Goal: Task Accomplishment & Management: Complete application form

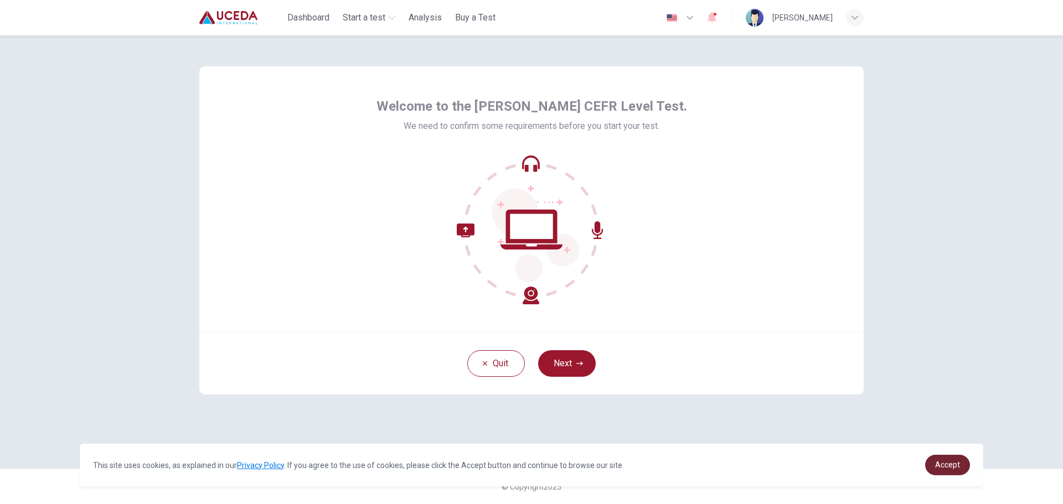
click at [946, 468] on span "Accept" at bounding box center [947, 465] width 25 height 9
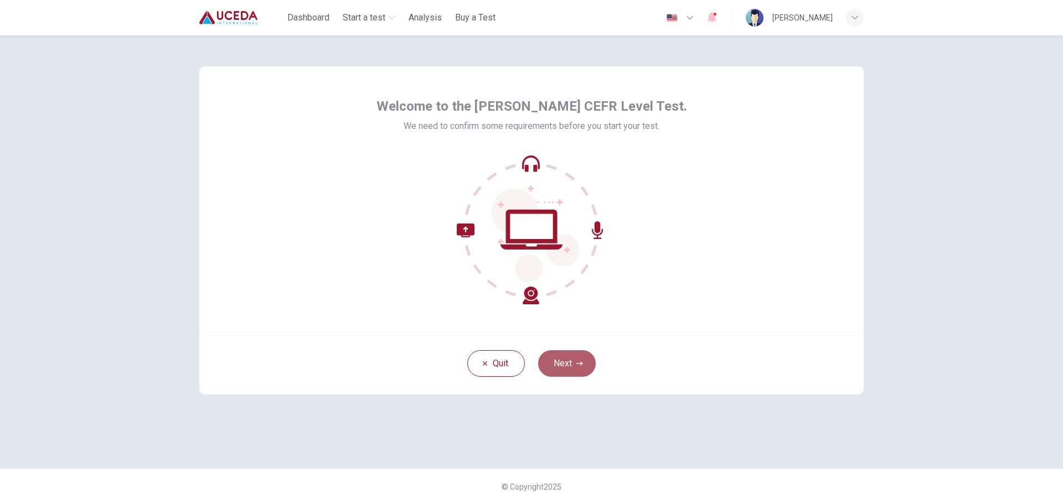
click at [563, 368] on button "Next" at bounding box center [567, 363] width 58 height 27
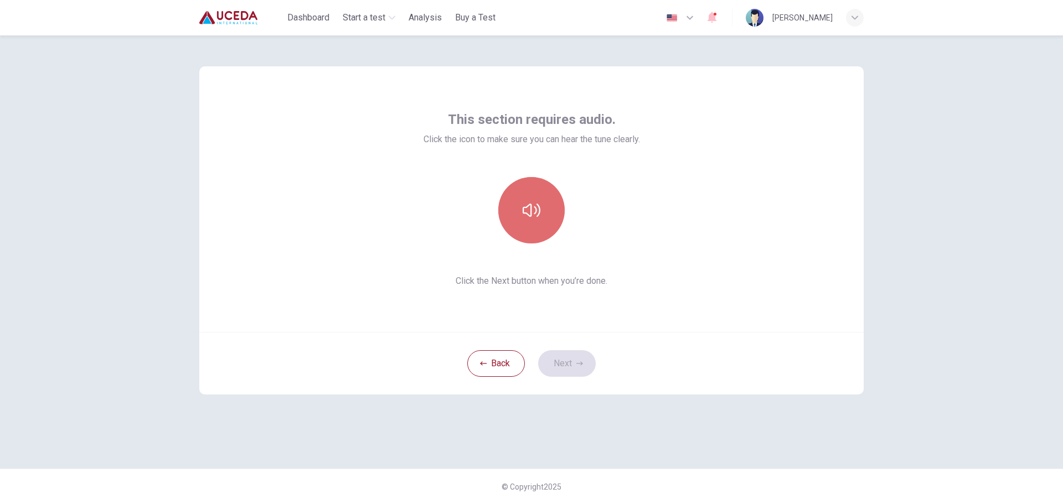
click at [540, 208] on button "button" at bounding box center [531, 210] width 66 height 66
click at [549, 214] on button "button" at bounding box center [531, 210] width 66 height 66
click at [566, 359] on button "Next" at bounding box center [567, 363] width 58 height 27
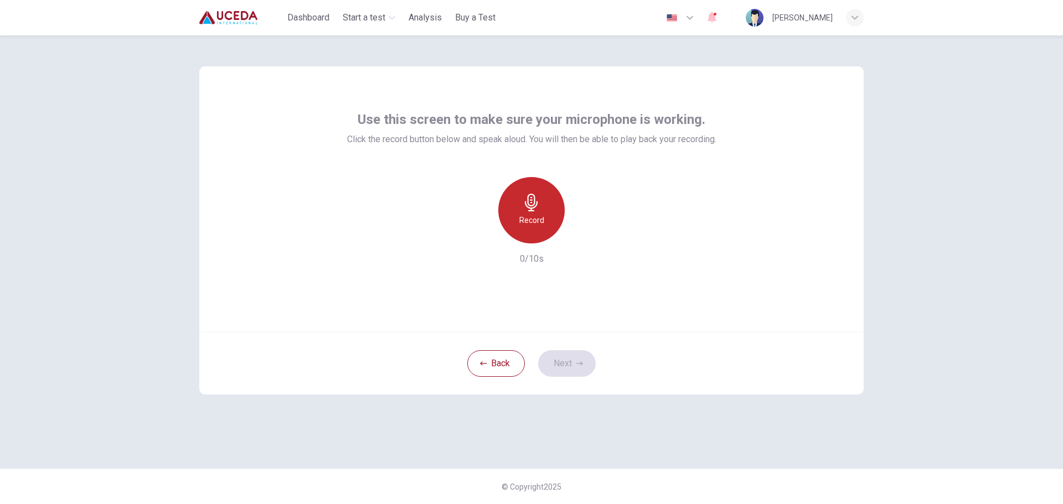
click at [530, 216] on h6 "Record" at bounding box center [531, 220] width 25 height 13
click at [534, 218] on h6 "Stop" at bounding box center [531, 220] width 17 height 13
click at [562, 356] on button "Next" at bounding box center [567, 363] width 58 height 27
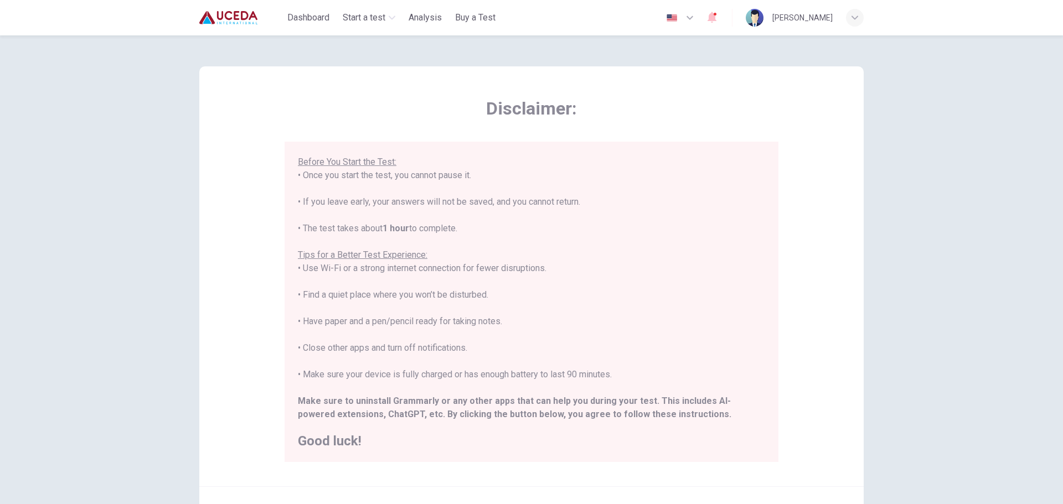
scroll to position [55, 0]
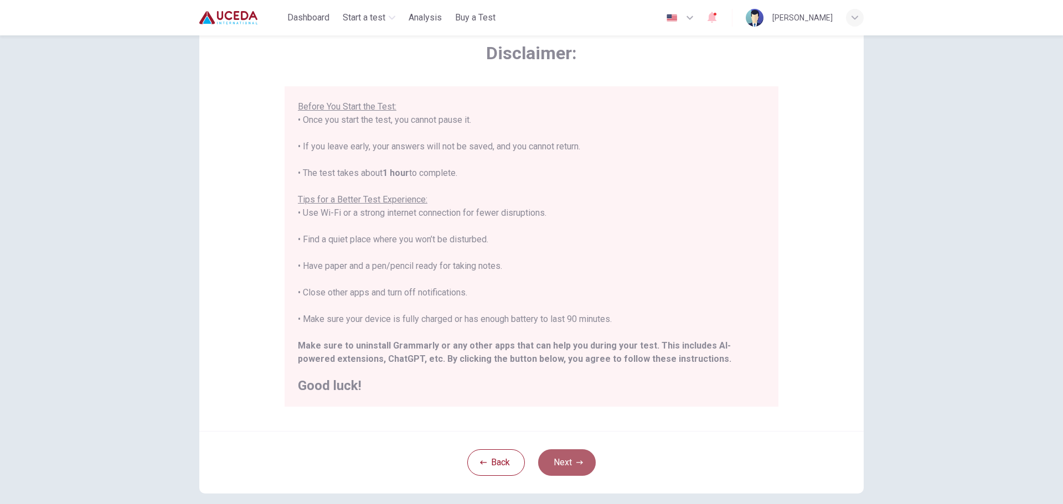
click at [564, 459] on button "Next" at bounding box center [567, 463] width 58 height 27
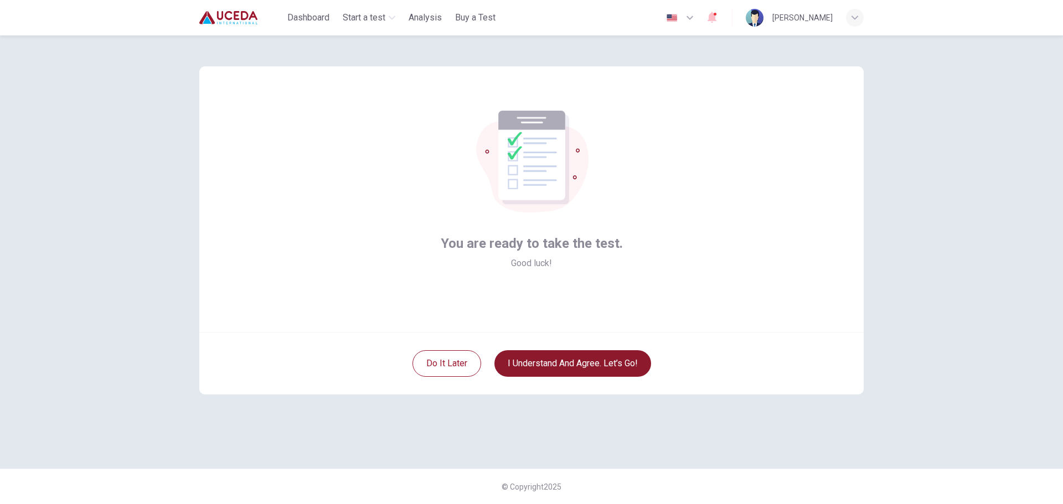
click at [568, 370] on button "I understand and agree. Let’s go!" at bounding box center [572, 363] width 157 height 27
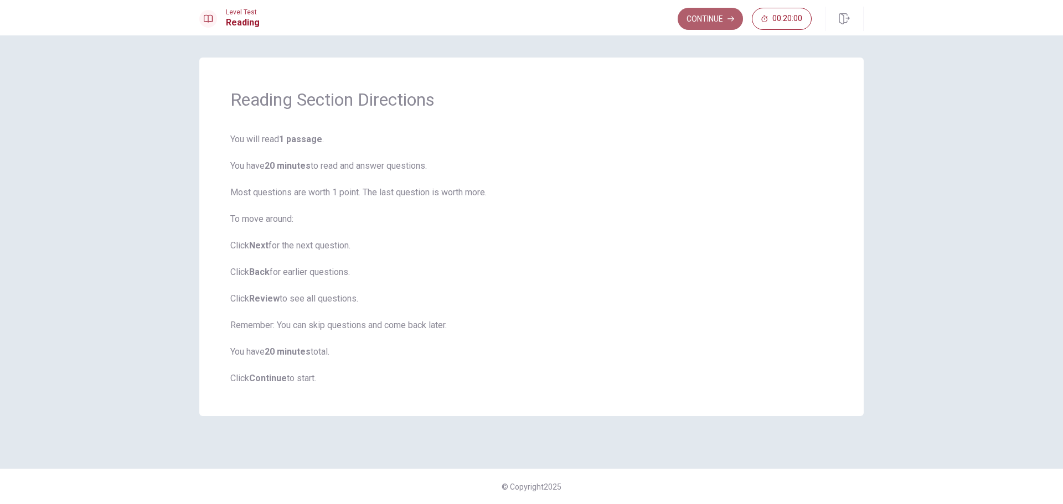
click at [698, 19] on button "Continue" at bounding box center [710, 19] width 65 height 22
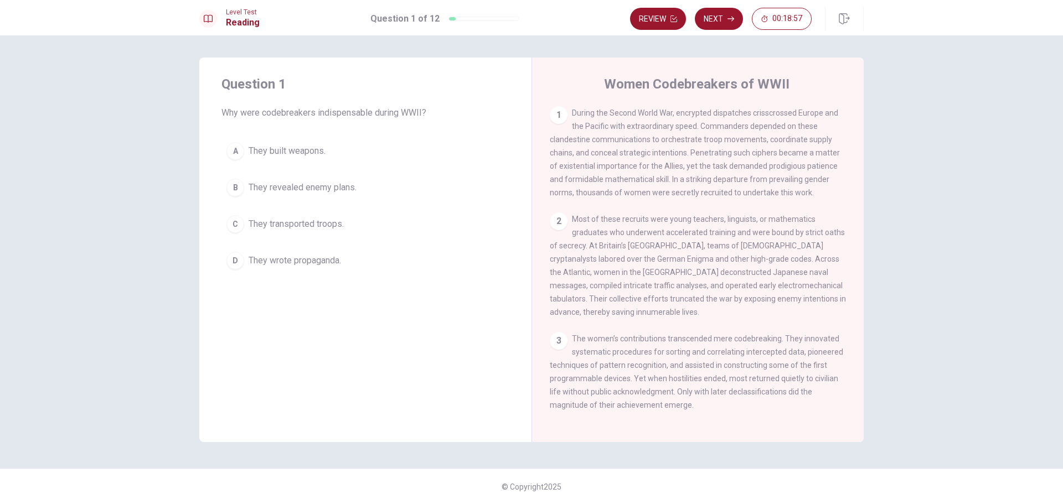
drag, startPoint x: 752, startPoint y: 113, endPoint x: 790, endPoint y: 115, distance: 37.1
click at [790, 115] on span "During the Second World War, encrypted dispatches crisscrossed Europe and the P…" at bounding box center [695, 153] width 290 height 89
drag, startPoint x: 773, startPoint y: 156, endPoint x: 750, endPoint y: 155, distance: 22.7
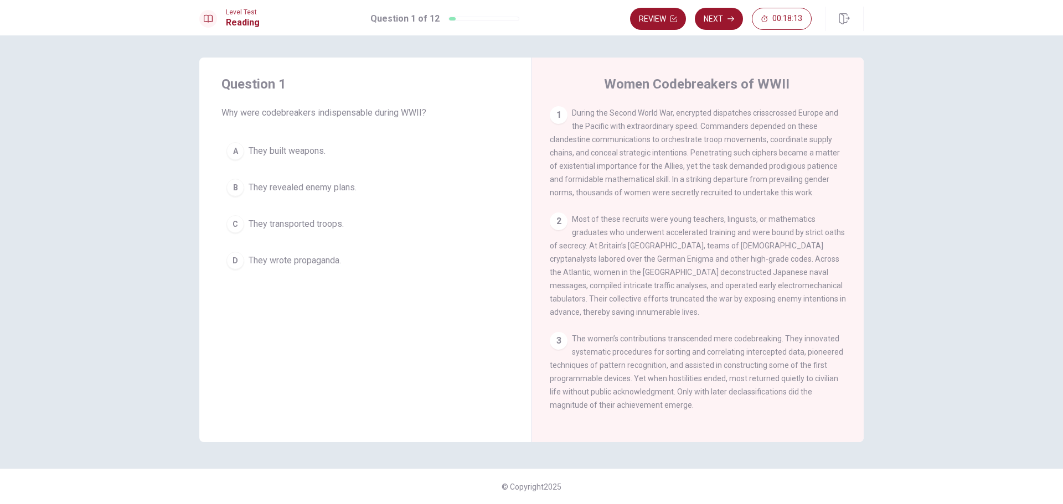
click at [750, 155] on span "During the Second World War, encrypted dispatches crisscrossed Europe and the P…" at bounding box center [695, 153] width 290 height 89
click at [558, 349] on div "3" at bounding box center [559, 341] width 18 height 18
drag, startPoint x: 572, startPoint y: 349, endPoint x: 631, endPoint y: 352, distance: 59.3
click at [630, 352] on span "The women’s contributions transcended mere codebreaking. They innovated systema…" at bounding box center [696, 371] width 293 height 75
drag, startPoint x: 658, startPoint y: 351, endPoint x: 720, endPoint y: 351, distance: 61.5
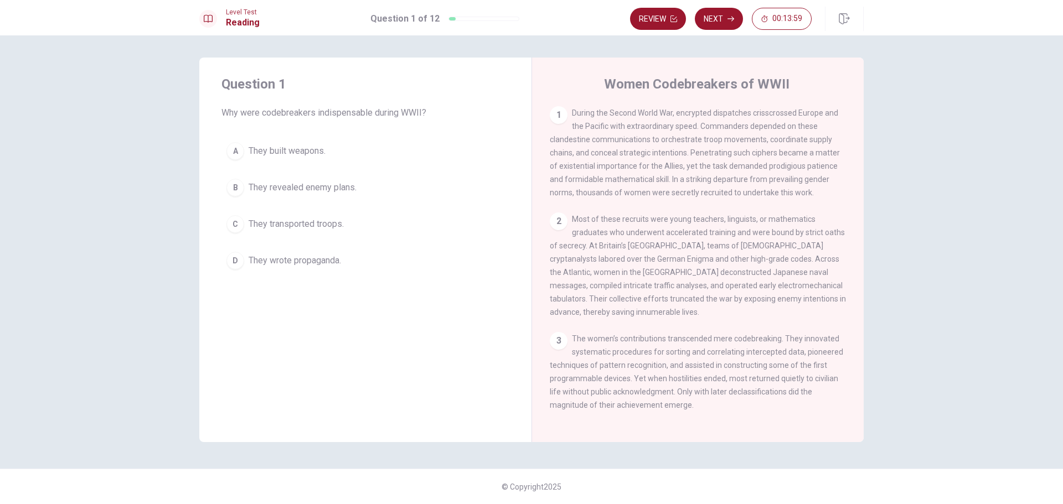
click at [720, 351] on span "The women’s contributions transcended mere codebreaking. They innovated systema…" at bounding box center [696, 371] width 293 height 75
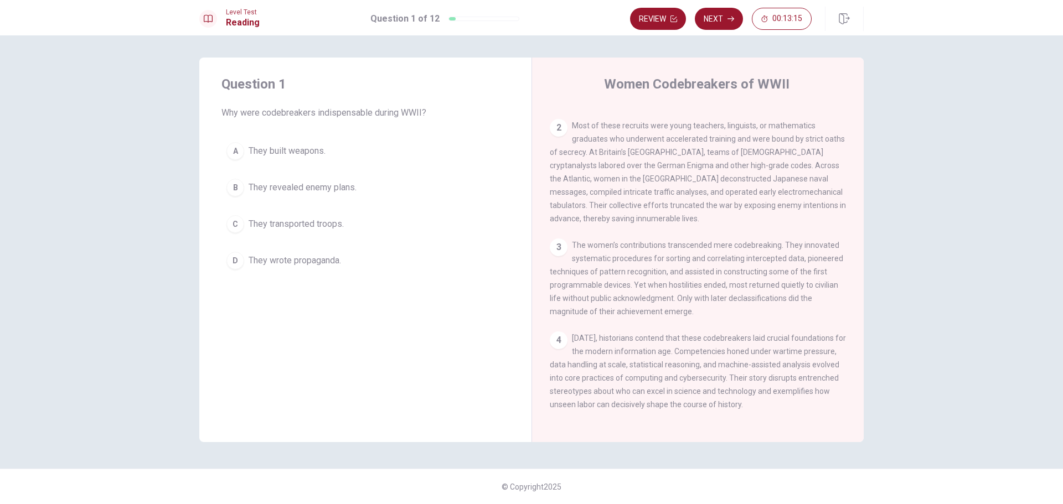
scroll to position [109, 0]
drag, startPoint x: 761, startPoint y: 334, endPoint x: 744, endPoint y: 334, distance: 17.2
click at [744, 334] on span "[DATE], historians contend that these codebreakers laid crucial foundations for…" at bounding box center [698, 371] width 296 height 75
click at [236, 189] on div "B" at bounding box center [235, 188] width 18 height 18
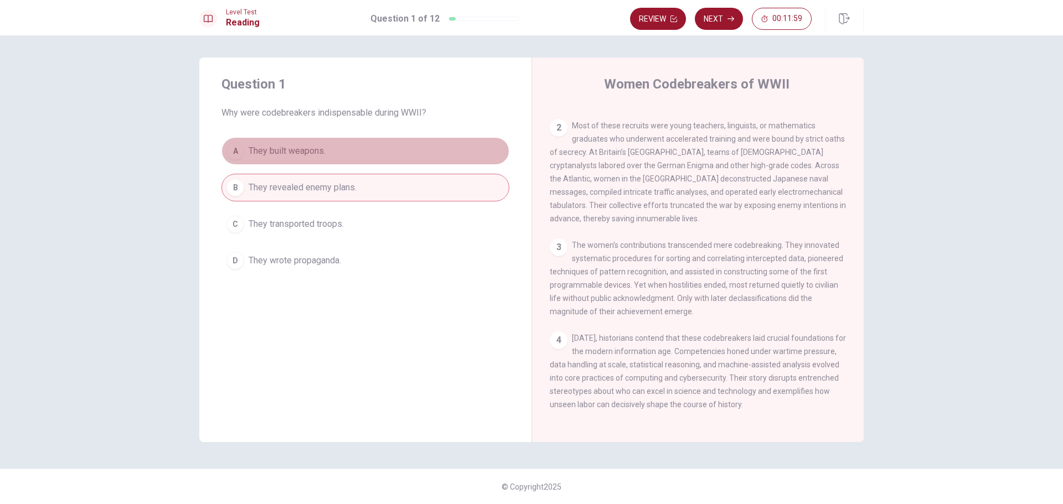
click at [236, 150] on div "A" at bounding box center [235, 151] width 18 height 18
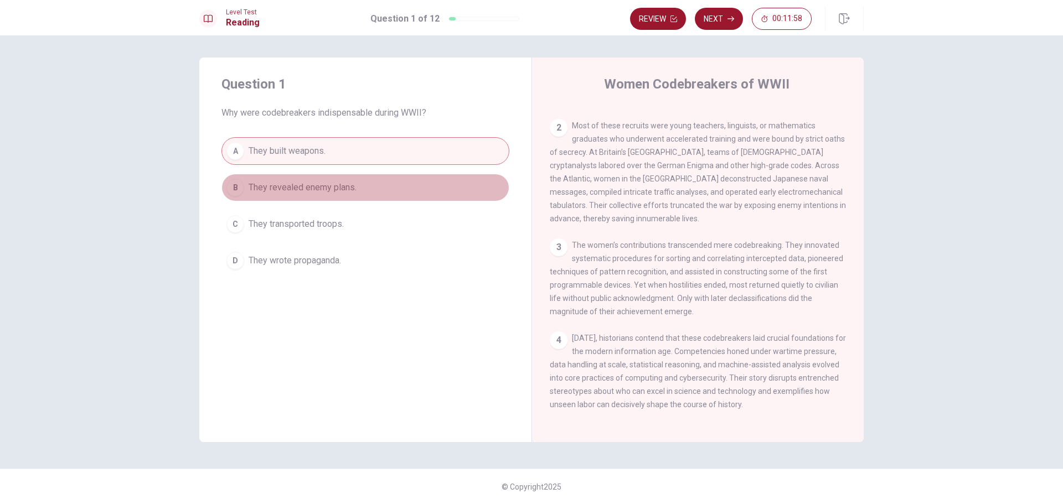
click at [234, 184] on div "B" at bounding box center [235, 188] width 18 height 18
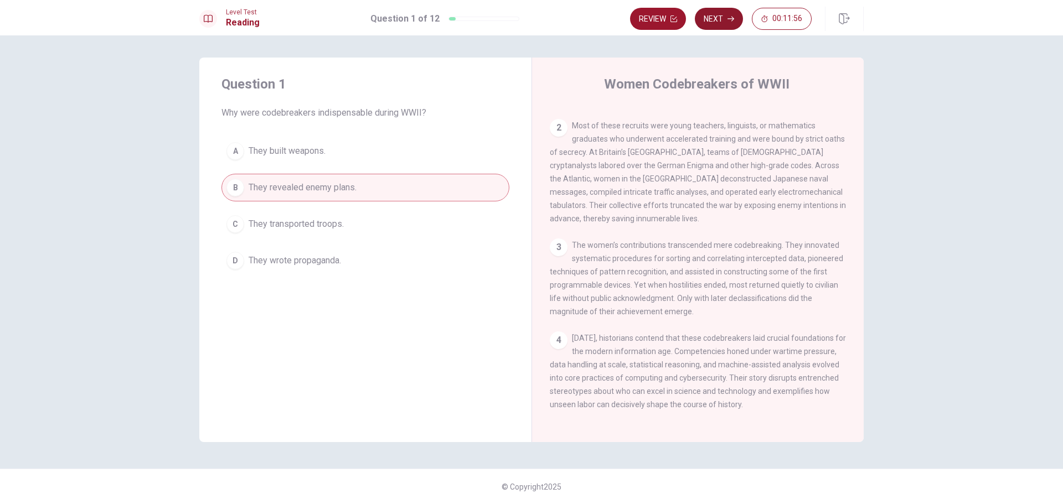
click at [719, 21] on button "Next" at bounding box center [719, 19] width 48 height 22
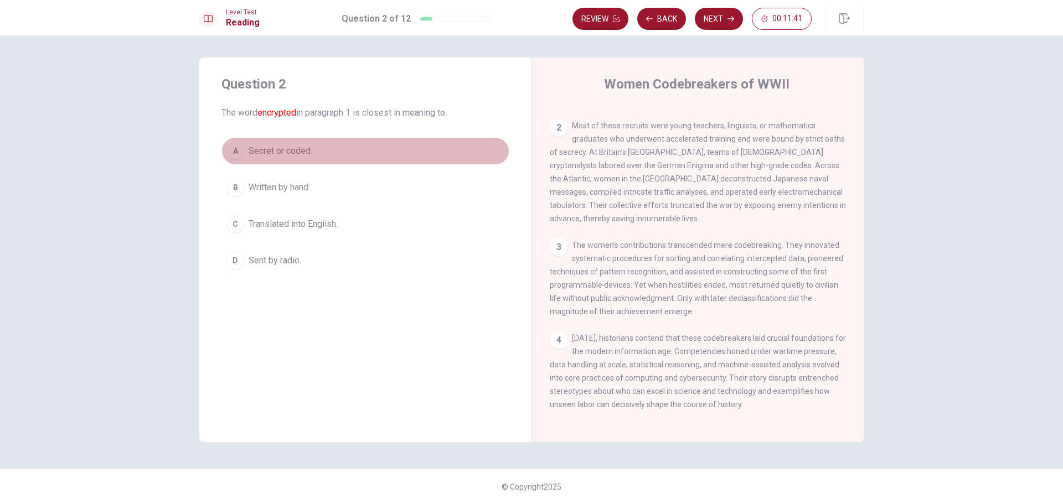
click at [234, 149] on div "A" at bounding box center [235, 151] width 18 height 18
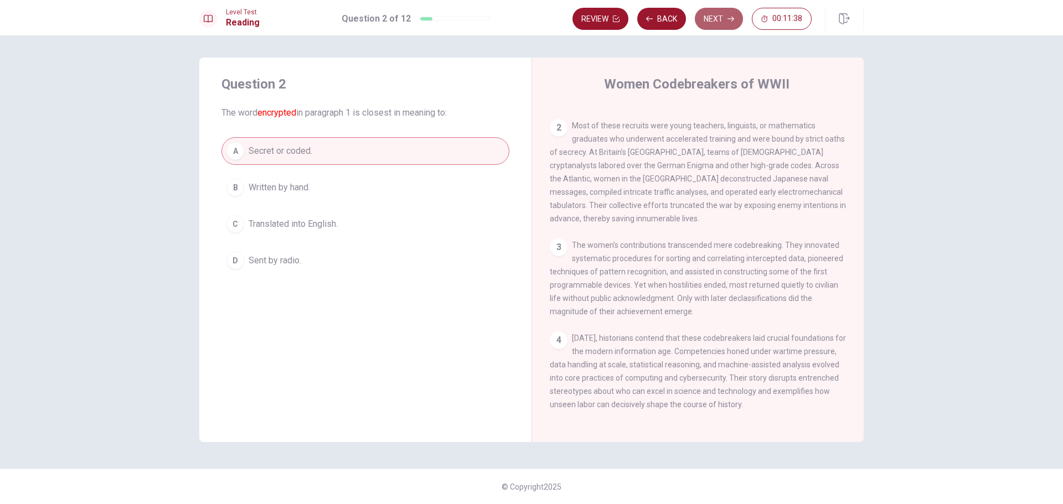
click at [728, 18] on icon "button" at bounding box center [731, 19] width 7 height 7
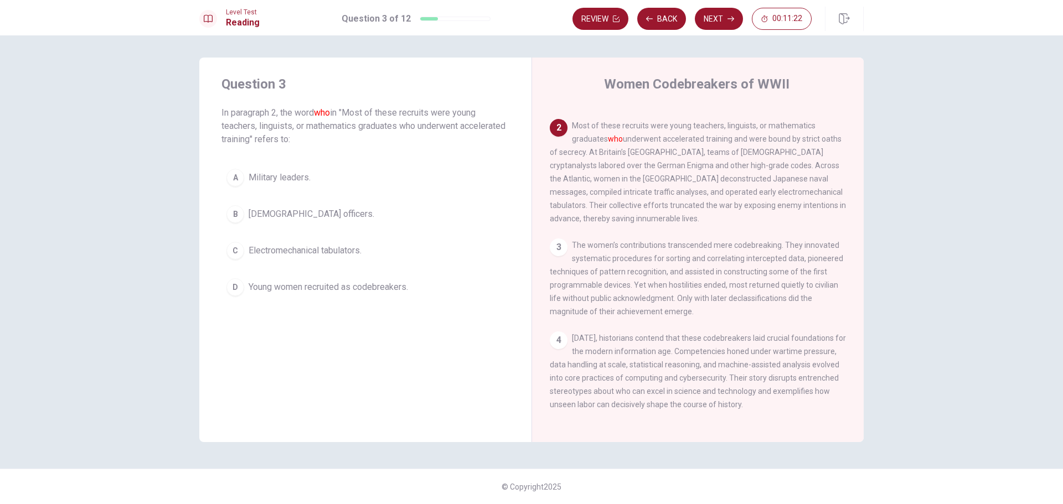
click at [235, 288] on div "D" at bounding box center [235, 288] width 18 height 18
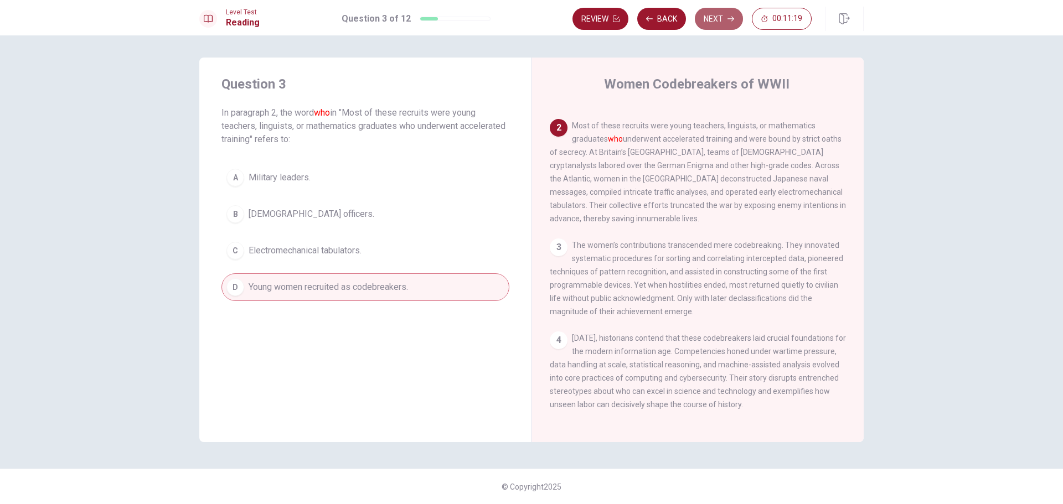
click at [705, 25] on button "Next" at bounding box center [719, 19] width 48 height 22
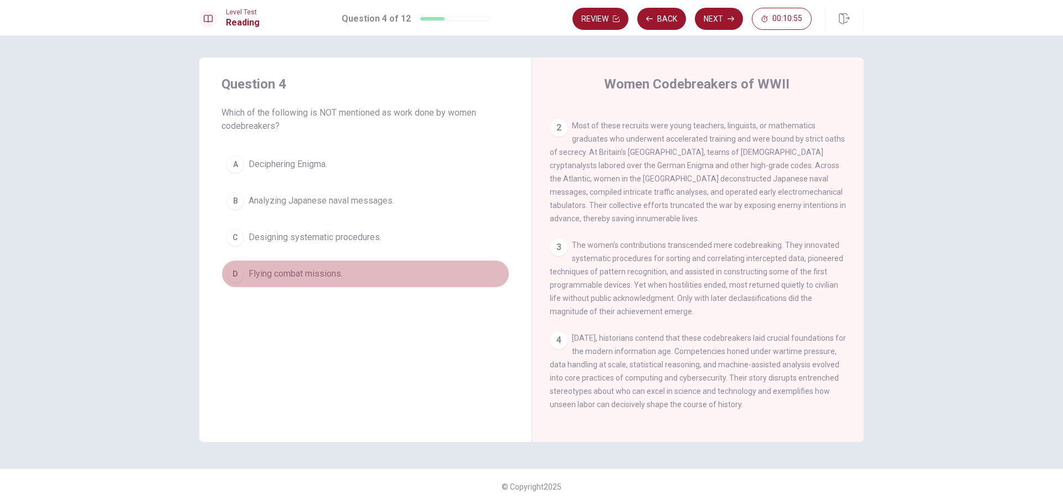
click at [238, 274] on div "D" at bounding box center [235, 274] width 18 height 18
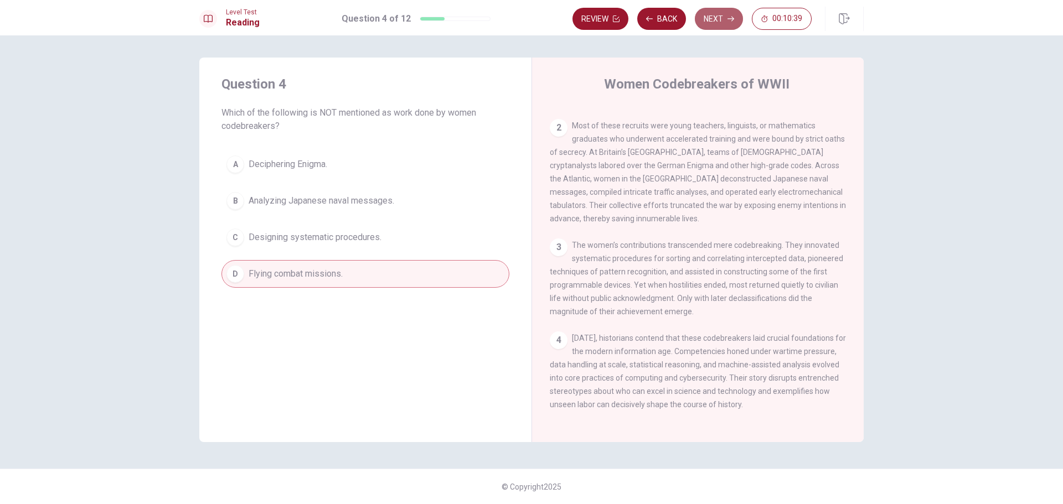
click at [722, 17] on button "Next" at bounding box center [719, 19] width 48 height 22
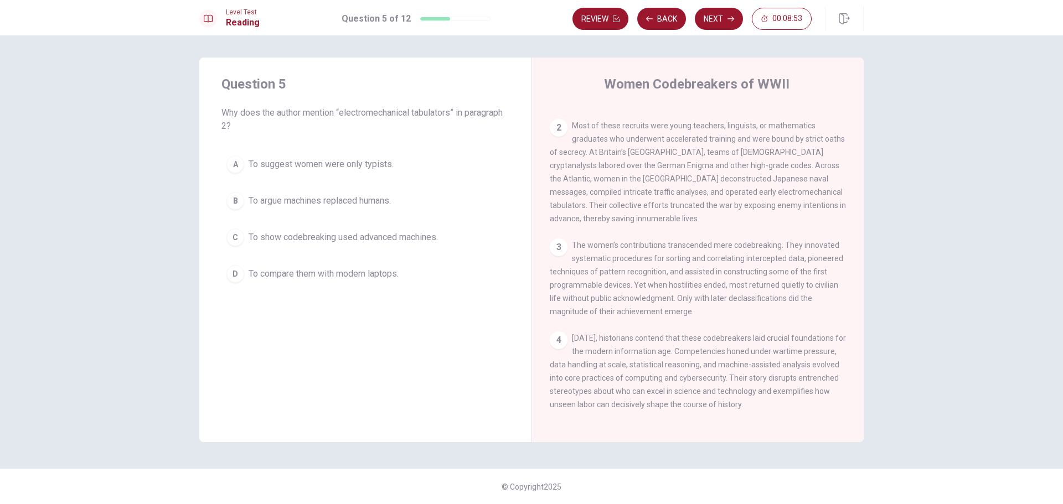
click at [241, 243] on div "C" at bounding box center [235, 238] width 18 height 18
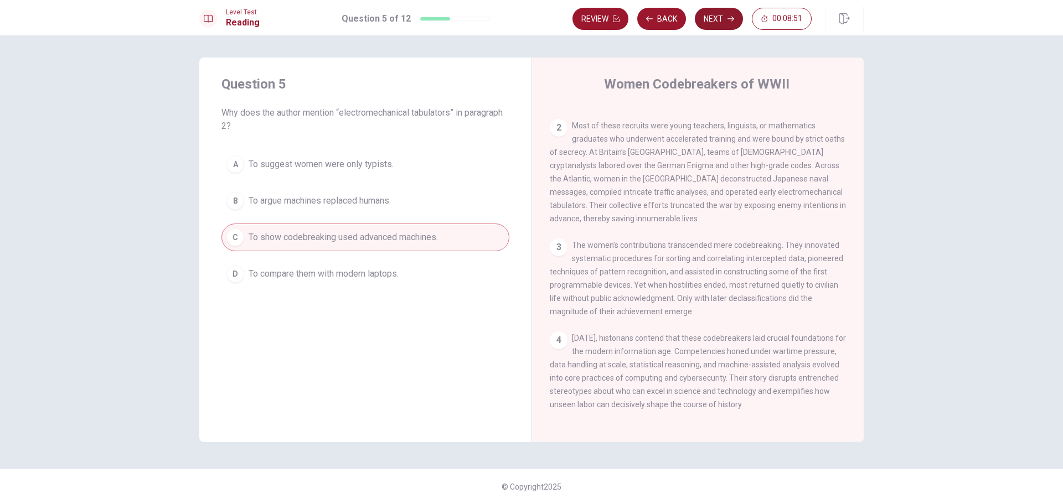
click at [710, 18] on button "Next" at bounding box center [719, 19] width 48 height 22
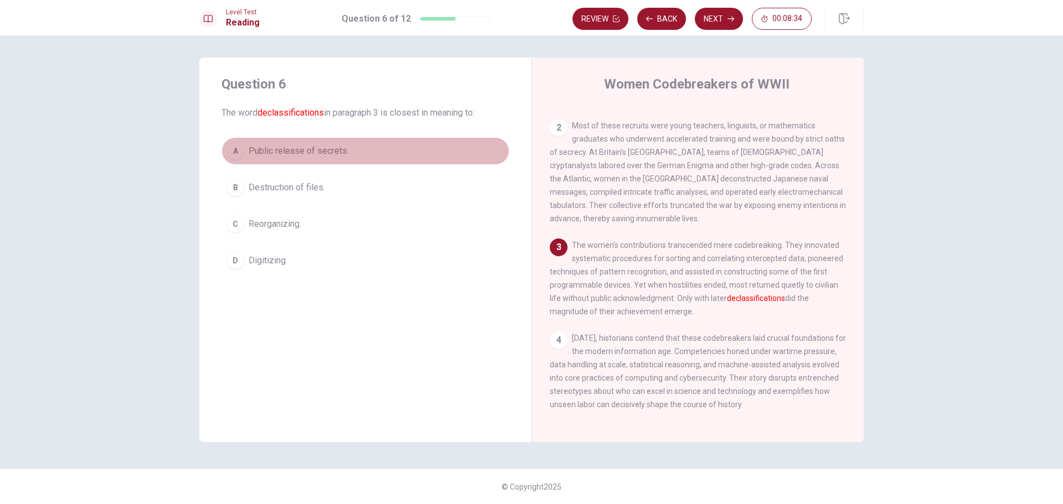
click at [236, 152] on div "A" at bounding box center [235, 151] width 18 height 18
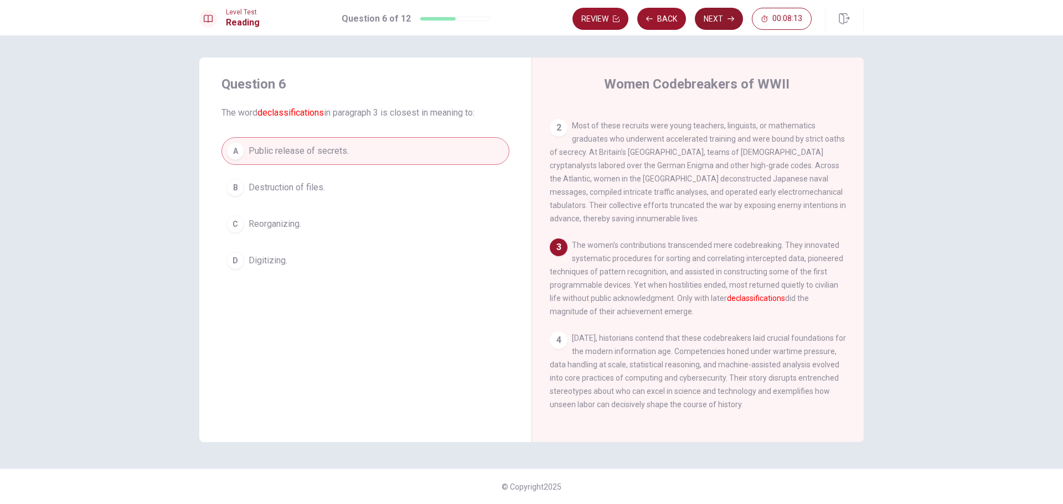
click at [715, 21] on button "Next" at bounding box center [719, 19] width 48 height 22
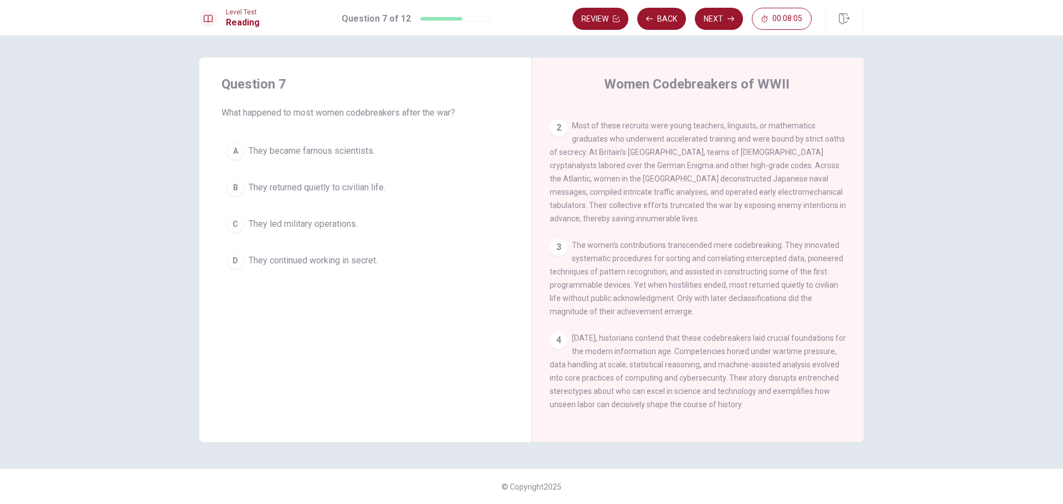
click at [234, 188] on div "B" at bounding box center [235, 188] width 18 height 18
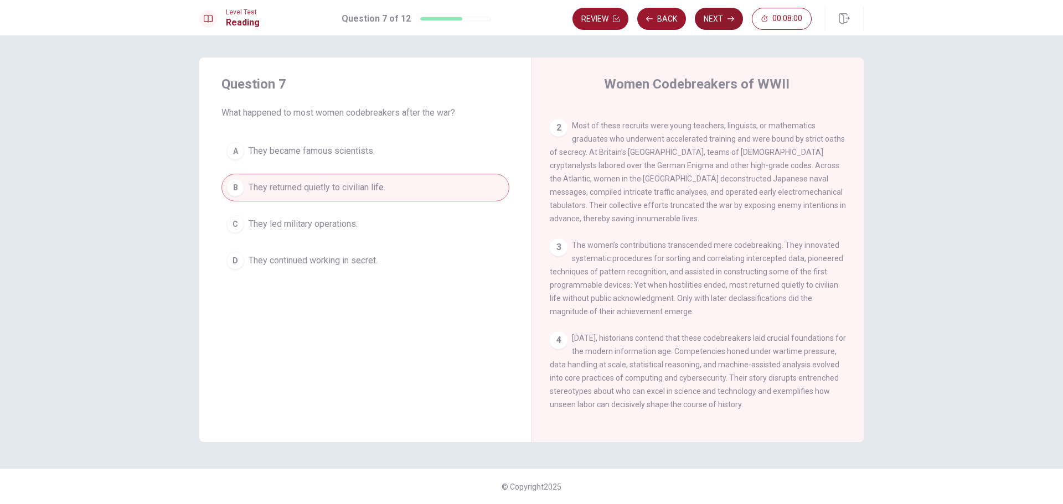
click at [714, 19] on button "Next" at bounding box center [719, 19] width 48 height 22
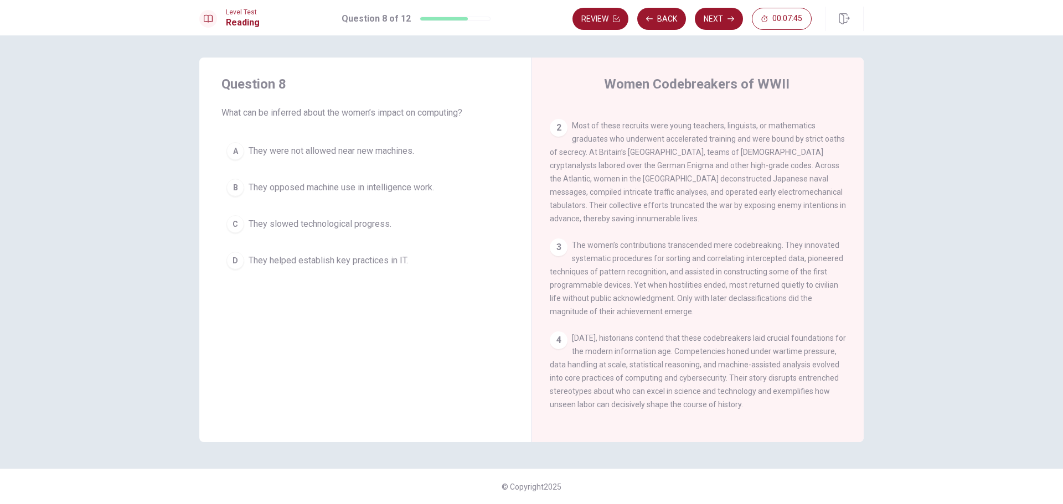
click at [235, 261] on div "D" at bounding box center [235, 261] width 18 height 18
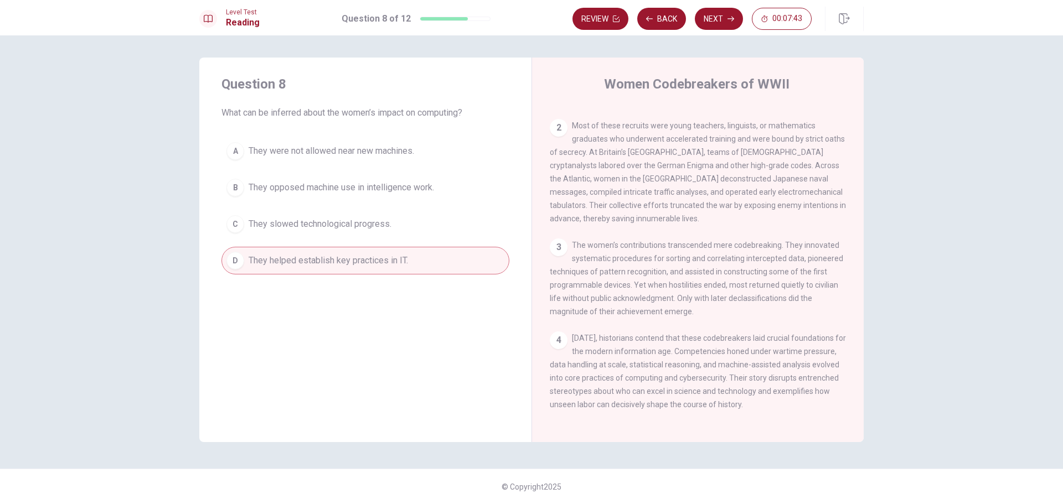
click at [708, 22] on button "Next" at bounding box center [719, 19] width 48 height 22
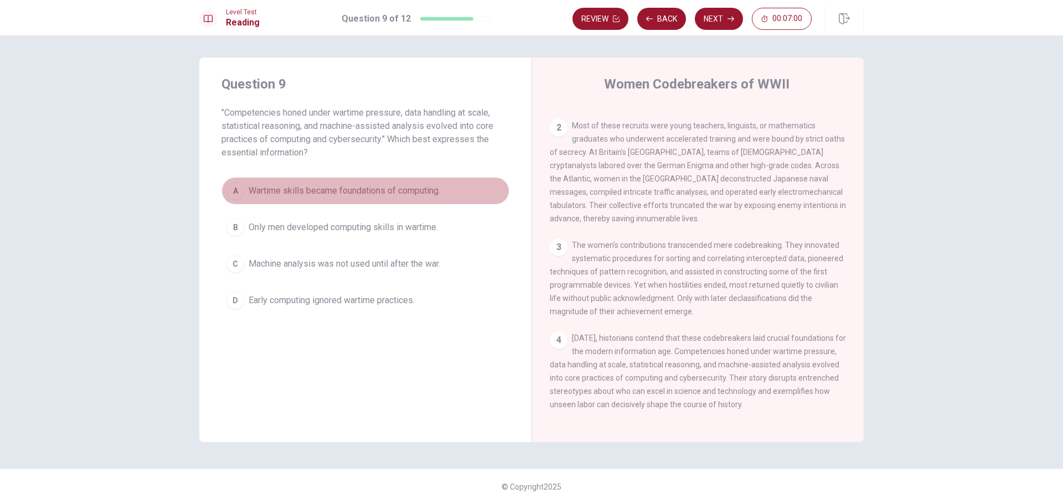
click at [234, 192] on div "A" at bounding box center [235, 191] width 18 height 18
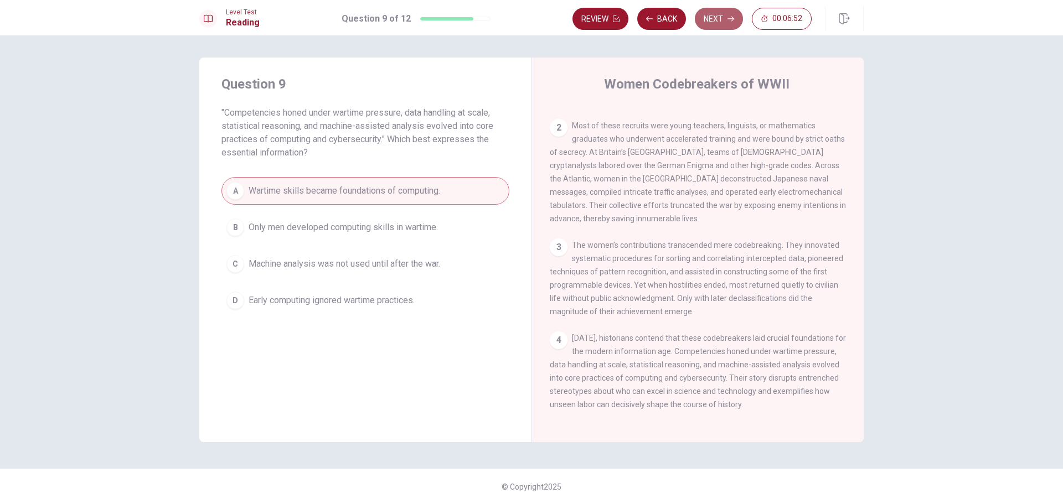
click at [720, 16] on button "Next" at bounding box center [719, 19] width 48 height 22
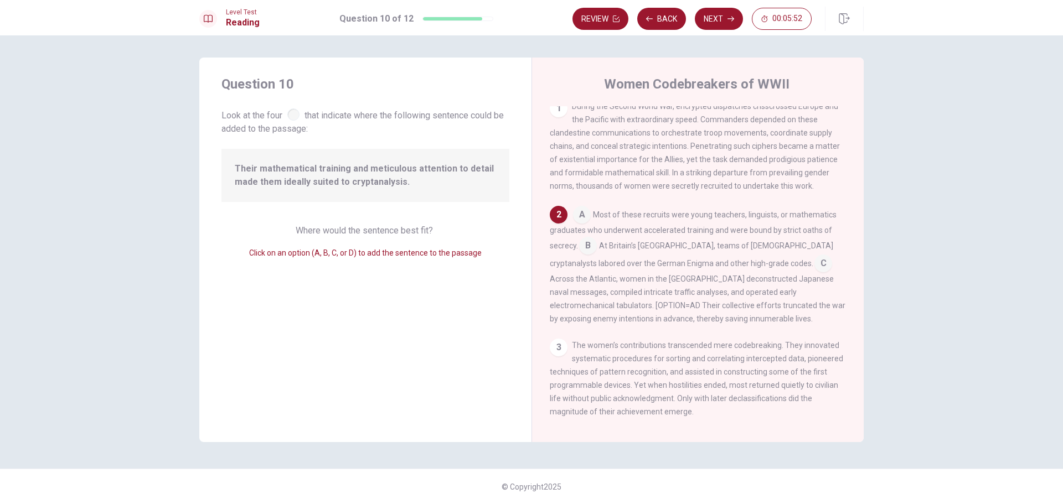
scroll to position [0, 0]
drag, startPoint x: 570, startPoint y: 318, endPoint x: 614, endPoint y: 326, distance: 44.4
click at [614, 326] on span "Across the Atlantic, women in the [GEOGRAPHIC_DATA] deconstructed Japanese nava…" at bounding box center [698, 305] width 296 height 49
click at [814, 277] on input at bounding box center [823, 271] width 18 height 18
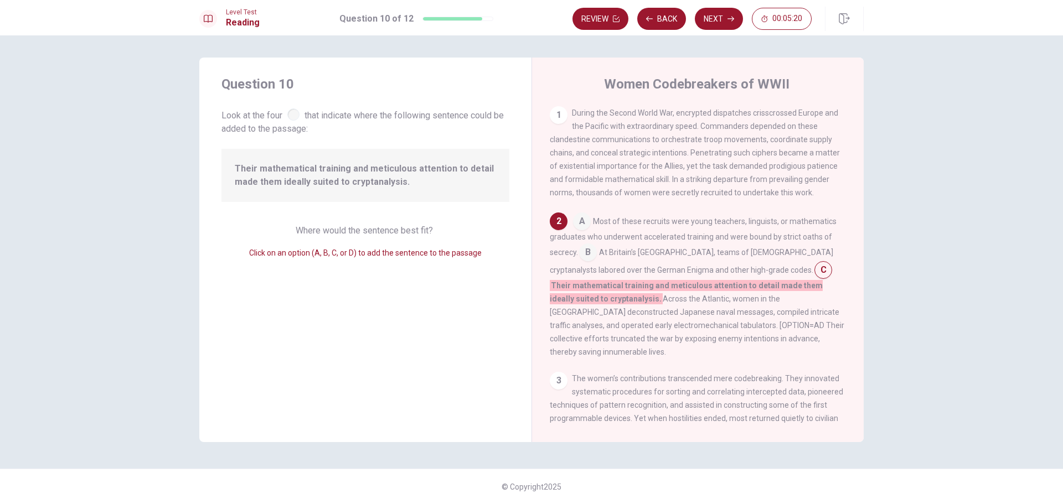
click at [297, 116] on div at bounding box center [293, 115] width 12 height 12
click at [710, 15] on button "Next" at bounding box center [719, 19] width 48 height 22
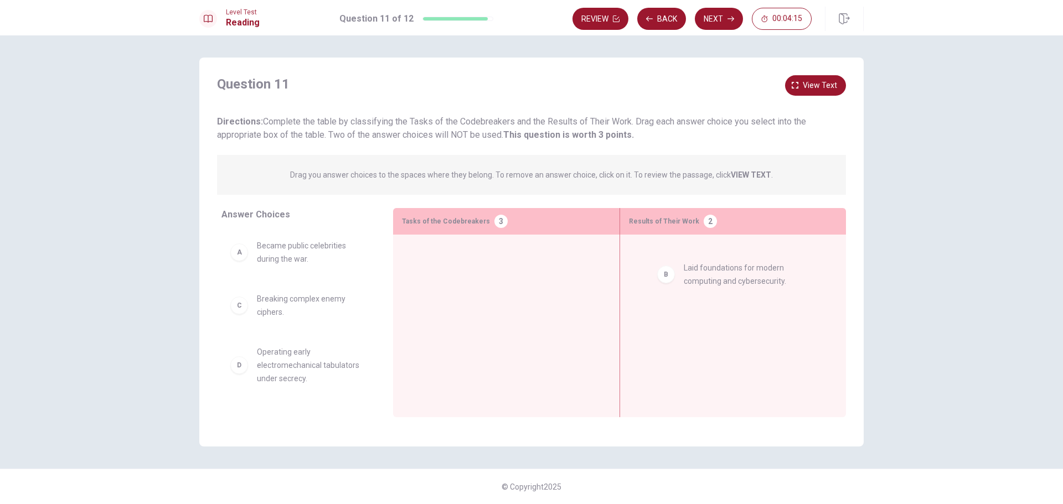
drag, startPoint x: 244, startPoint y: 312, endPoint x: 677, endPoint y: 281, distance: 433.6
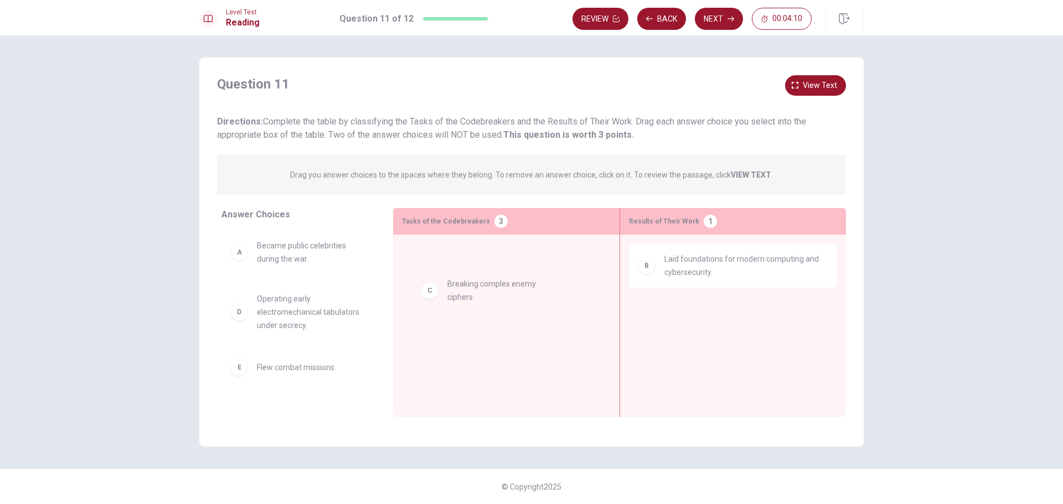
drag, startPoint x: 242, startPoint y: 313, endPoint x: 437, endPoint y: 298, distance: 196.0
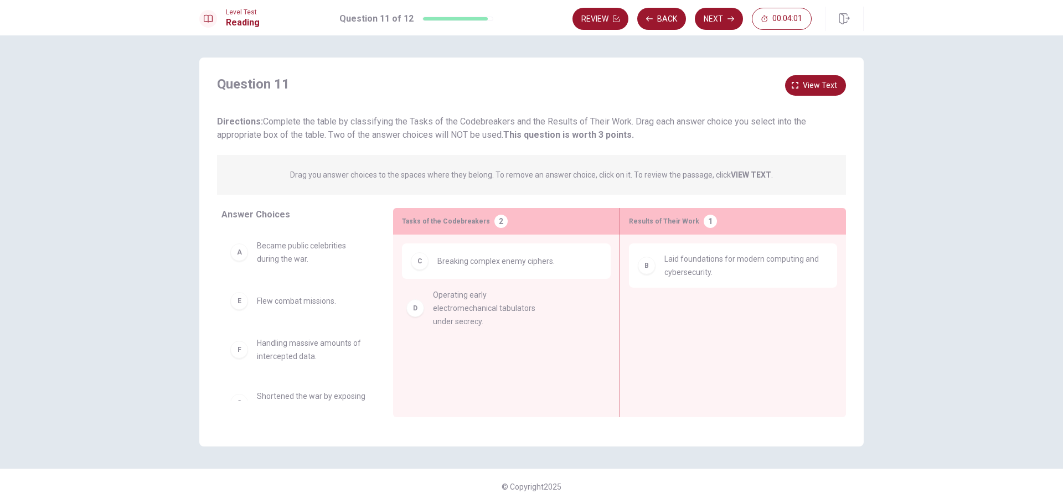
drag, startPoint x: 274, startPoint y: 323, endPoint x: 453, endPoint y: 319, distance: 178.9
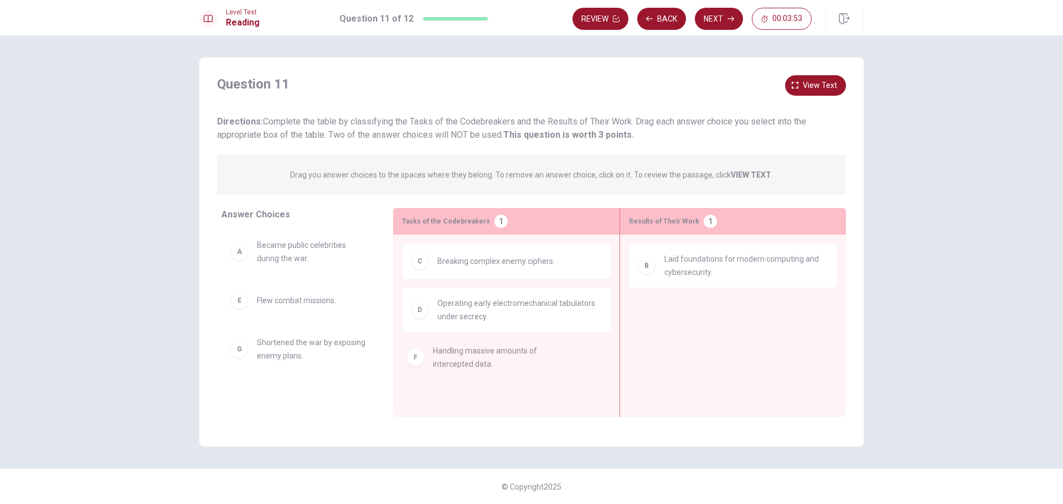
drag, startPoint x: 278, startPoint y: 360, endPoint x: 458, endPoint y: 368, distance: 180.7
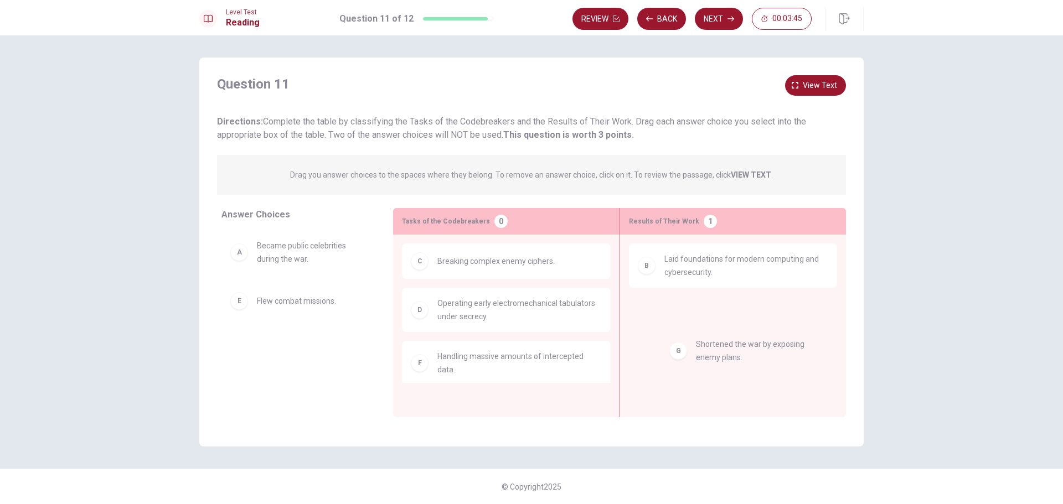
drag, startPoint x: 292, startPoint y: 359, endPoint x: 736, endPoint y: 360, distance: 444.1
click at [709, 14] on button "Next" at bounding box center [719, 19] width 48 height 22
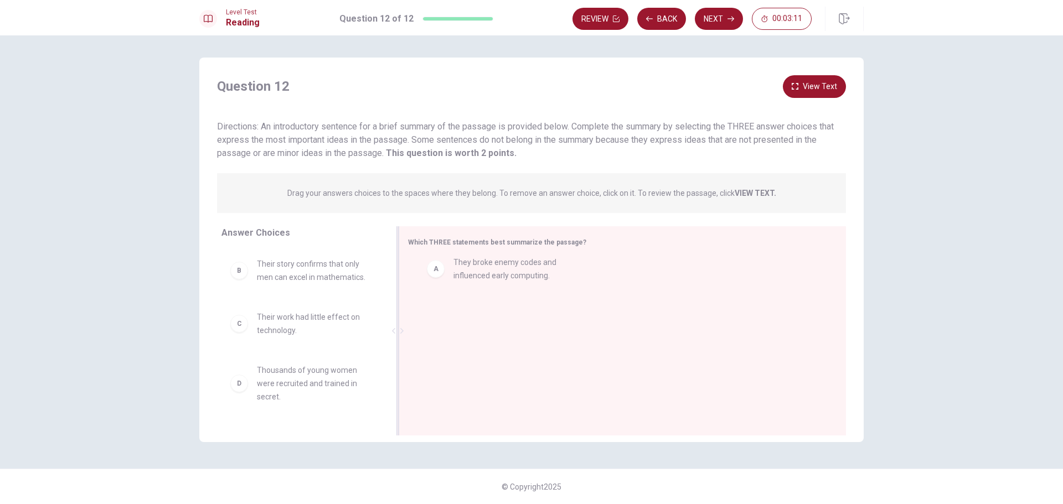
drag, startPoint x: 306, startPoint y: 280, endPoint x: 506, endPoint y: 279, distance: 200.4
drag, startPoint x: 271, startPoint y: 331, endPoint x: 473, endPoint y: 326, distance: 202.2
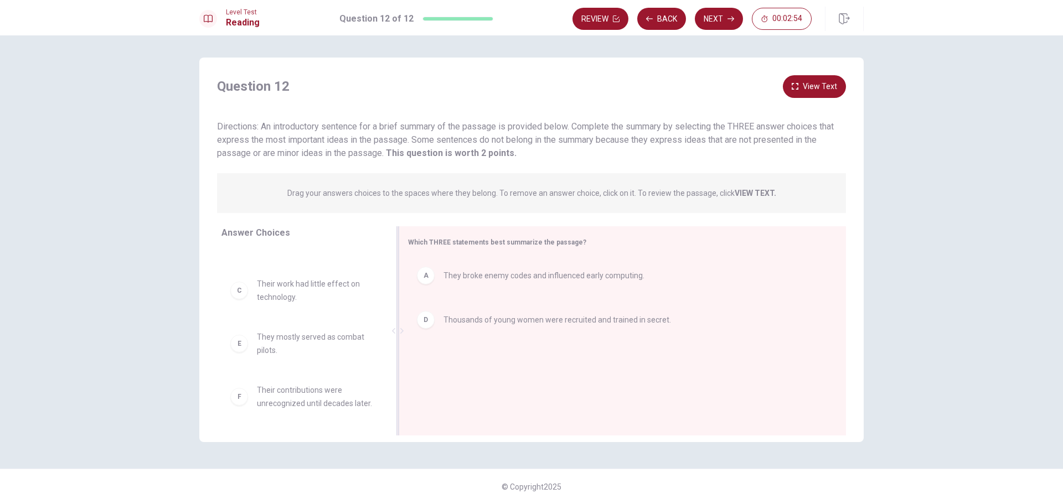
scroll to position [47, 0]
drag, startPoint x: 281, startPoint y: 386, endPoint x: 466, endPoint y: 378, distance: 185.1
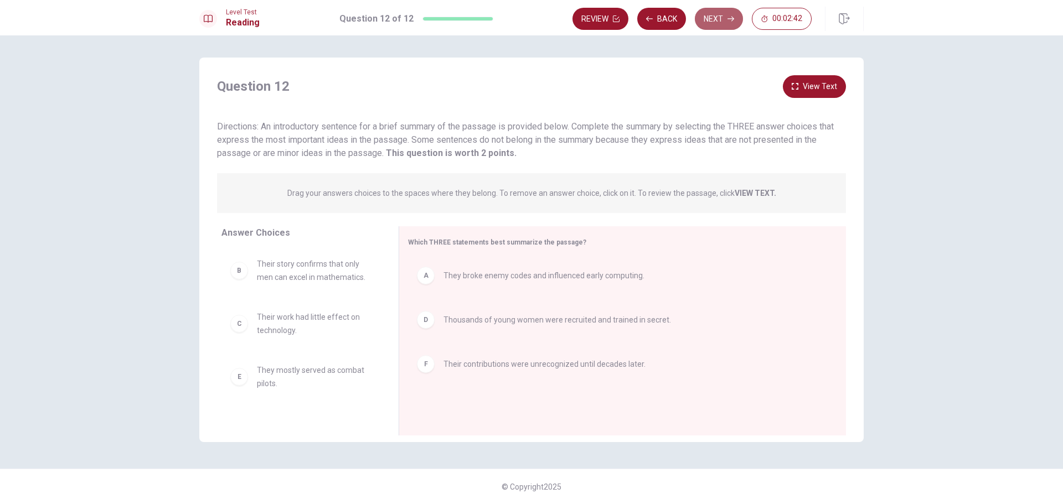
click at [719, 16] on button "Next" at bounding box center [719, 19] width 48 height 22
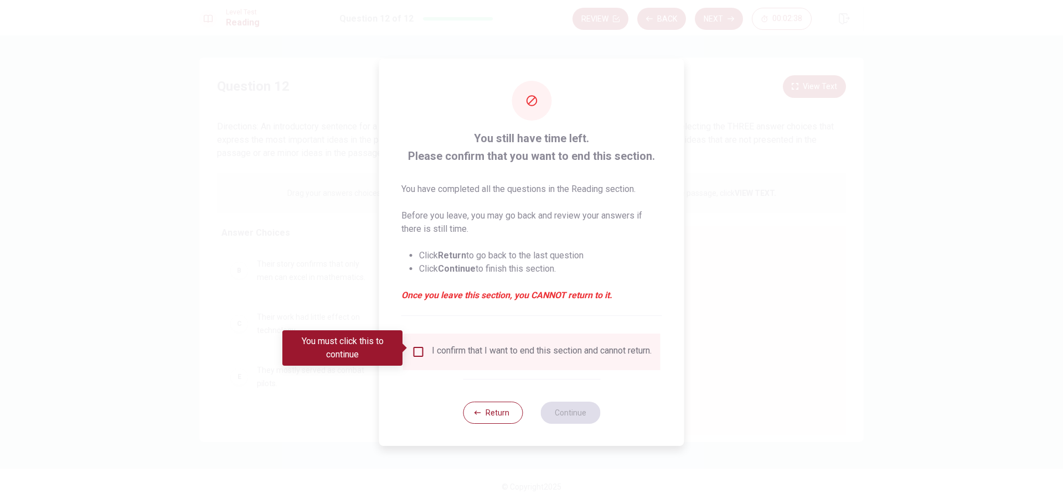
click at [417, 348] on input "You must click this to continue" at bounding box center [418, 352] width 13 height 13
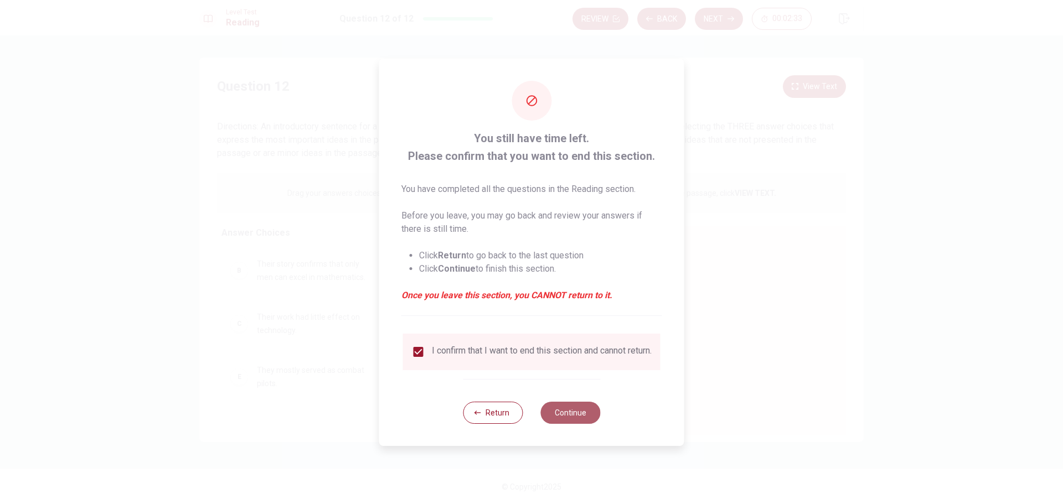
click at [573, 415] on button "Continue" at bounding box center [570, 413] width 60 height 22
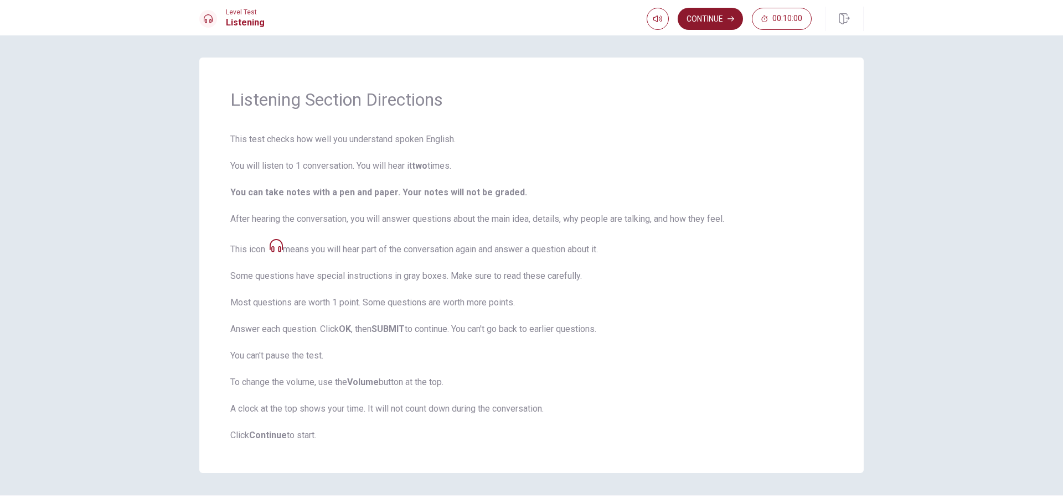
click at [708, 22] on button "Continue" at bounding box center [710, 19] width 65 height 22
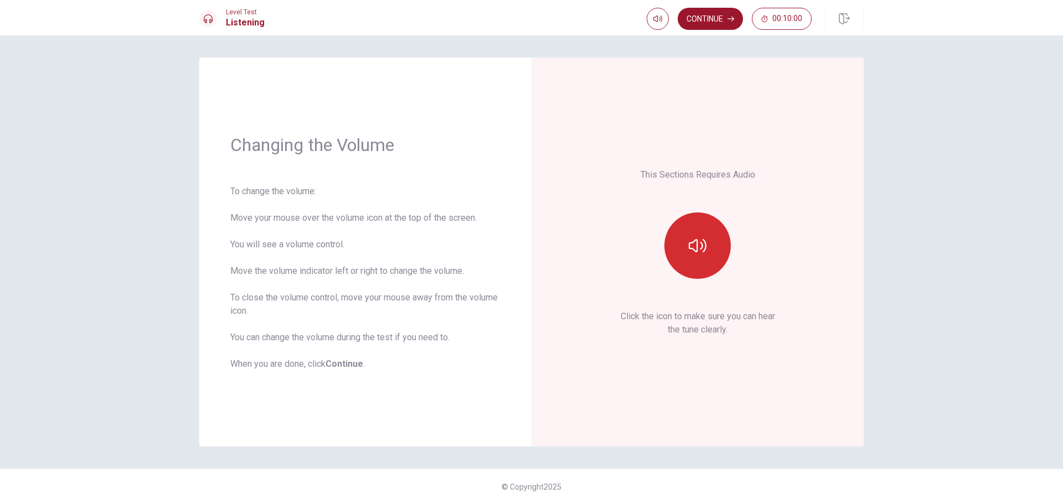
click at [697, 234] on button "button" at bounding box center [697, 246] width 66 height 66
click at [653, 14] on button "button" at bounding box center [658, 19] width 22 height 22
type input "0.5"
drag, startPoint x: 669, startPoint y: 37, endPoint x: 657, endPoint y: 39, distance: 11.7
click at [657, 39] on span at bounding box center [656, 40] width 7 height 7
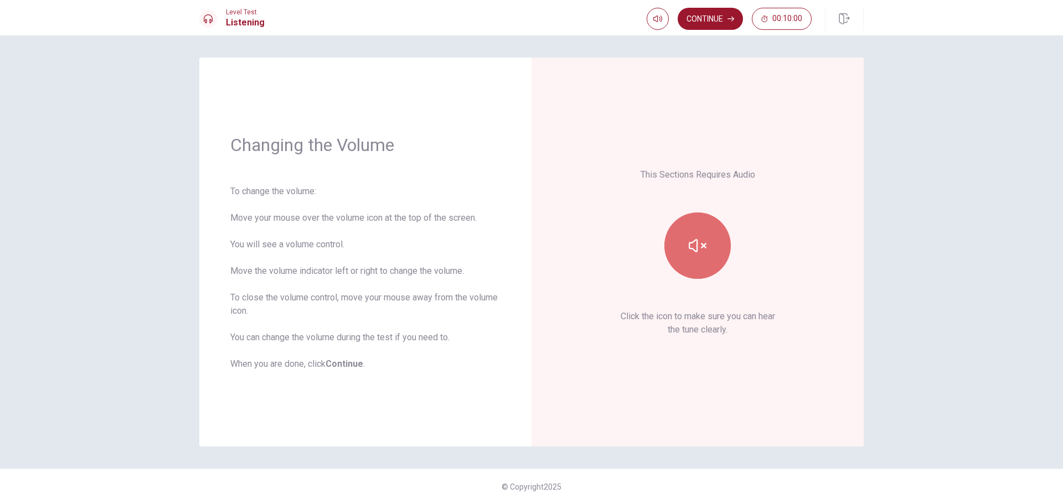
click at [704, 240] on icon "button" at bounding box center [698, 246] width 18 height 18
click at [704, 240] on icon "button" at bounding box center [698, 245] width 18 height 13
click at [698, 19] on button "Continue" at bounding box center [710, 19] width 65 height 22
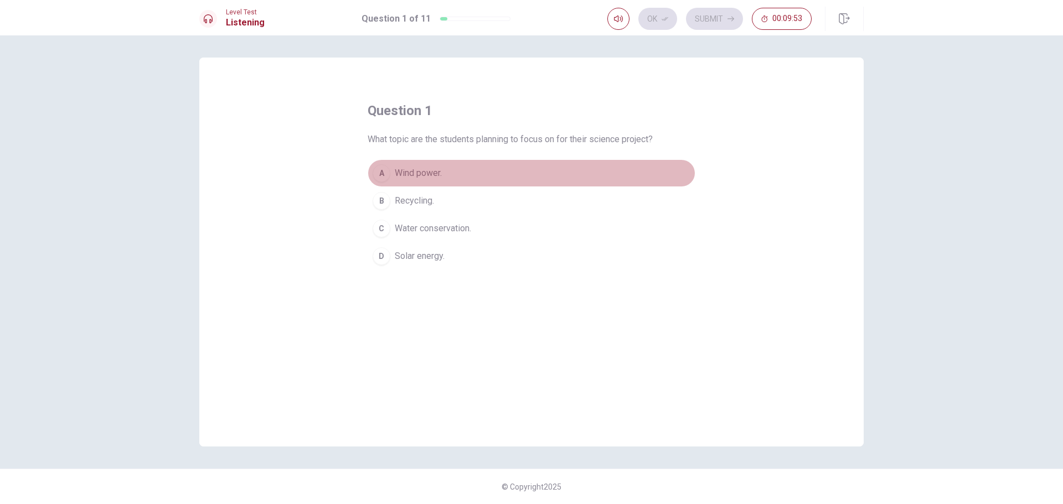
click at [384, 172] on div "A" at bounding box center [382, 173] width 18 height 18
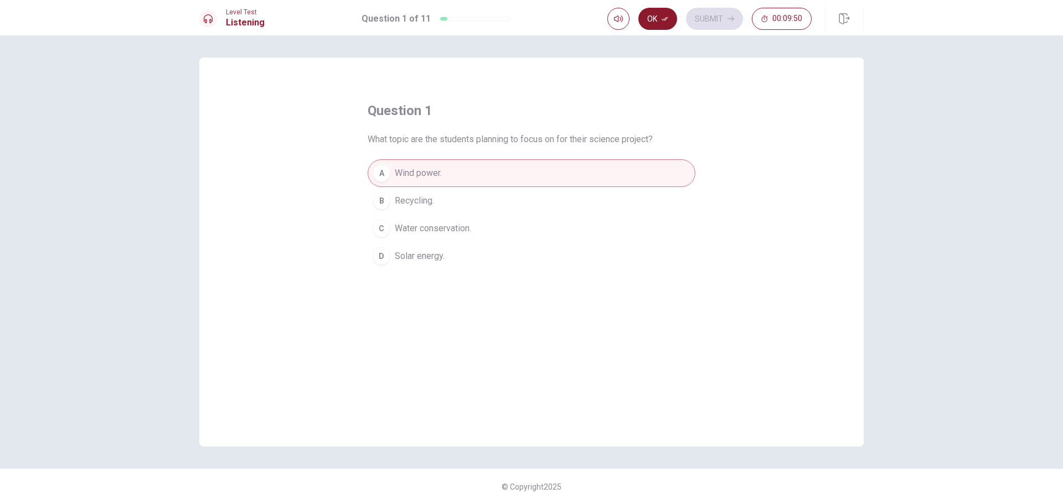
click at [662, 16] on icon "button" at bounding box center [665, 19] width 7 height 7
click at [720, 23] on button "Submit" at bounding box center [714, 19] width 57 height 22
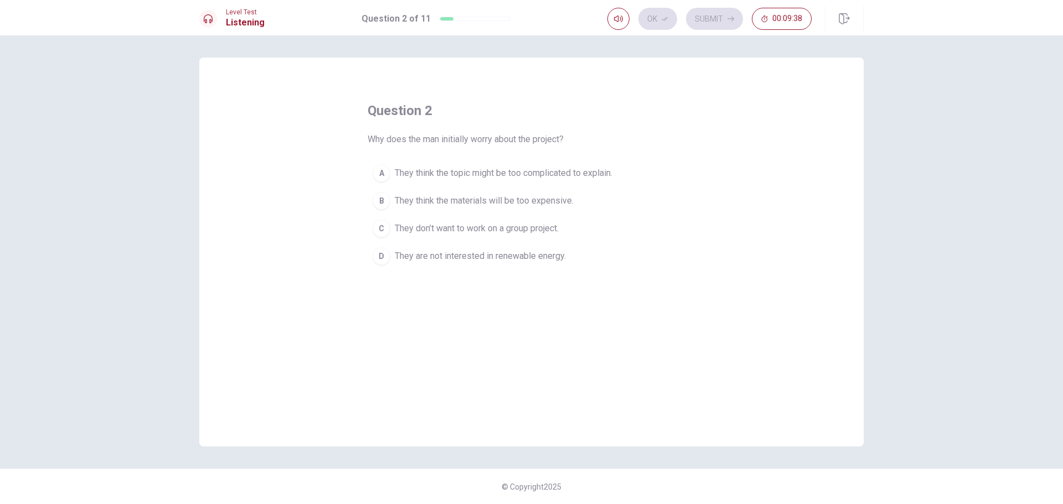
click at [379, 174] on div "A" at bounding box center [382, 173] width 18 height 18
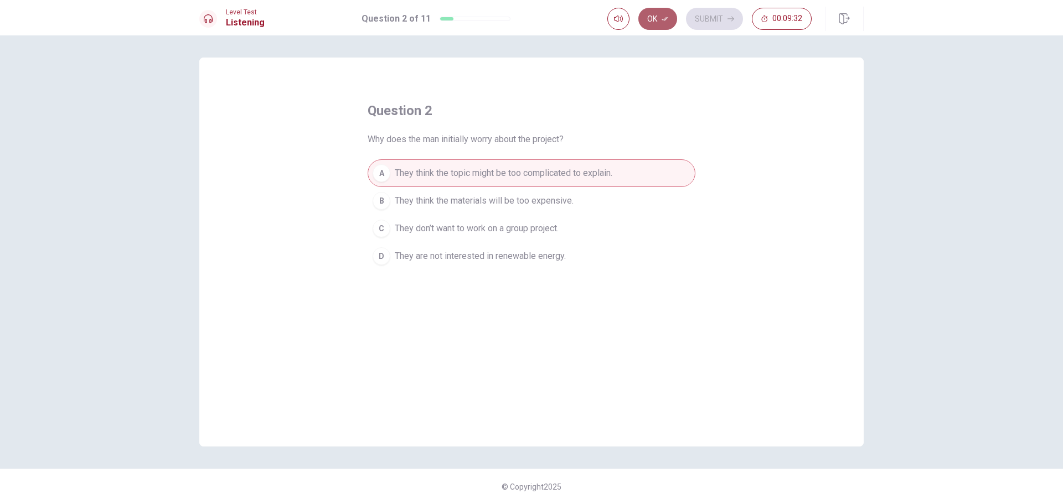
click at [653, 17] on button "Ok" at bounding box center [657, 19] width 39 height 22
click at [715, 14] on button "Submit" at bounding box center [714, 19] width 57 height 22
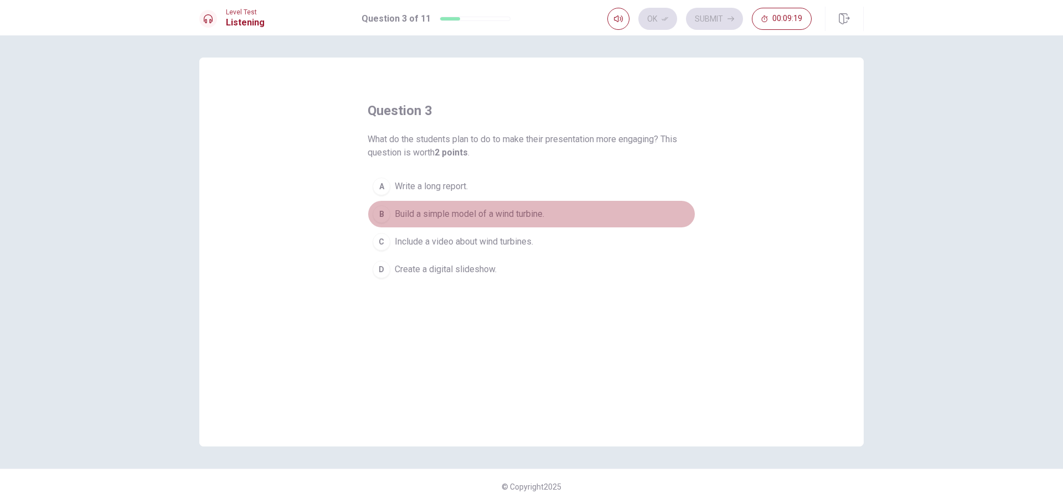
click at [380, 217] on div "B" at bounding box center [382, 214] width 18 height 18
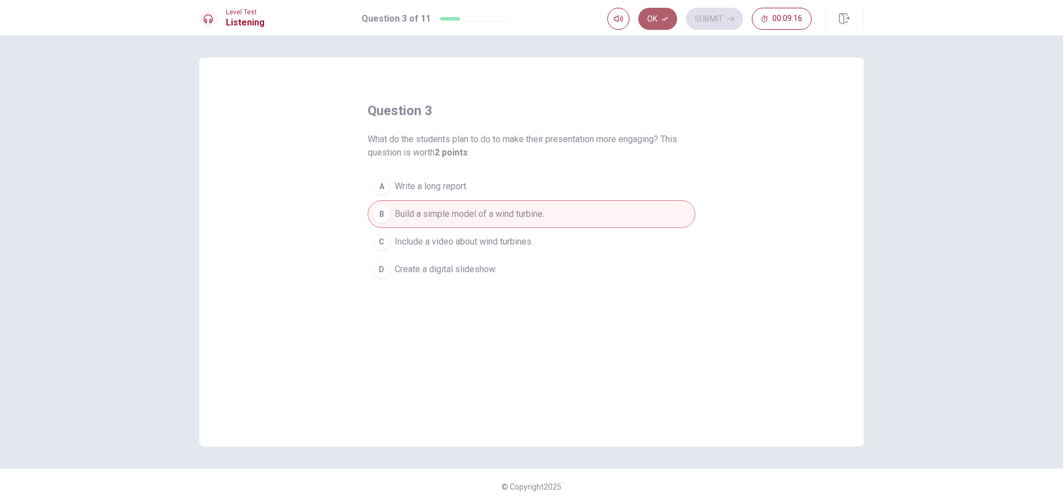
click at [656, 20] on button "Ok" at bounding box center [657, 19] width 39 height 22
click at [703, 19] on button "Submit" at bounding box center [714, 19] width 57 height 22
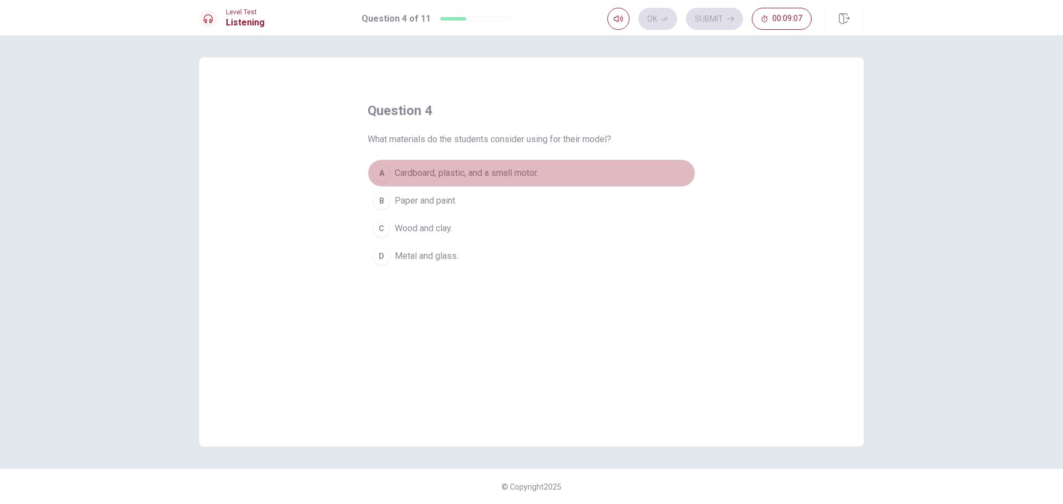
click at [380, 173] on div "A" at bounding box center [382, 173] width 18 height 18
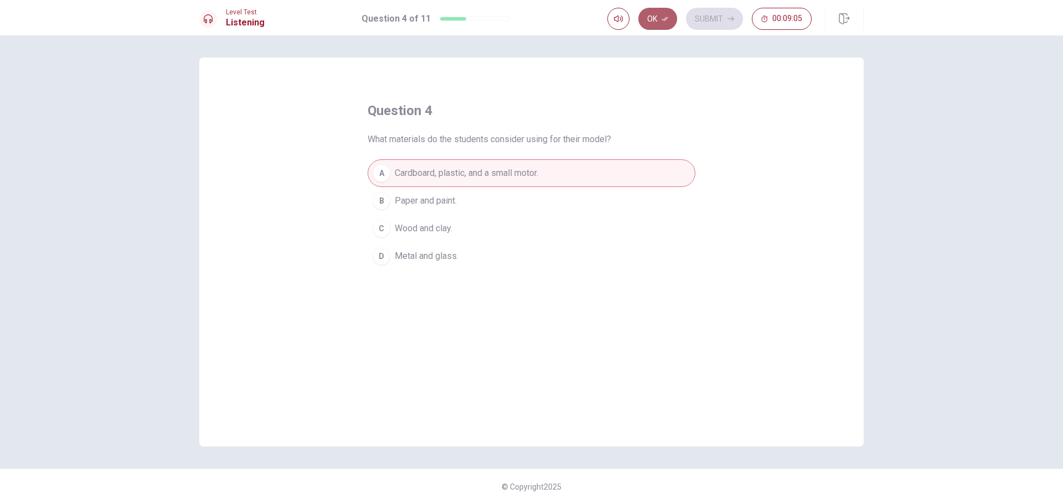
click at [666, 19] on icon "button" at bounding box center [665, 19] width 7 height 4
click at [718, 18] on button "Submit" at bounding box center [714, 19] width 57 height 22
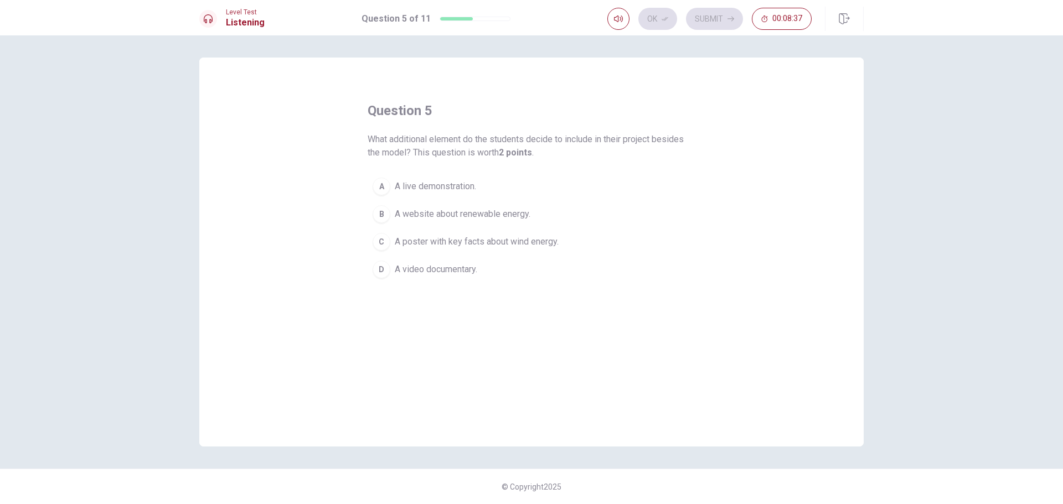
click at [383, 187] on div "A" at bounding box center [382, 187] width 18 height 18
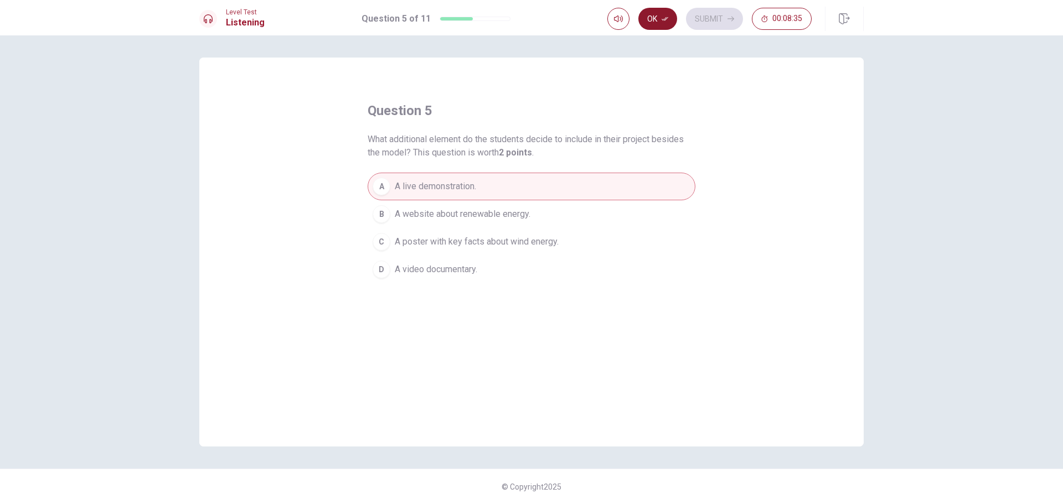
click at [664, 14] on button "Ok" at bounding box center [657, 19] width 39 height 22
click at [716, 16] on button "Submit" at bounding box center [714, 19] width 57 height 22
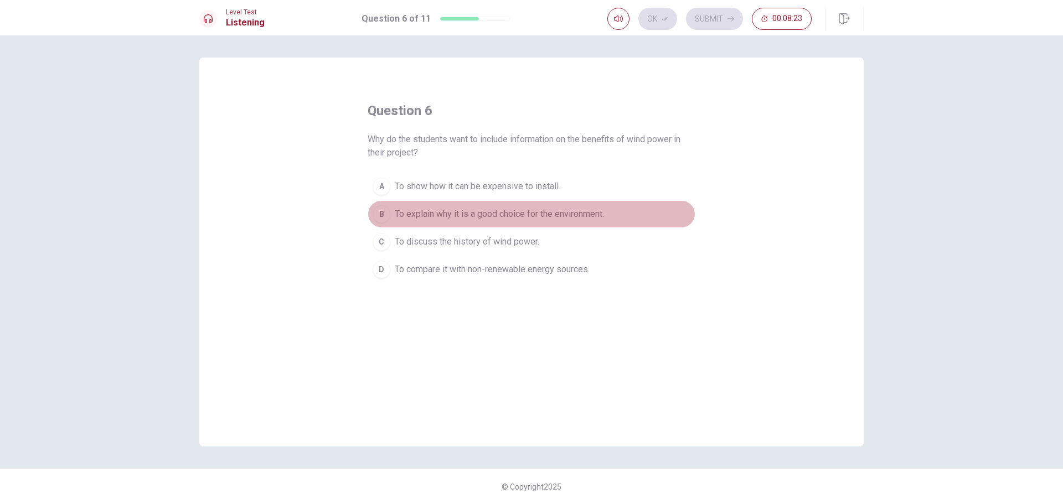
click at [387, 212] on div "B" at bounding box center [382, 214] width 18 height 18
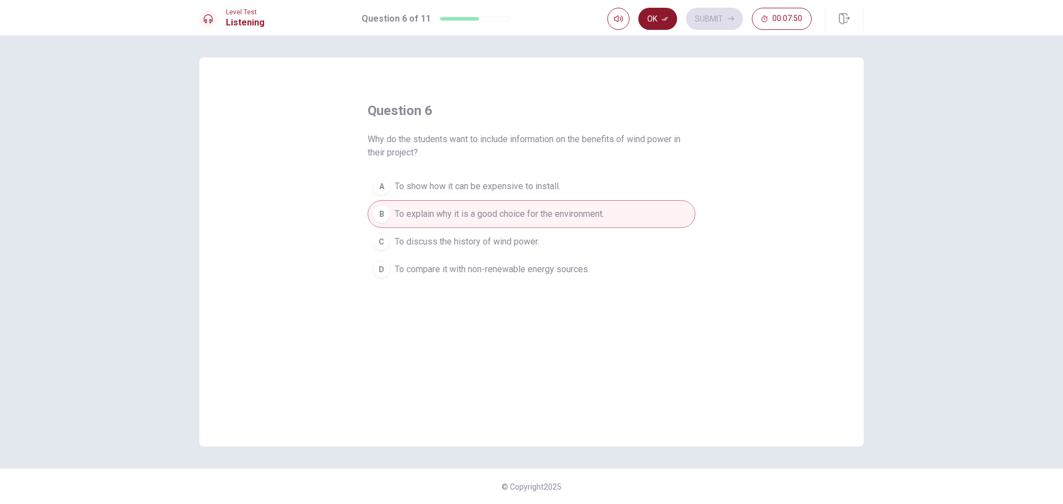
click at [664, 20] on icon "button" at bounding box center [665, 19] width 7 height 7
click at [724, 19] on button "Submit" at bounding box center [714, 19] width 57 height 22
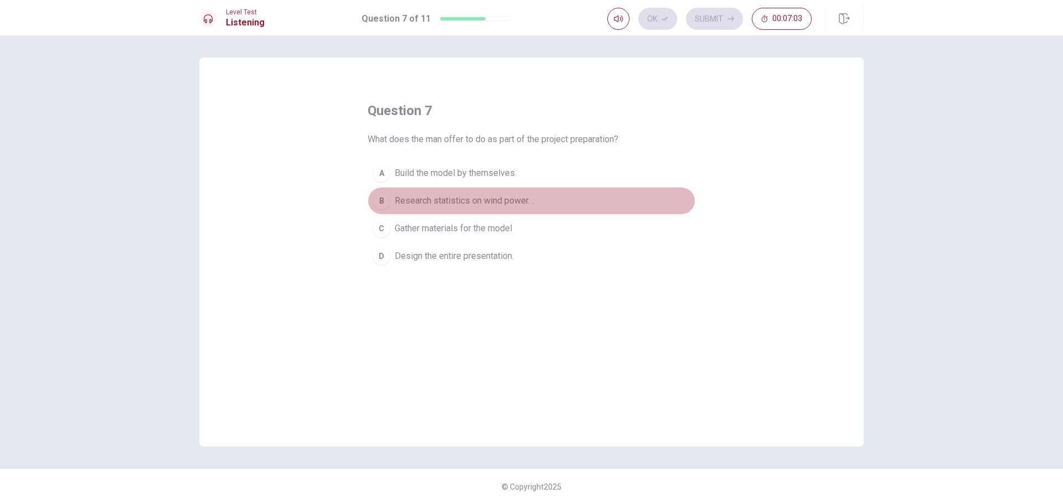
click at [383, 205] on div "B" at bounding box center [382, 201] width 18 height 18
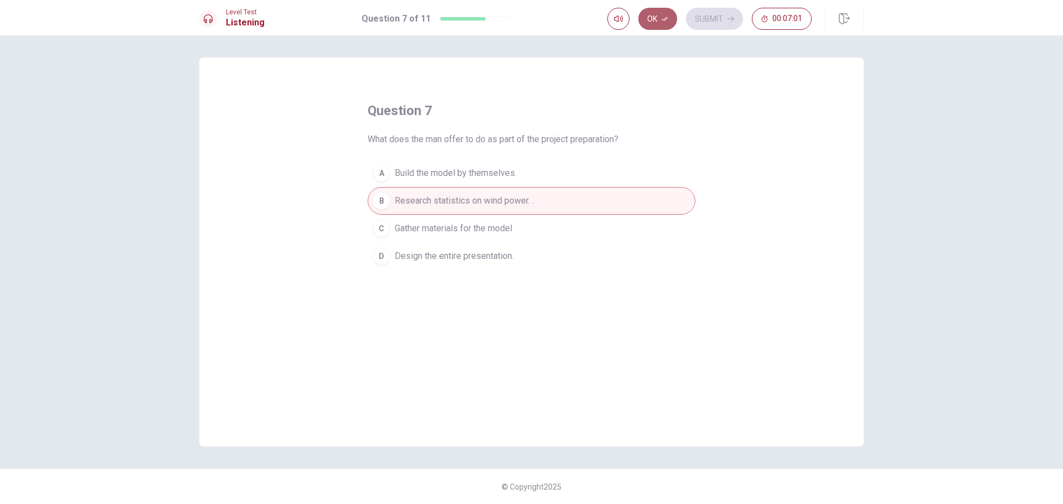
click at [660, 23] on button "Ok" at bounding box center [657, 19] width 39 height 22
click at [704, 17] on button "Submit" at bounding box center [714, 19] width 57 height 22
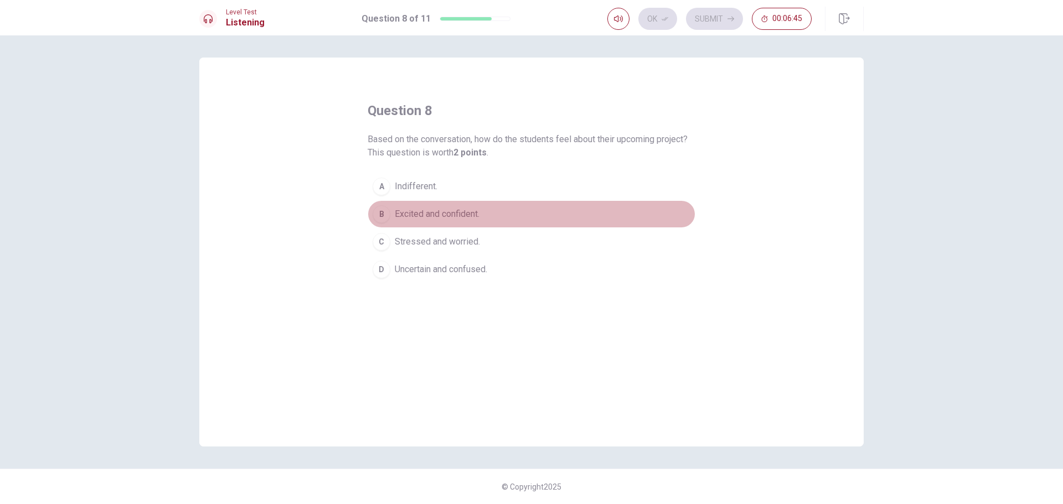
click at [381, 216] on div "B" at bounding box center [382, 214] width 18 height 18
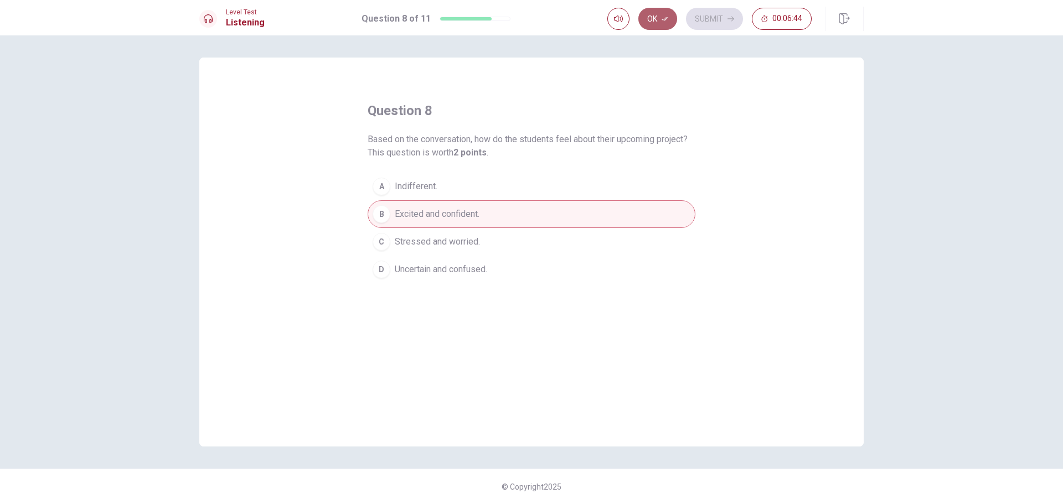
click at [656, 19] on button "Ok" at bounding box center [657, 19] width 39 height 22
click at [719, 18] on button "Submit" at bounding box center [714, 19] width 57 height 22
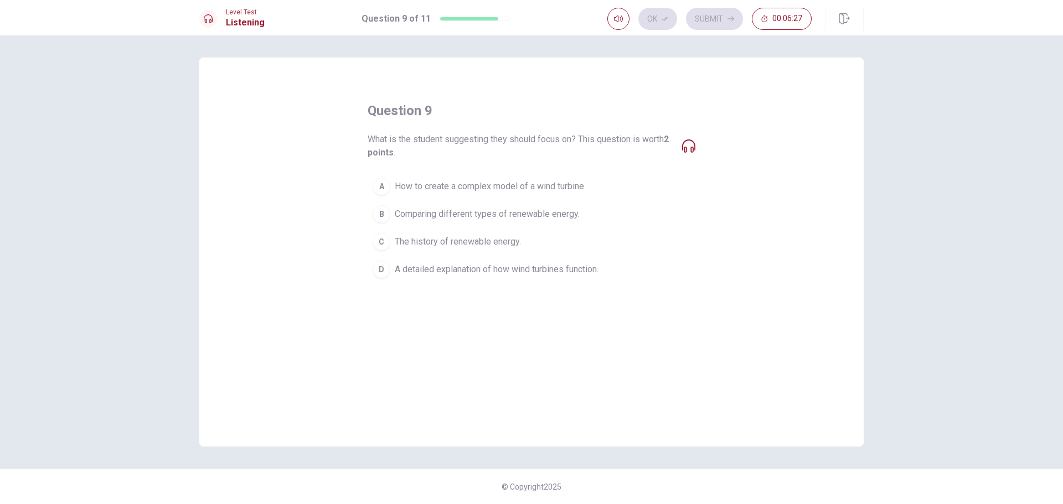
click at [387, 215] on div "B" at bounding box center [382, 214] width 18 height 18
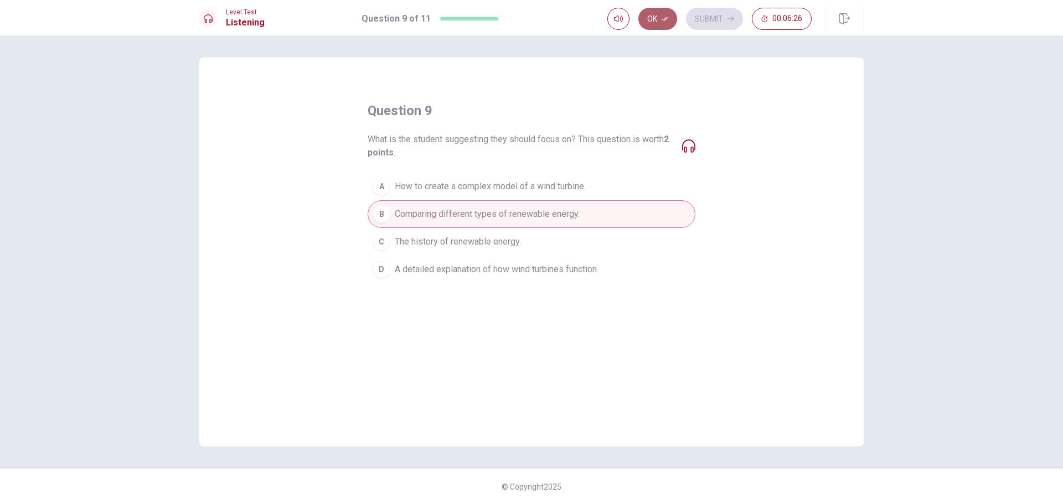
click at [650, 23] on button "Ok" at bounding box center [657, 19] width 39 height 22
click at [708, 21] on button "Submit" at bounding box center [714, 19] width 57 height 22
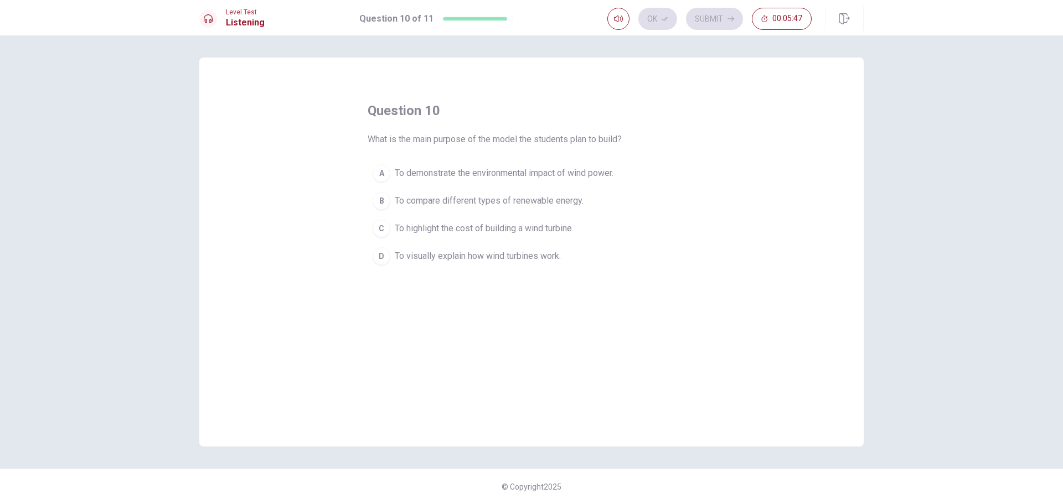
click at [381, 175] on div "A" at bounding box center [382, 173] width 18 height 18
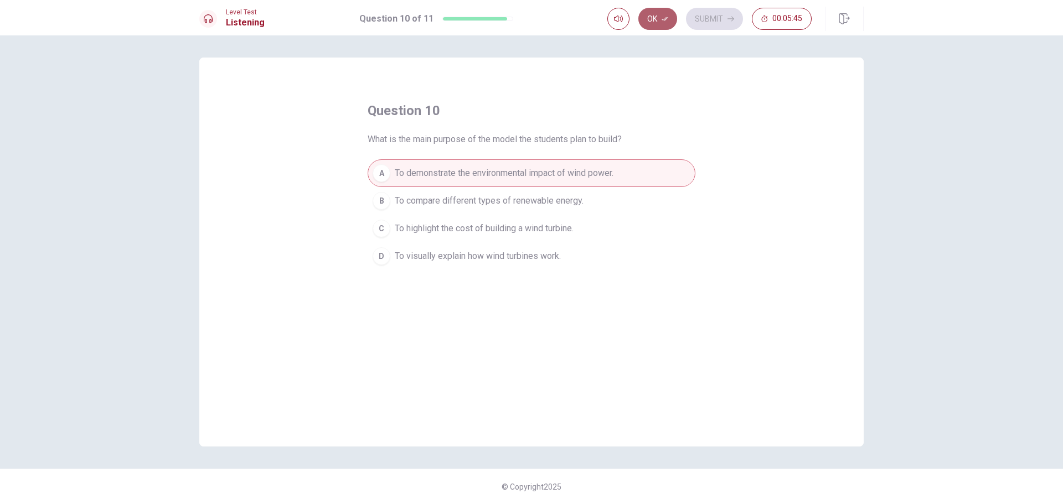
click at [662, 27] on button "Ok" at bounding box center [657, 19] width 39 height 22
click at [704, 22] on button "Submit" at bounding box center [714, 19] width 57 height 22
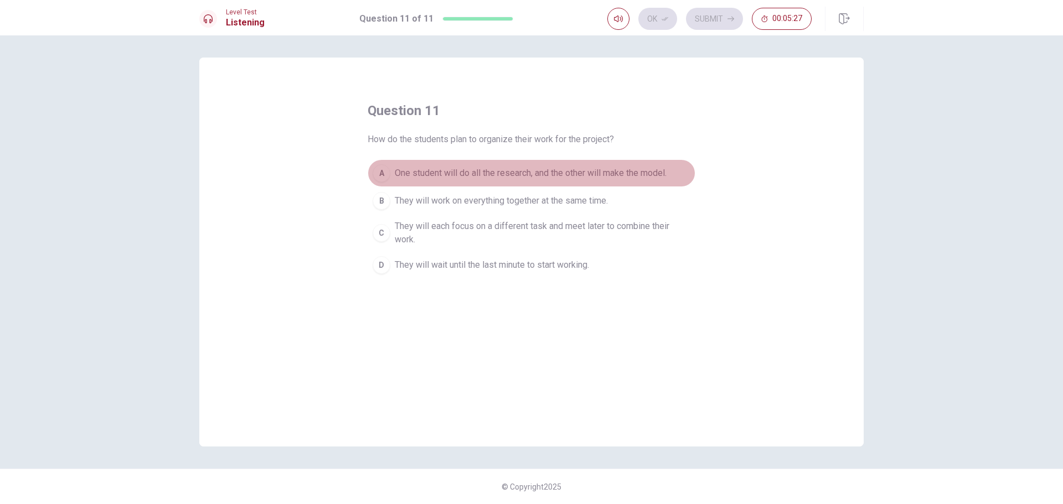
click at [383, 173] on div "A" at bounding box center [382, 173] width 18 height 18
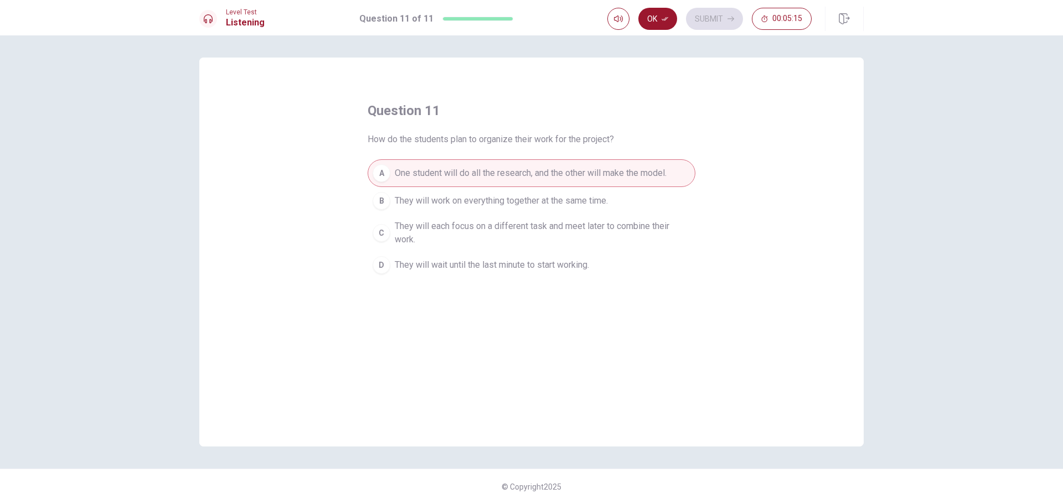
click at [380, 236] on div "C" at bounding box center [382, 233] width 18 height 18
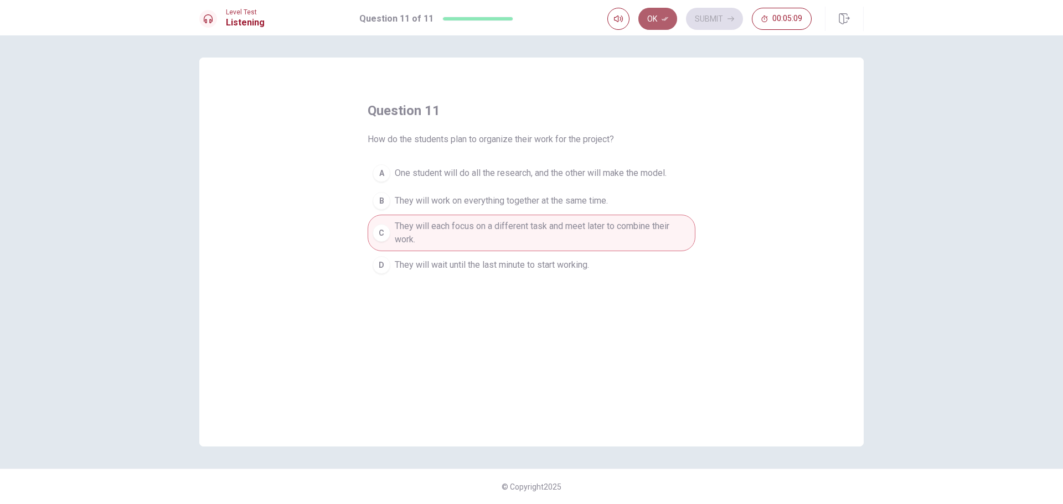
click at [657, 17] on button "Ok" at bounding box center [657, 19] width 39 height 22
click at [709, 18] on button "Submit" at bounding box center [714, 19] width 57 height 22
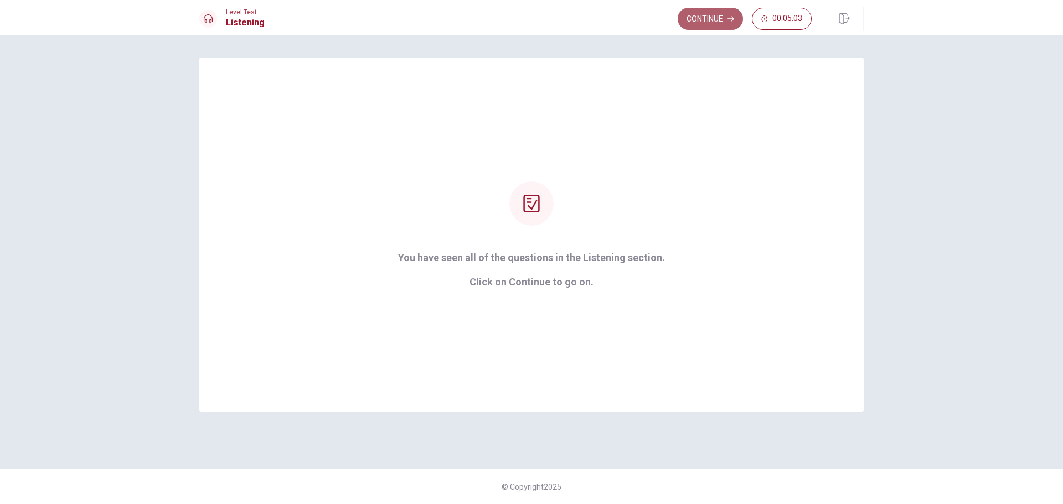
click at [698, 17] on button "Continue" at bounding box center [710, 19] width 65 height 22
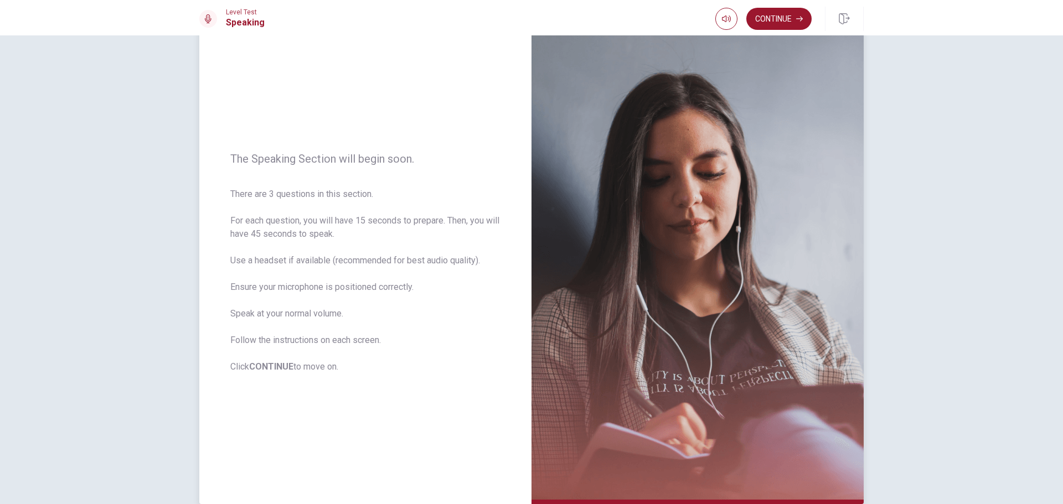
scroll to position [55, 0]
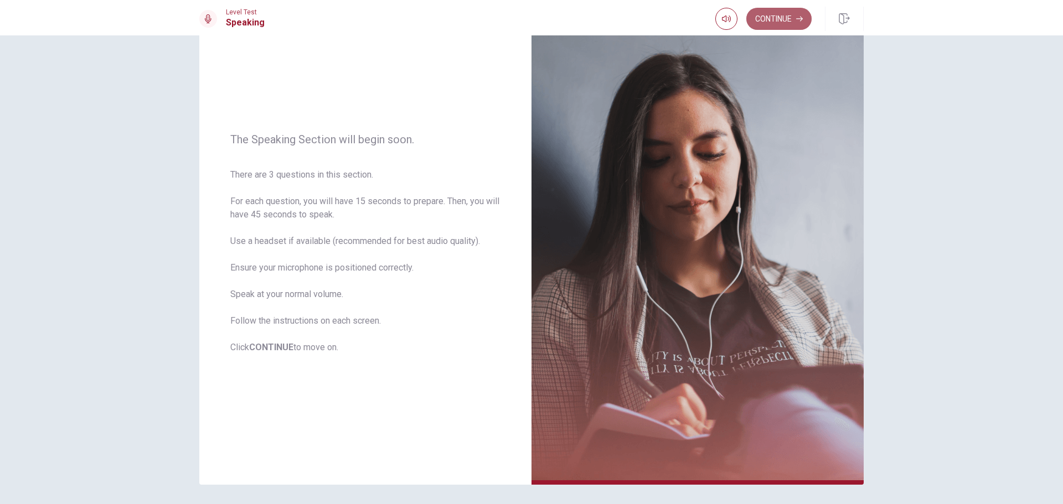
click at [786, 13] on button "Continue" at bounding box center [778, 19] width 65 height 22
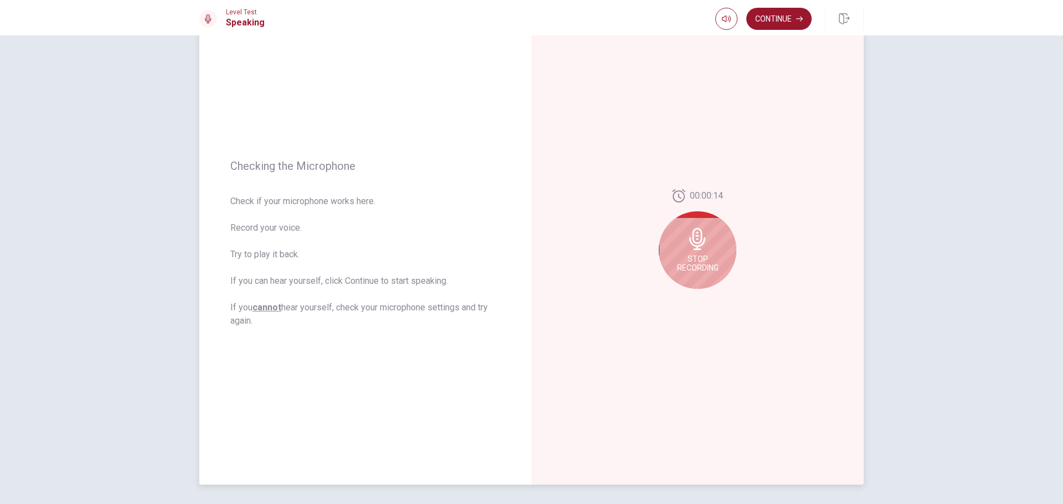
click at [690, 247] on icon at bounding box center [698, 239] width 22 height 22
click at [708, 293] on button "Play Audio" at bounding box center [710, 298] width 16 height 16
click at [710, 294] on button "Play Audio" at bounding box center [710, 298] width 16 height 16
click at [705, 301] on button "Play Audio" at bounding box center [710, 298] width 16 height 16
click at [702, 244] on icon at bounding box center [697, 242] width 16 height 22
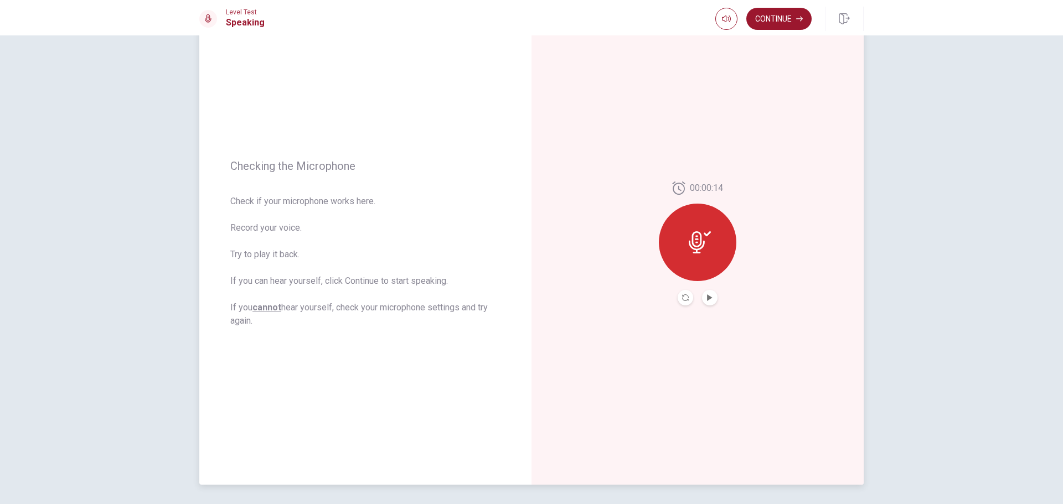
click at [703, 297] on button "Play Audio" at bounding box center [710, 298] width 16 height 16
click at [678, 296] on button "Record Again" at bounding box center [686, 298] width 16 height 16
click at [689, 252] on div "Stop Recording" at bounding box center [698, 251] width 78 height 78
click at [706, 292] on button "Play Audio" at bounding box center [710, 298] width 16 height 16
click at [777, 23] on button "Continue" at bounding box center [778, 19] width 65 height 22
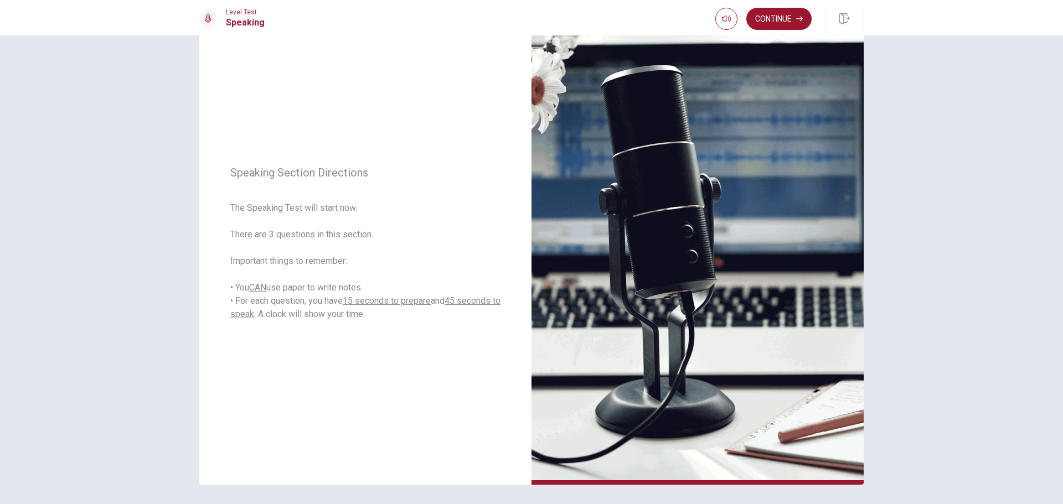
click at [777, 23] on button "Continue" at bounding box center [778, 19] width 65 height 22
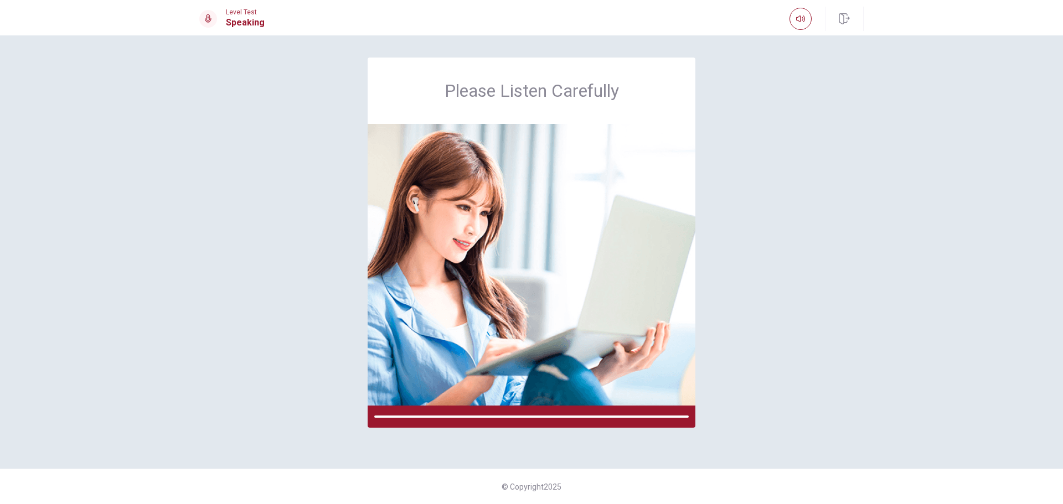
scroll to position [0, 0]
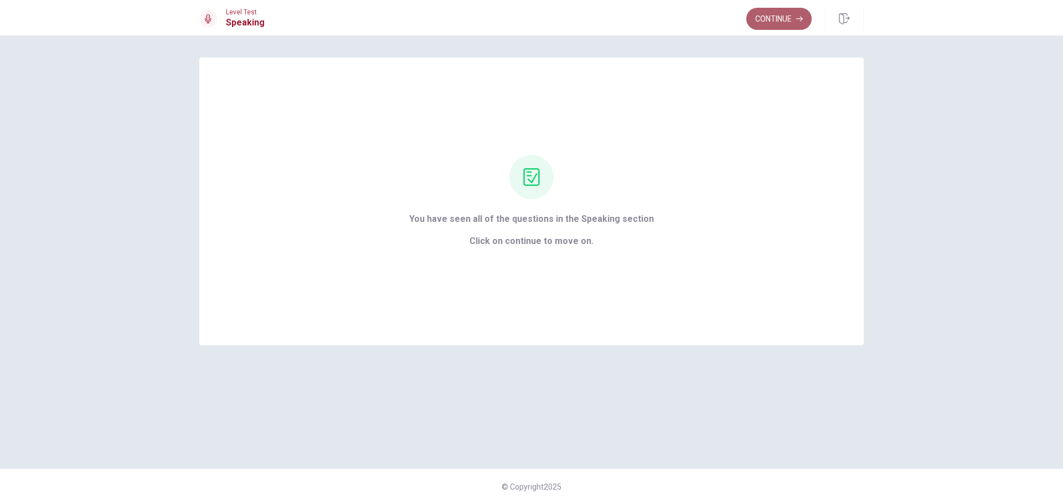
click at [783, 16] on button "Continue" at bounding box center [778, 19] width 65 height 22
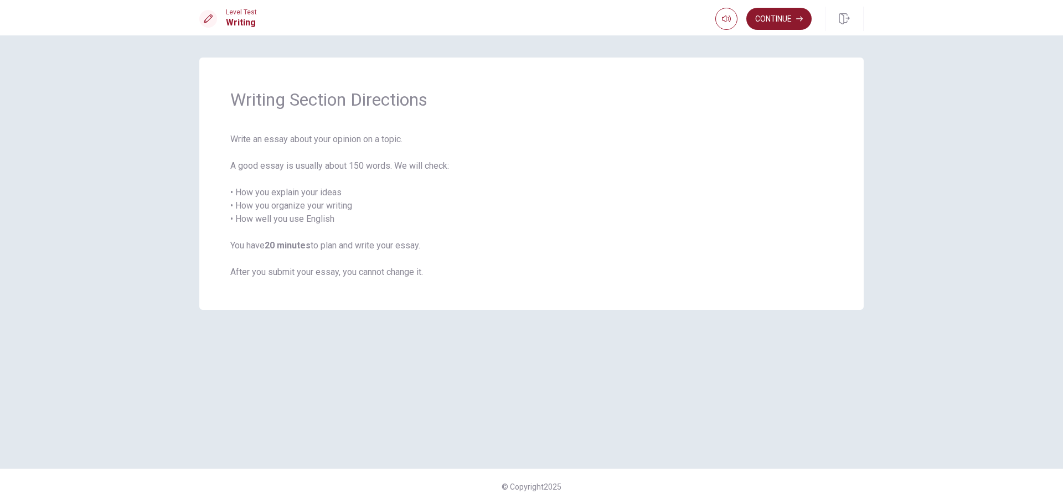
click at [779, 19] on button "Continue" at bounding box center [778, 19] width 65 height 22
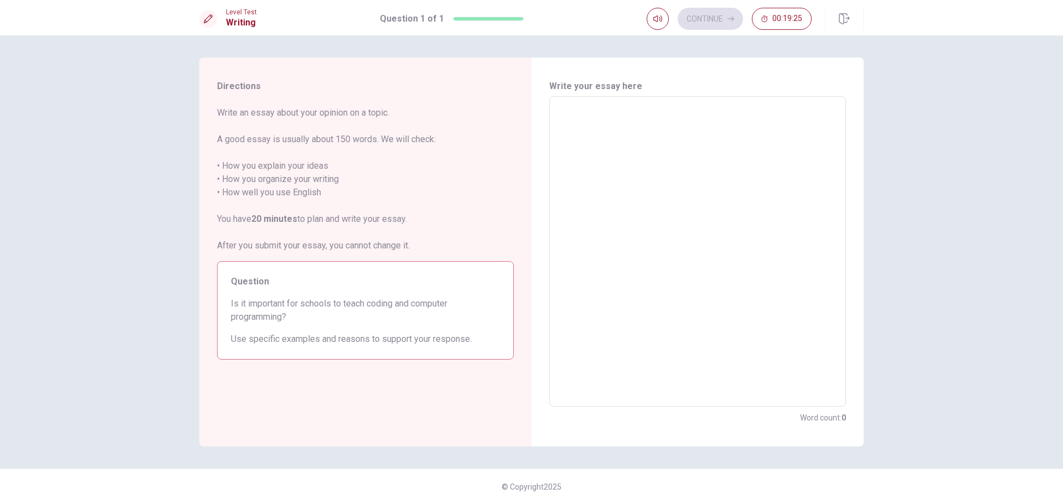
click at [581, 115] on textarea at bounding box center [697, 252] width 281 height 292
type textarea "I"
type textarea "x"
type textarea "It"
type textarea "x"
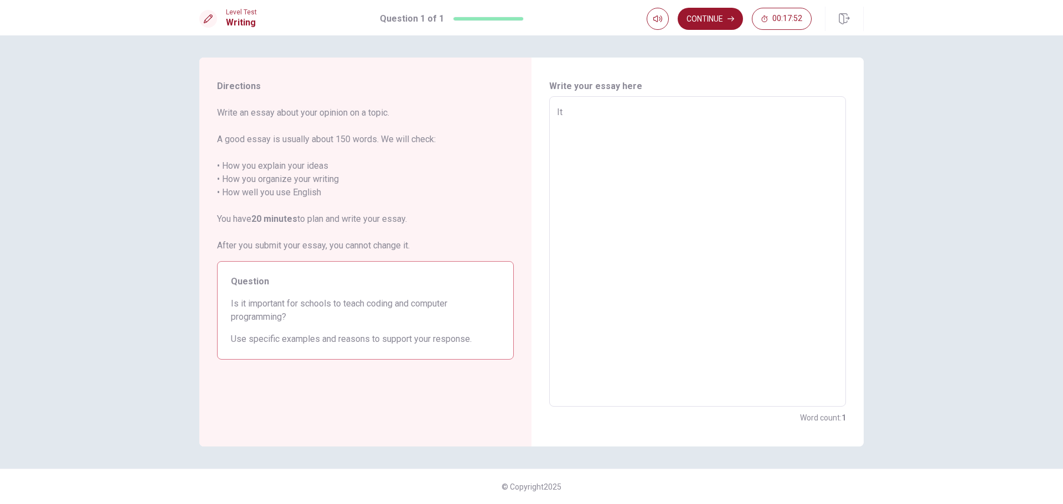
type textarea "It"
type textarea "x"
type textarea "It i"
type textarea "x"
type textarea "It is"
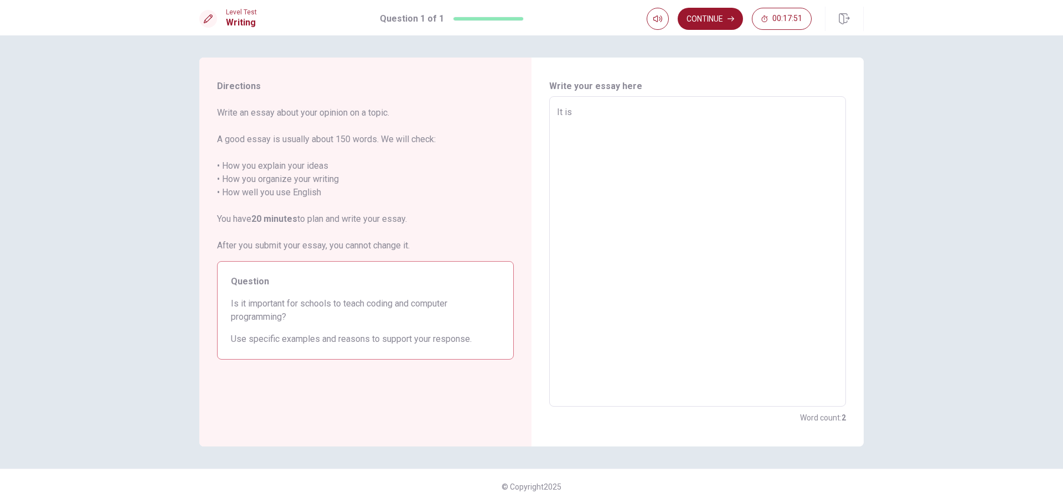
type textarea "x"
type textarea "It is"
type textarea "x"
type textarea "It is i"
type textarea "x"
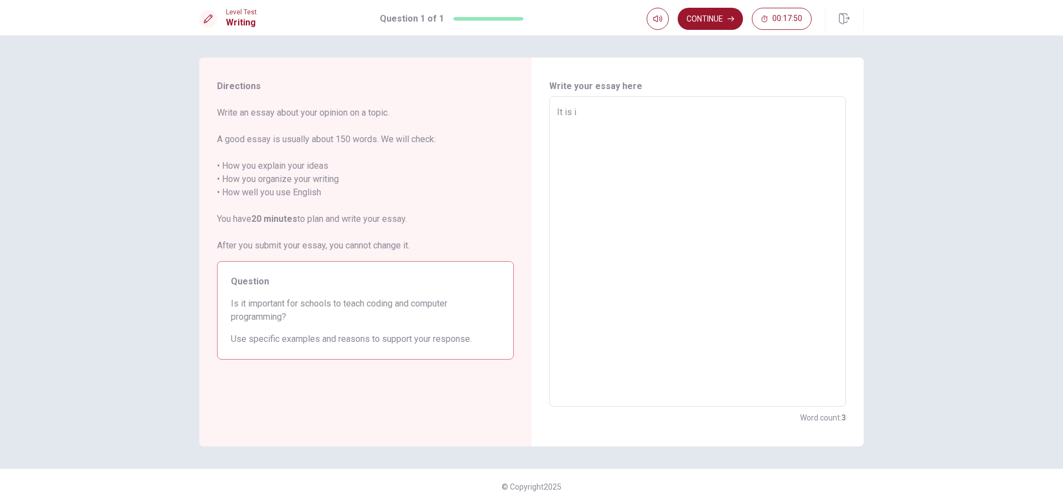
type textarea "It is im"
type textarea "x"
type textarea "It is imp"
type textarea "x"
type textarea "It is impo"
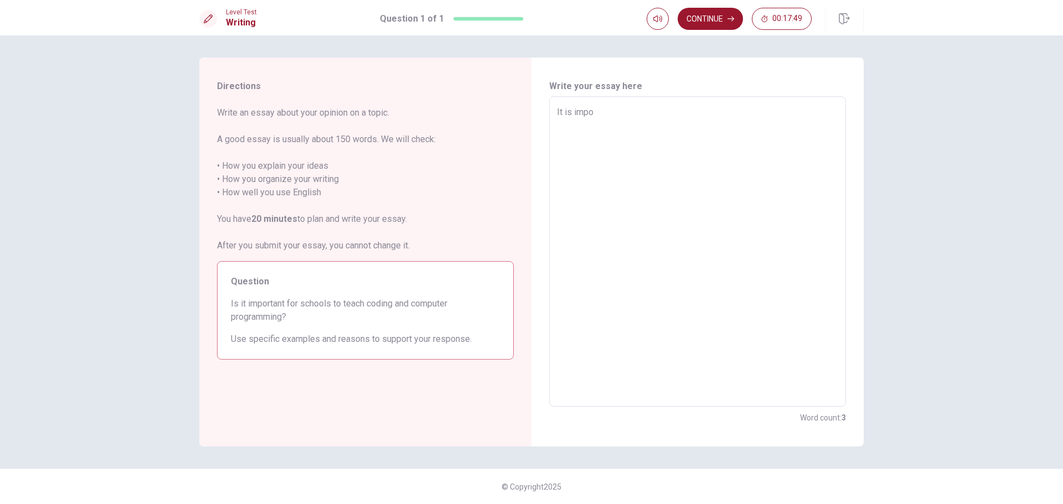
type textarea "x"
type textarea "It is impor"
type textarea "x"
type textarea "It is import"
type textarea "x"
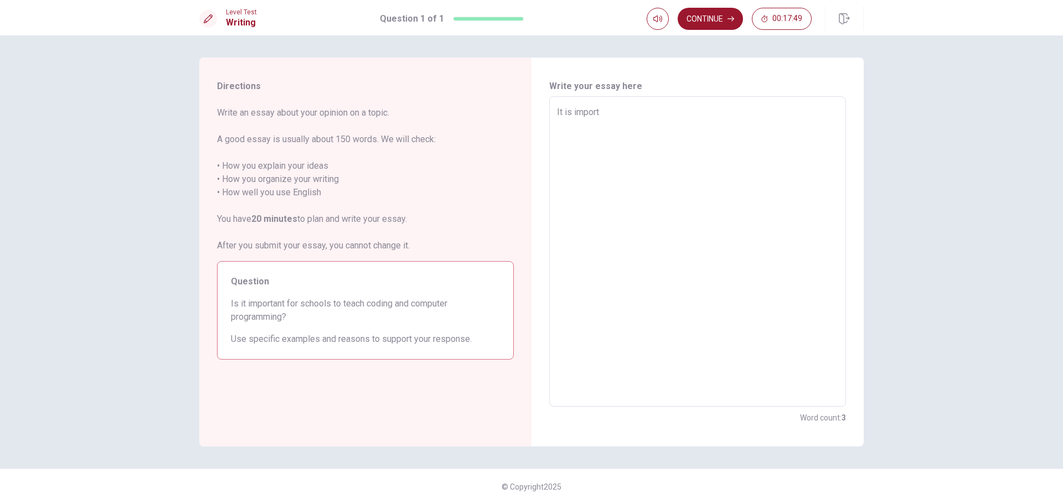
type textarea "It is importa"
type textarea "x"
type textarea "It is importan"
type textarea "x"
type textarea "It is important"
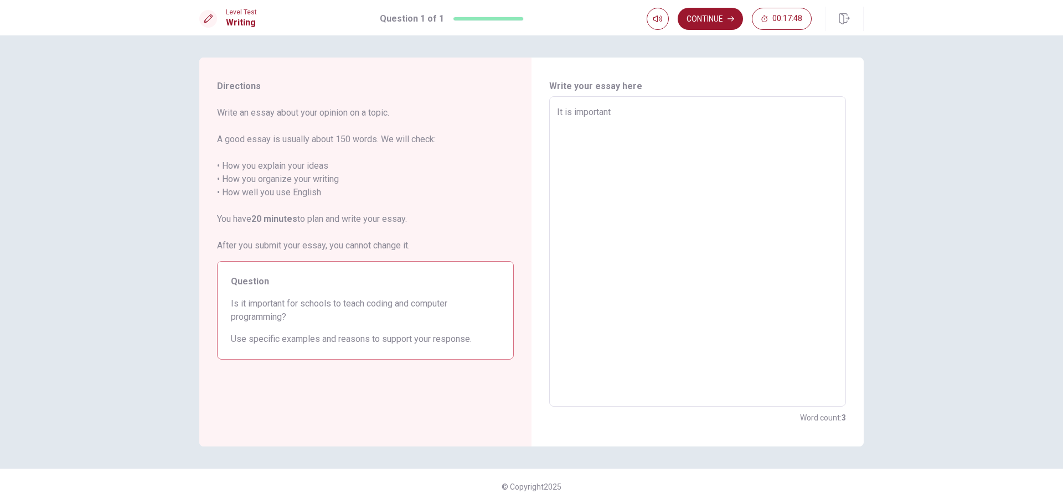
type textarea "x"
type textarea "It is important"
type textarea "x"
type textarea "It is important f"
type textarea "x"
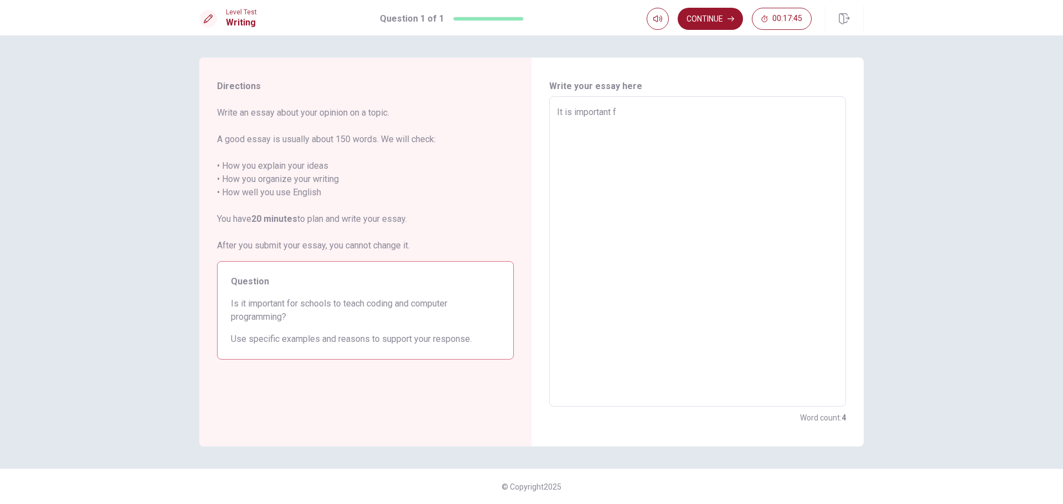
type textarea "It is important fo"
type textarea "x"
type textarea "It is important for"
type textarea "x"
type textarea "It is important for"
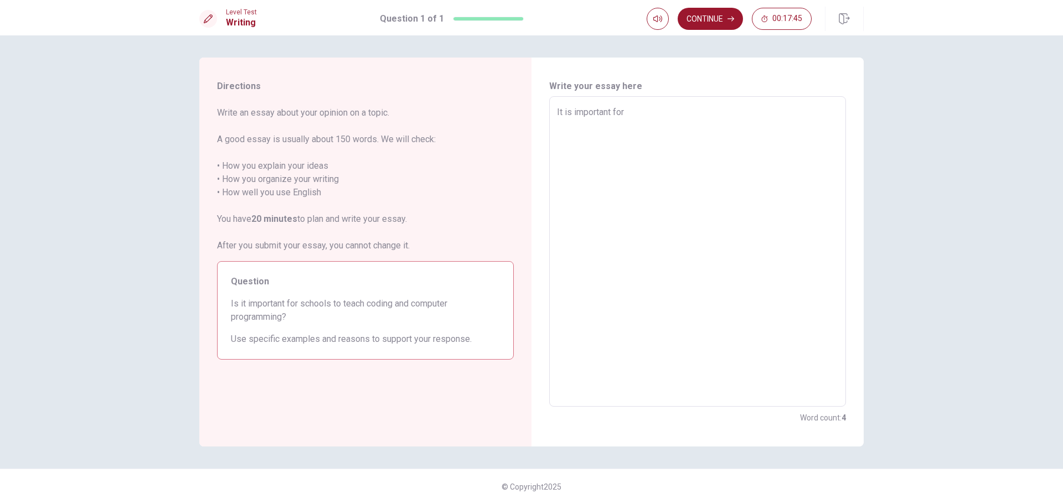
type textarea "x"
type textarea "It is important for s"
type textarea "x"
type textarea "It is important for sc"
type textarea "x"
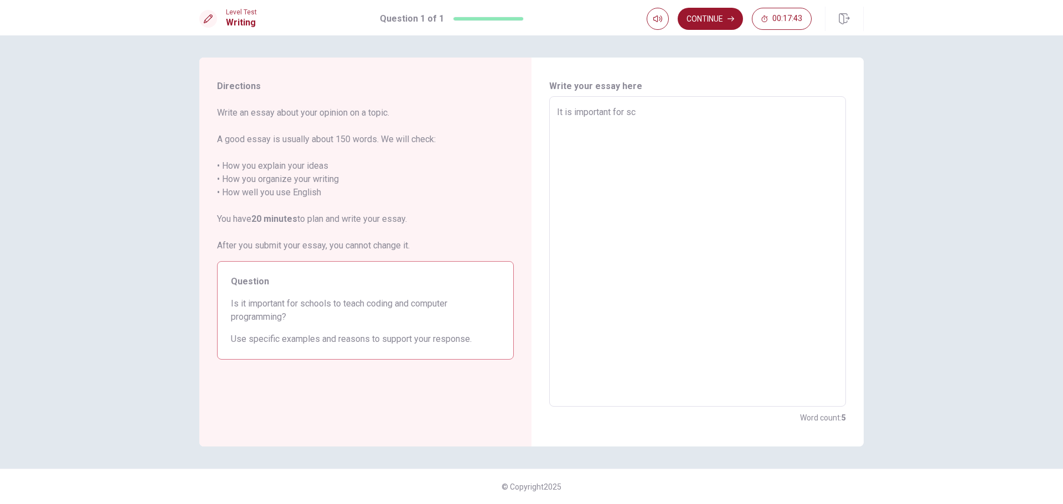
type textarea "It is important for sch"
type textarea "x"
type textarea "It is important for scho"
type textarea "x"
type textarea "It is important for schoo"
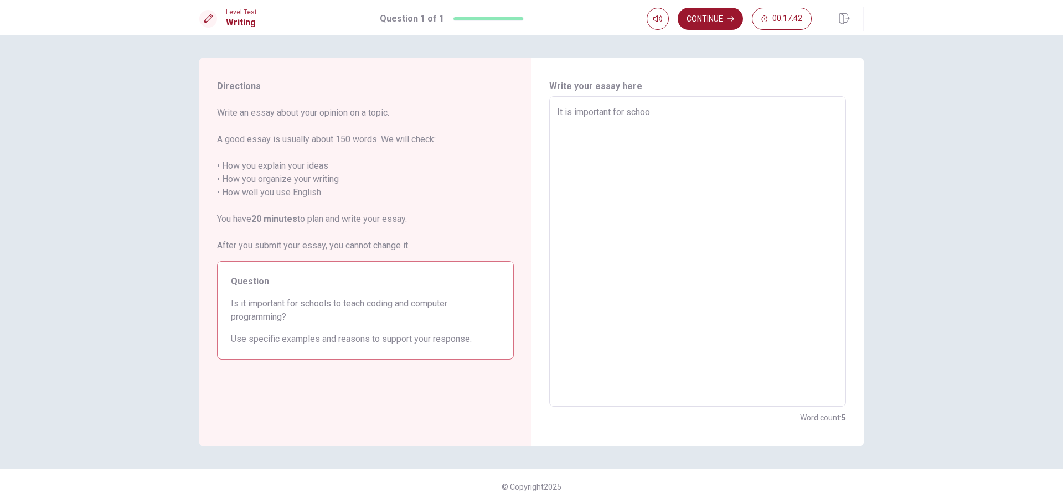
type textarea "x"
type textarea "It is important for school"
type textarea "x"
type textarea "It is important for schools"
type textarea "x"
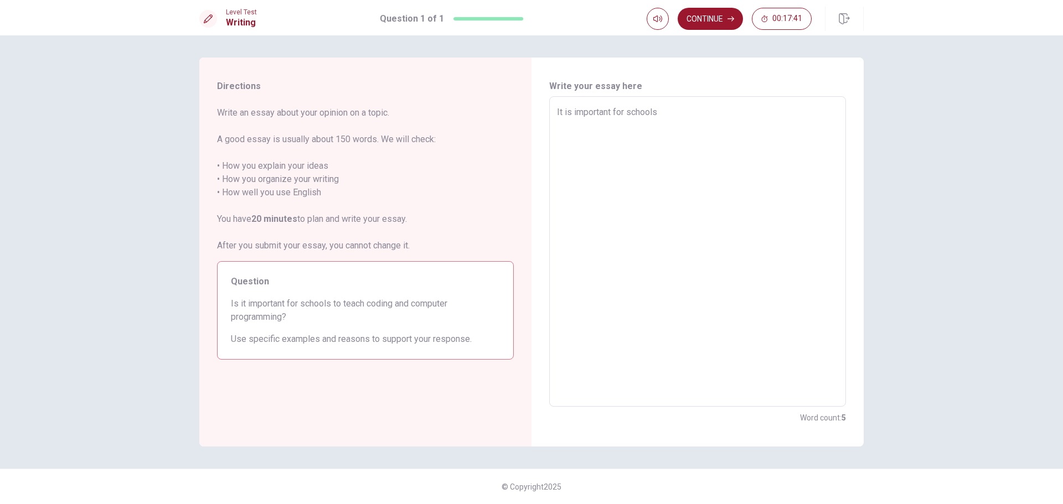
type textarea "It is important for schools"
type textarea "x"
type textarea "It is important for schools t"
type textarea "x"
type textarea "It is important for schools ti"
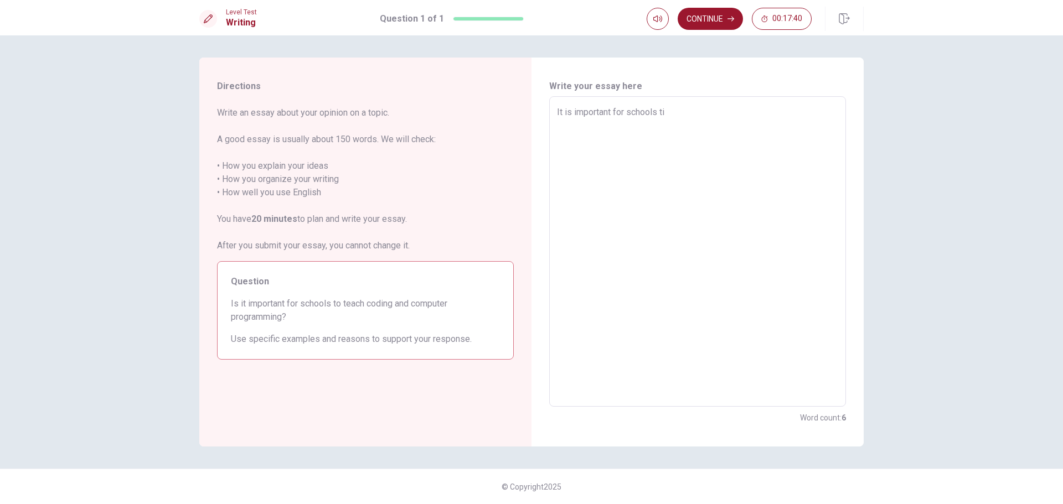
type textarea "x"
type textarea "It is important for schools t"
type textarea "x"
type textarea "It is important for schools tp"
type textarea "x"
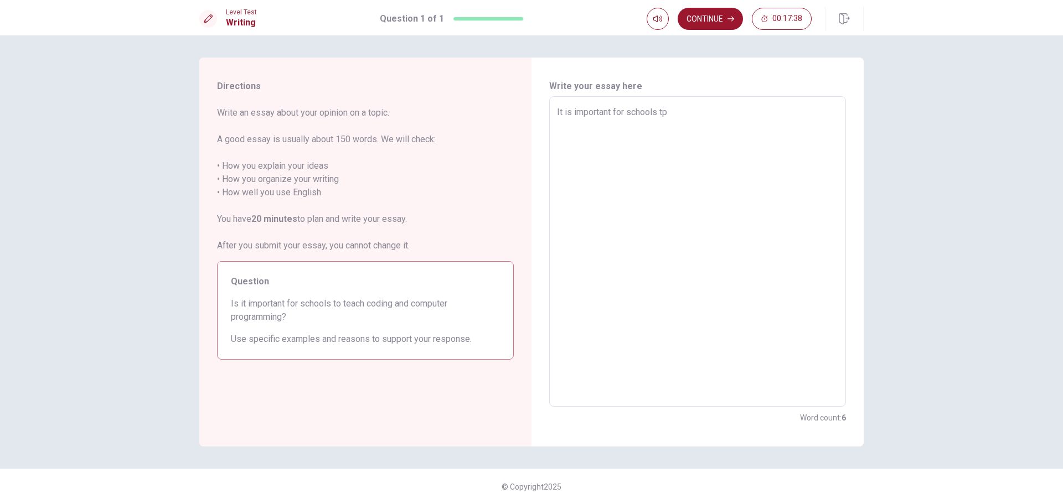
type textarea "It is important for schools t"
type textarea "x"
type textarea "It is important for schools to"
type textarea "x"
type textarea "It is important for schools to"
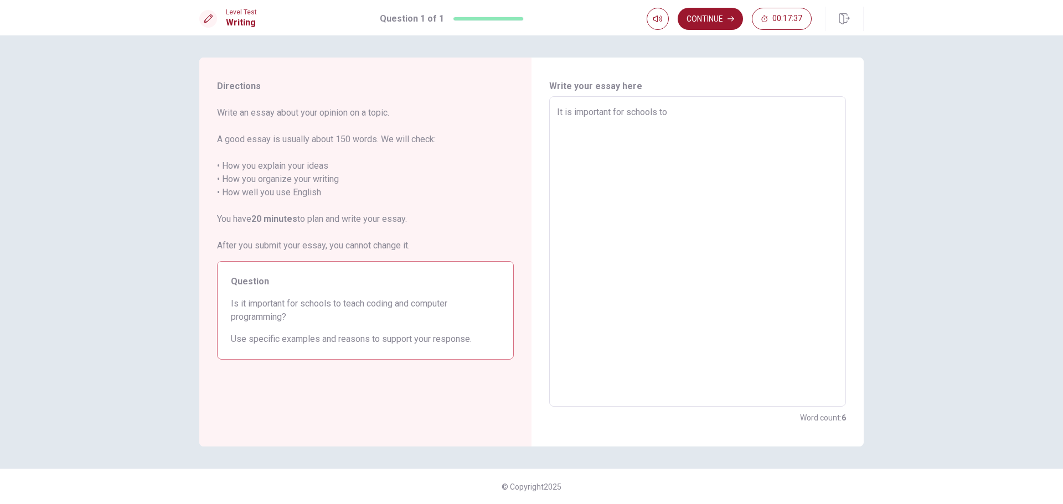
type textarea "x"
type textarea "It is important for schools to t"
type textarea "x"
type textarea "It is important for schools to te"
type textarea "x"
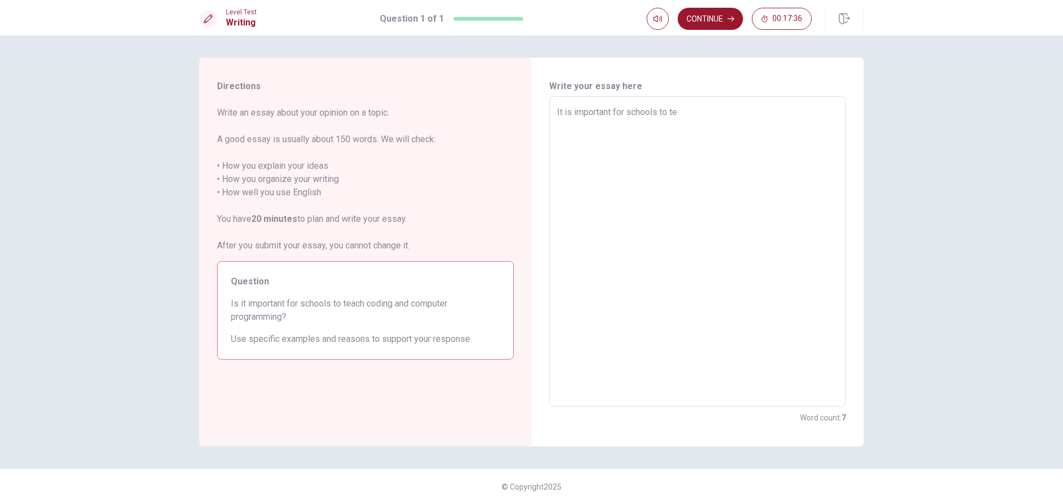
type textarea "It is important for schools to tea"
type textarea "x"
type textarea "It is important for schools to teac"
type textarea "x"
type textarea "It is important for schools to teach"
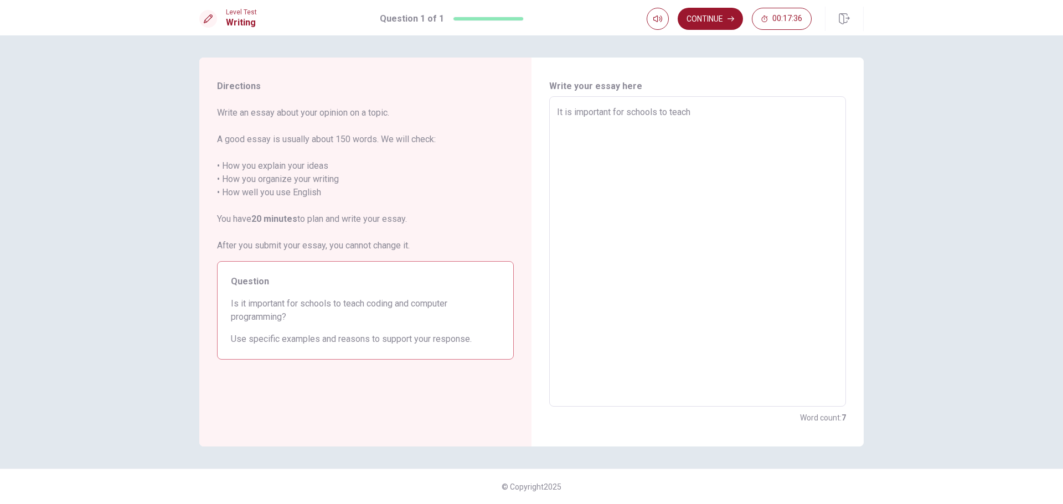
type textarea "x"
type textarea "It is important for schools to teach"
type textarea "x"
type textarea "It is important for schools to teach c"
type textarea "x"
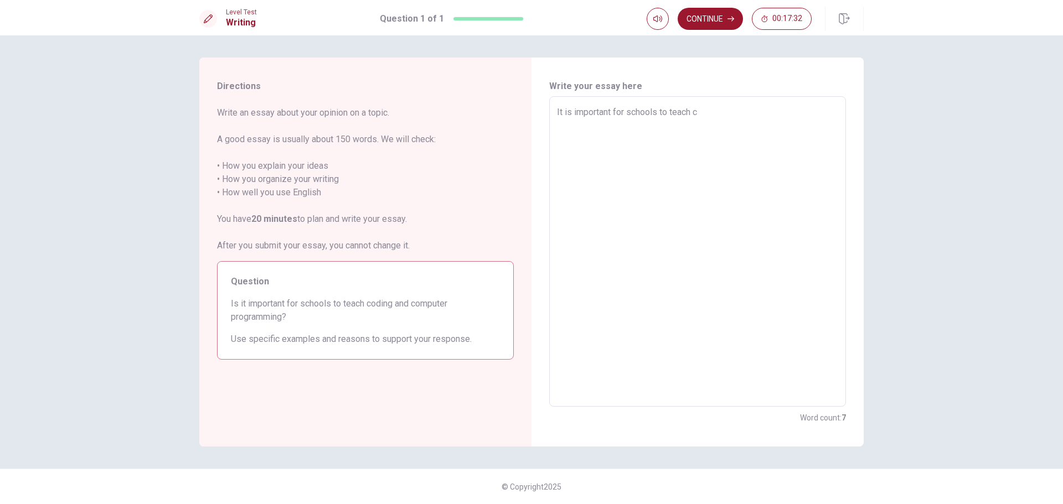
type textarea "It is important for schools to teach co"
type textarea "x"
type textarea "It is important for schools to teach cod"
type textarea "x"
type textarea "It is important for schools to teach codi"
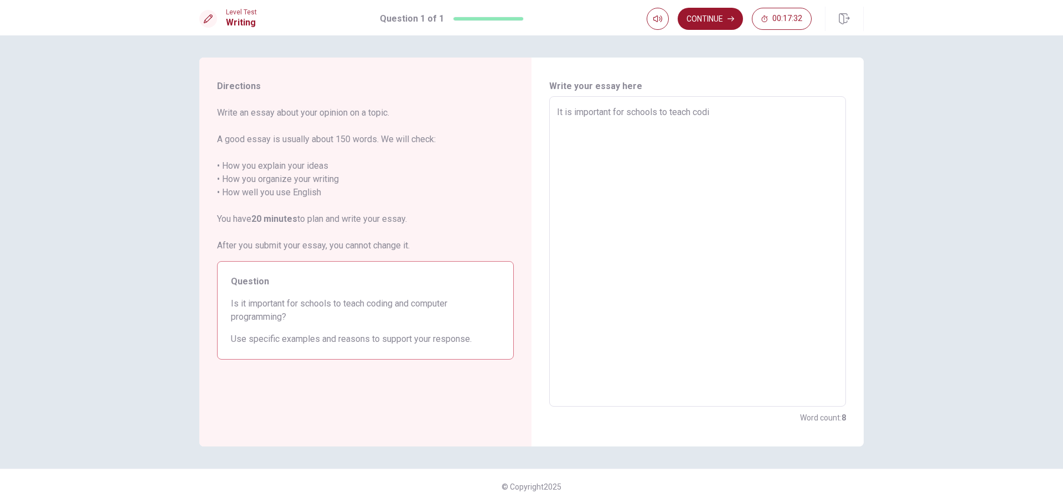
type textarea "x"
type textarea "It is important for schools to teach codin"
type textarea "x"
type textarea "It is important for schools to teach coding"
type textarea "x"
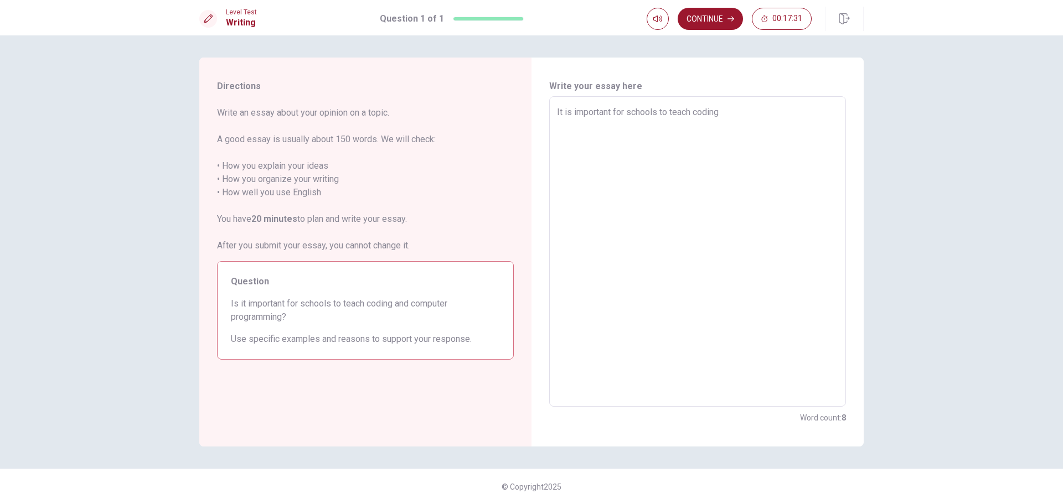
type textarea "It is important for schools to teach coding"
type textarea "x"
type textarea "It is important for schools to teach coding a"
type textarea "x"
type textarea "It is important for schools to teach coding an"
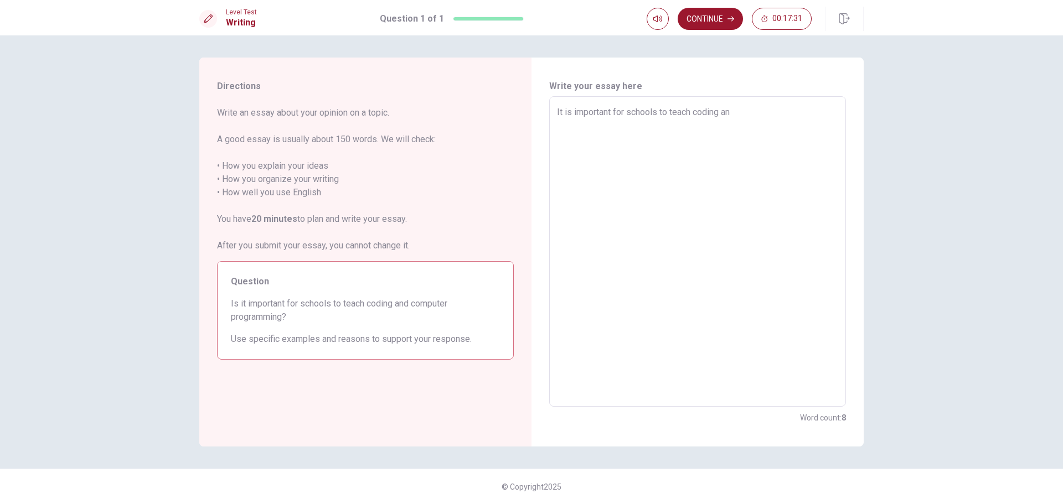
type textarea "x"
type textarea "It is important for schools to teach coding and"
type textarea "x"
type textarea "It is important for schools to teach coding and"
type textarea "x"
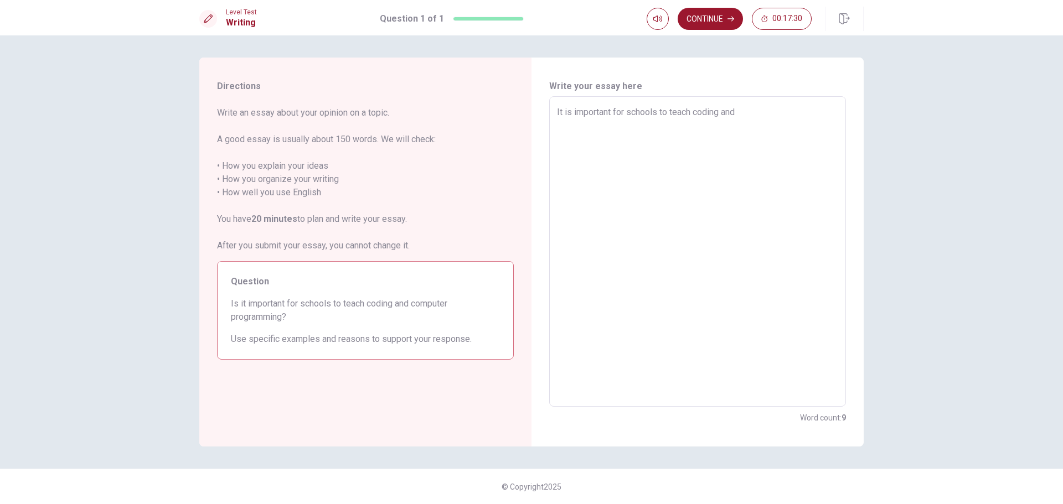
type textarea "It is important for schools to teach coding and c"
type textarea "x"
type textarea "It is important for schools to teach coding and co"
type textarea "x"
type textarea "It is important for schools to teach coding and com"
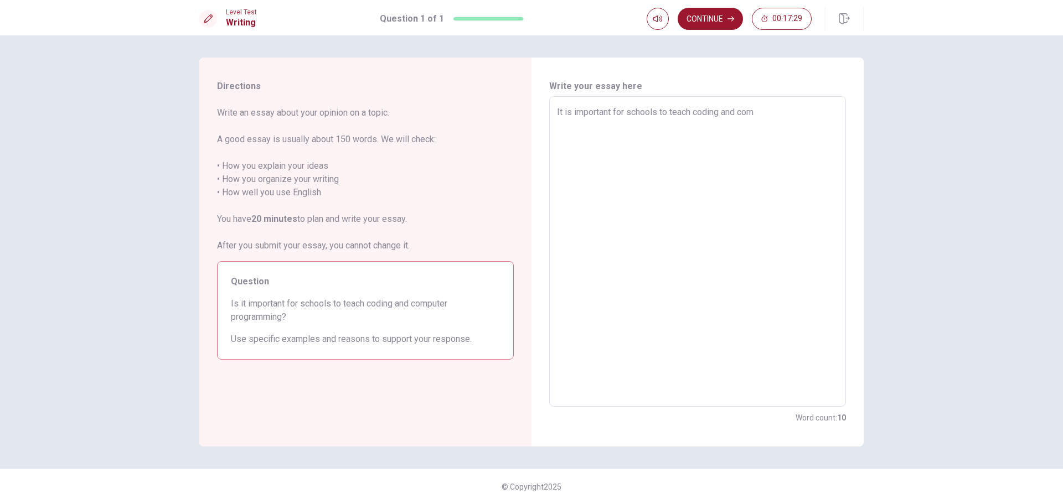
type textarea "x"
type textarea "It is important for schools to teach coding and comp"
type textarea "x"
type textarea "It is important for schools to teach coding and compu"
type textarea "x"
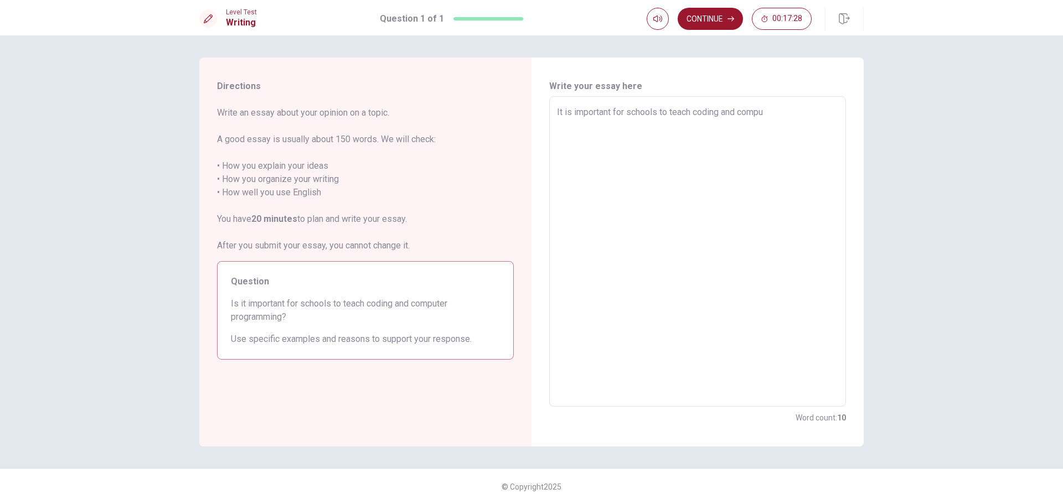
type textarea "It is important for schools to teach coding and comput"
type textarea "x"
type textarea "It is important for schools to teach coding and computi"
type textarea "x"
type textarea "It is important for schools to teach coding and computin"
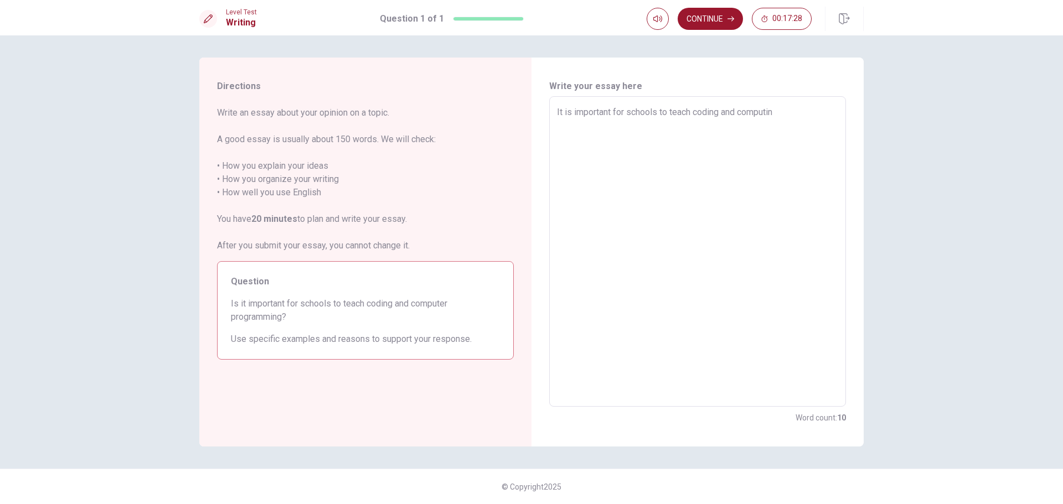
type textarea "x"
type textarea "It is important for schools to teach coding and computing"
type textarea "x"
type textarea "It is important for schools to teach coding and computing"
type textarea "x"
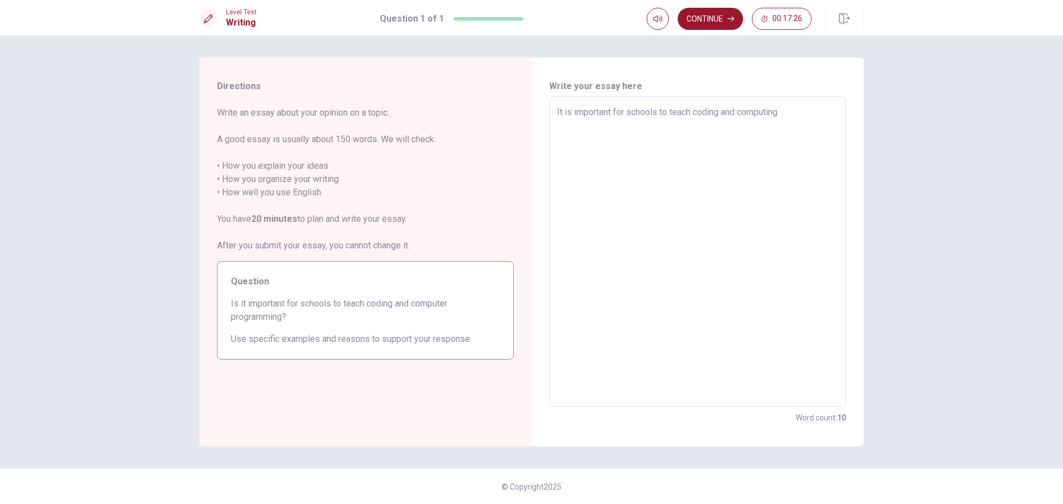
type textarea "It is important for schools to teach coding and computing p"
type textarea "x"
type textarea "It is important for schools to teach coding and computing pr"
type textarea "x"
type textarea "It is important for schools to teach coding and computing pro"
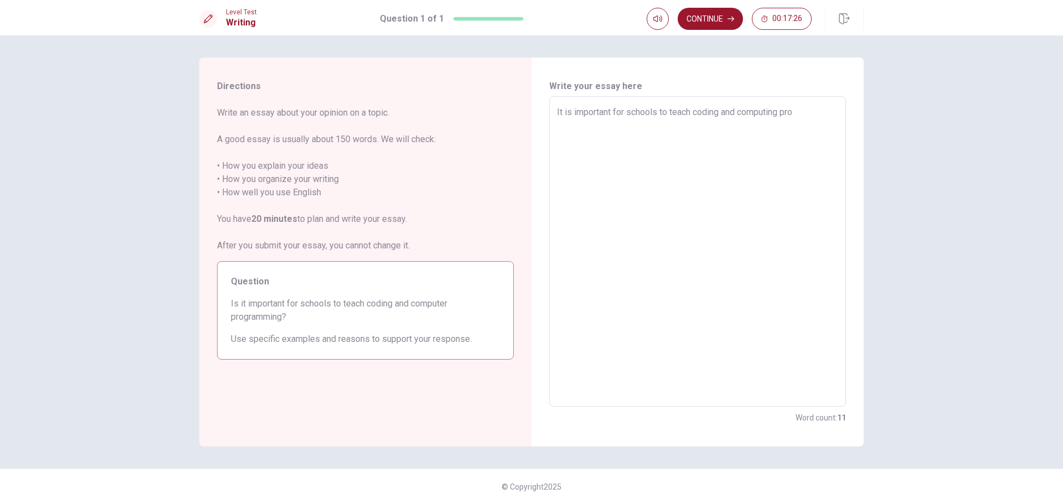
type textarea "x"
type textarea "It is important for schools to teach coding and computing prog"
type textarea "x"
type textarea "It is important for schools to teach coding and computing progr"
type textarea "x"
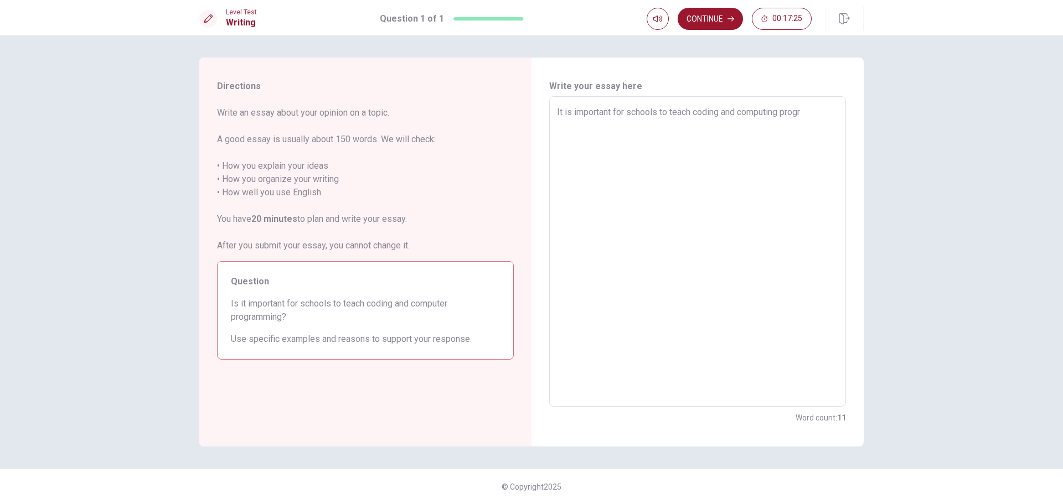
type textarea "It is important for schools to teach coding and computing progra"
type textarea "x"
type textarea "It is important for schools to teach coding and computing program"
type textarea "x"
type textarea "It is important for schools to teach coding and computing programm"
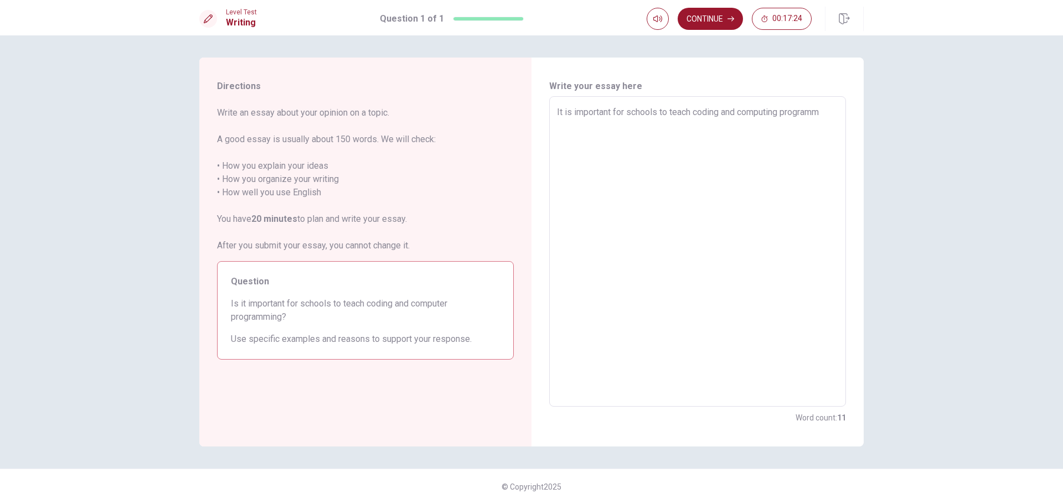
type textarea "x"
type textarea "It is important for schools to teach coding and computing programmi"
type textarea "x"
type textarea "It is important for schools to teach coding and computing programmin"
type textarea "x"
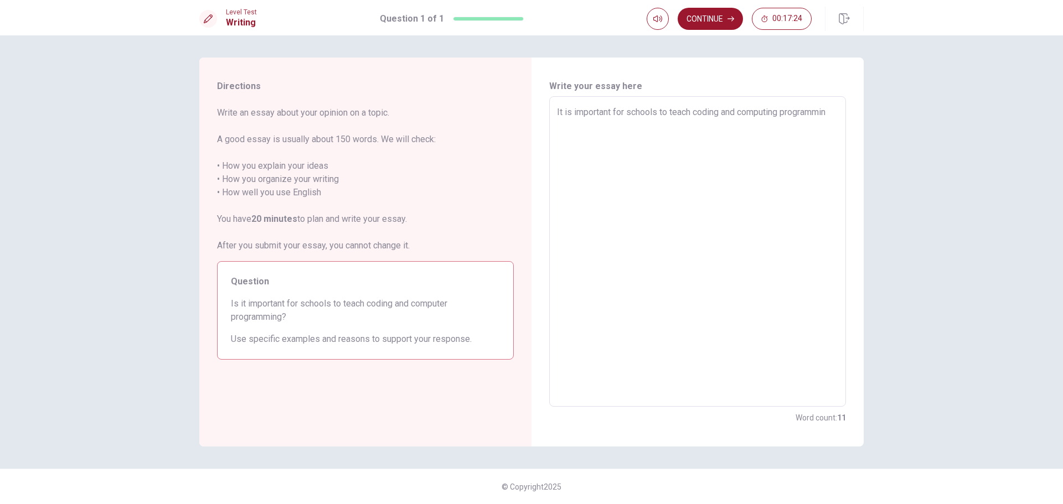
type textarea "It is important for schools to teach coding and computing programming"
type textarea "x"
type textarea "It is important for schools to teach coding and computing programming?"
type textarea "x"
type textarea "It is important for schools to teach coding and computing programming?"
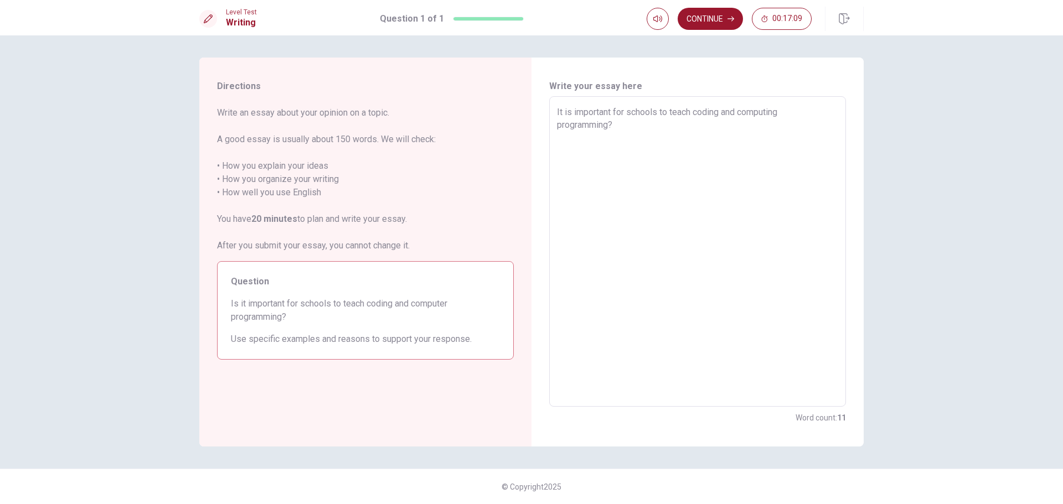
type textarea "x"
type textarea "It is important for schools to teach coding and computing programming?"
type textarea "x"
type textarea "It is important for schools to teach coding and computing programming? N"
type textarea "x"
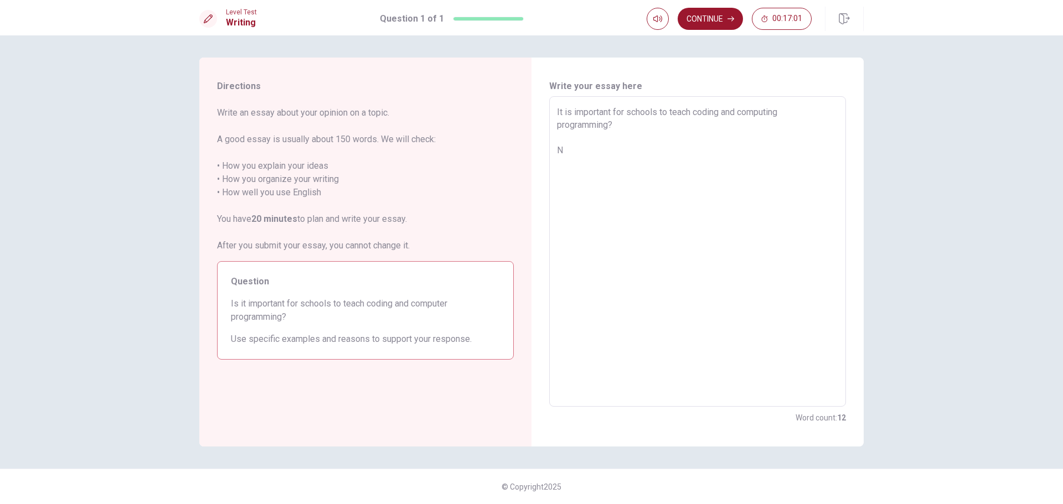
type textarea "It is important for schools to teach coding and computing programming? No"
type textarea "x"
type textarea "It is important for schools to teach coding and computing programming? Now"
type textarea "x"
type textarea "It is important for schools to teach coding and computing programming? Nowa"
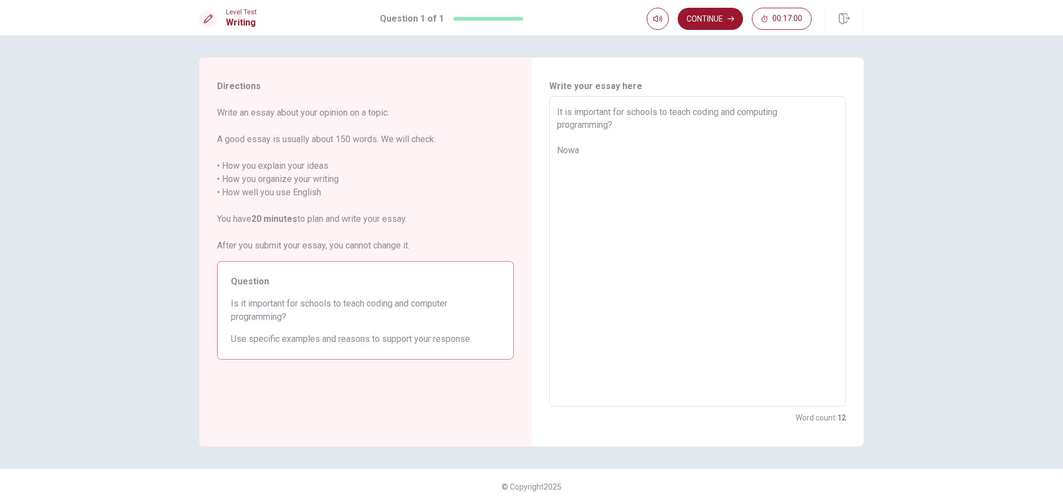
type textarea "x"
type textarea "It is important for schools to teach coding and computing programming? Nowad"
type textarea "x"
type textarea "It is important for schools to teach coding and computing programming? [GEOGRAP…"
type textarea "x"
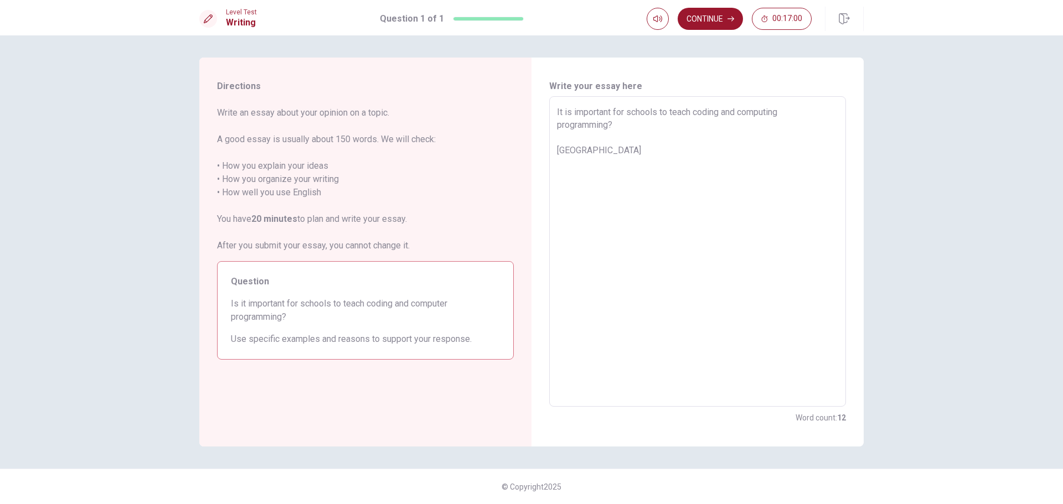
type textarea "It is important for schools to teach coding and computing programming? Nowaday"
type textarea "x"
type textarea "It is important for schools to teach coding and computing programming? Nowadays"
type textarea "x"
type textarea "It is important for schools to teach coding and computing programming? Nowadays"
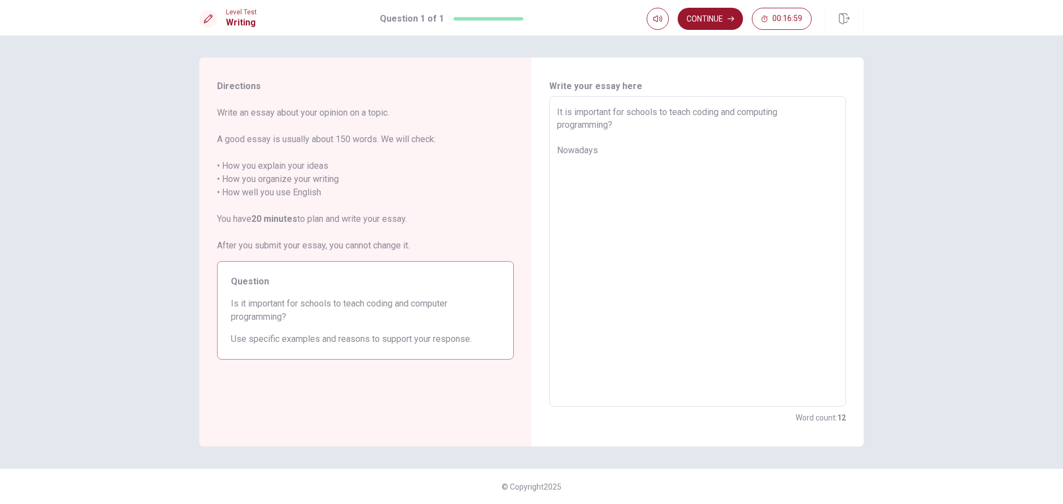
type textarea "x"
type textarea "It is important for schools to teach coding and computing programming? Nowadays…"
type textarea "x"
type textarea "It is important for schools to teach coding and computing programming? Nowadays…"
type textarea "x"
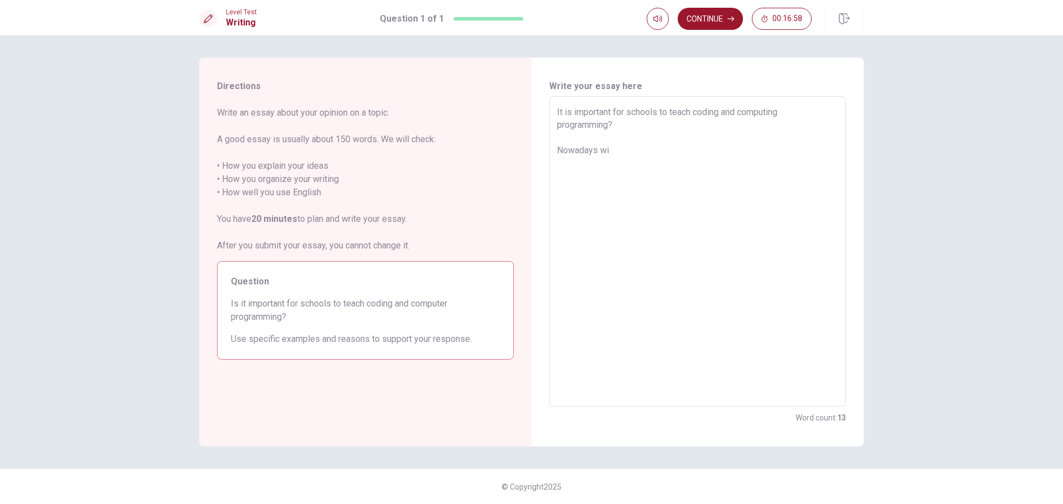
type textarea "It is important for schools to teach coding and computing programming? Nowadays…"
type textarea "x"
type textarea "It is important for schools to teach coding and computing programming? Nowadays…"
type textarea "x"
type textarea "It is important for schools to teach coding and computing programming? Nowadays…"
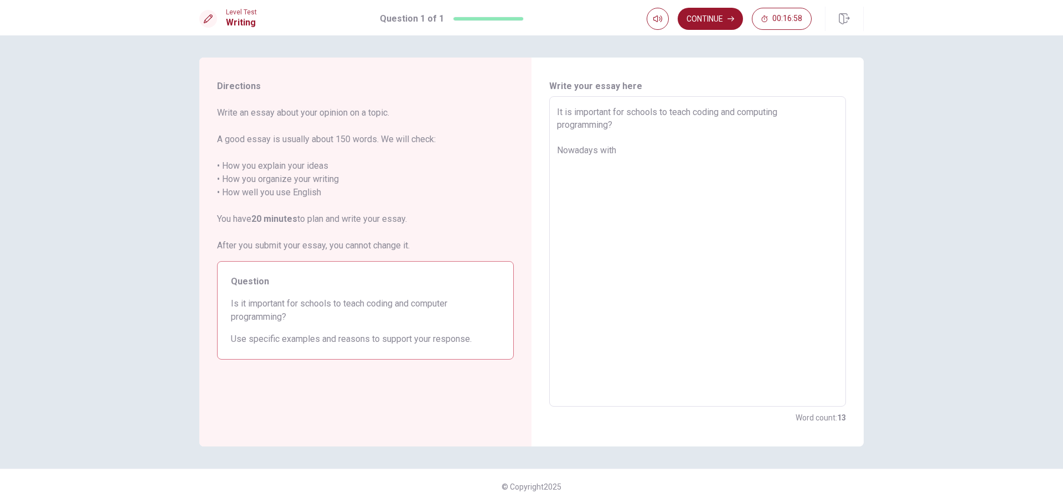
type textarea "x"
type textarea "It is important for schools to teach coding and computing programming? Nowadays…"
type textarea "x"
type textarea "It is important for schools to teach coding and computing programming? Nowadays…"
type textarea "x"
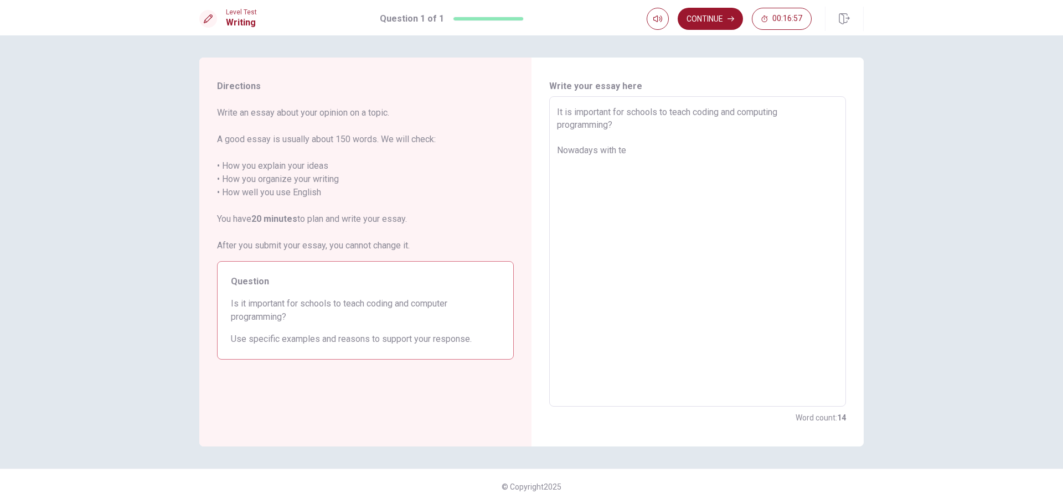
type textarea "It is important for schools to teach coding and computing programming? Nowadays…"
type textarea "x"
type textarea "It is important for schools to teach coding and computing programming? Nowadays…"
type textarea "x"
type textarea "It is important for schools to teach coding and computing programming? Nowadays…"
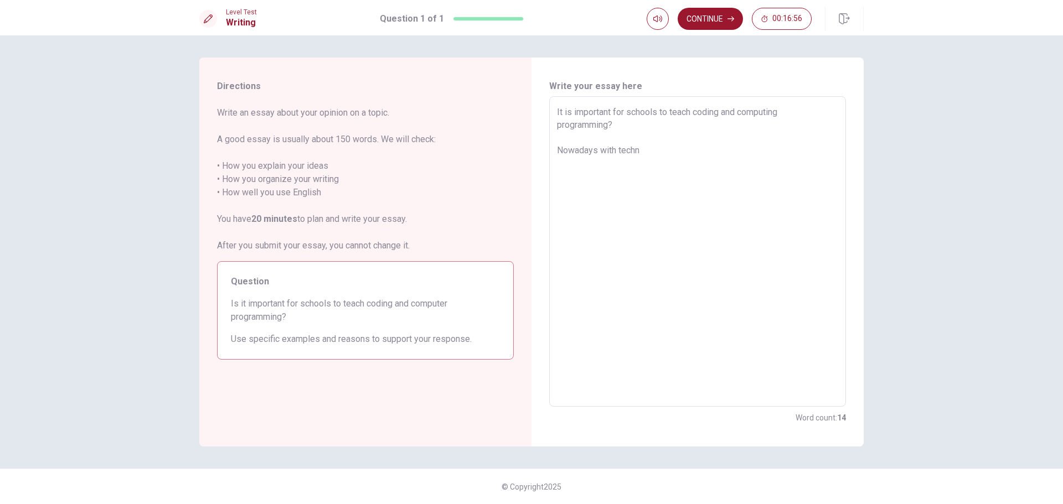
type textarea "x"
type textarea "It is important for schools to teach coding and computing programming? Nowadays…"
type textarea "x"
type textarea "It is important for schools to teach coding and computing programming? Nowadays…"
type textarea "x"
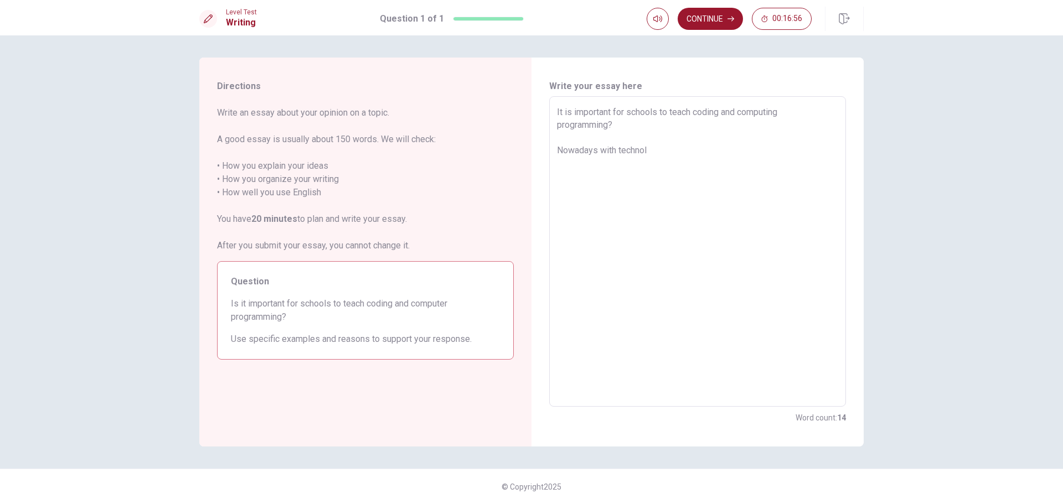
type textarea "It is important for schools to teach coding and computing programming? Nowadays…"
type textarea "x"
type textarea "It is important for schools to teach coding and computing programming? Nowadays…"
type textarea "x"
type textarea "It is important for schools to teach coding and computing programming? Nowadays…"
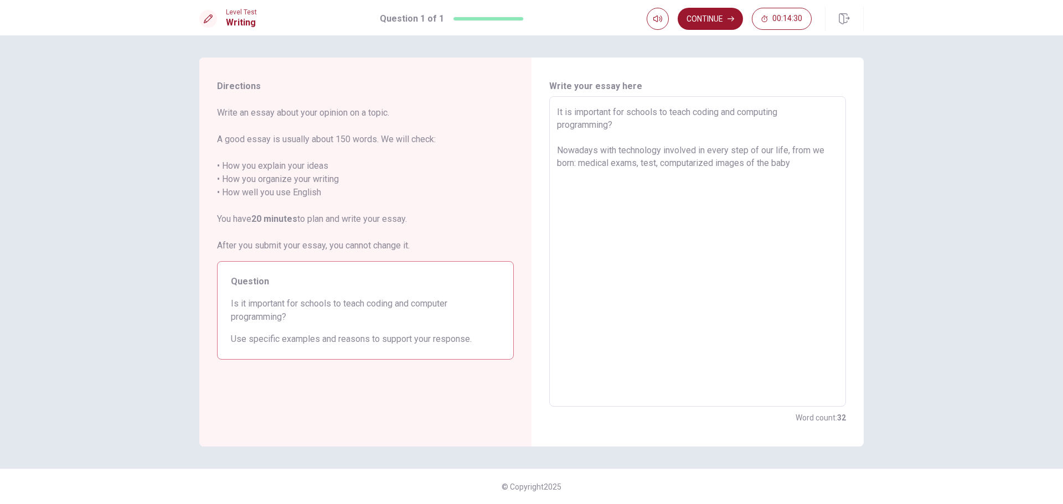
click at [816, 150] on textarea "It is important for schools to teach coding and computing programming? Nowadays…" at bounding box center [697, 252] width 281 height 292
click at [817, 154] on textarea "It is important for schools to teach coding and computing programming? Nowadays…" at bounding box center [697, 252] width 281 height 292
click at [623, 163] on textarea "It is important for schools to teach coding and computing programming? Nowadays…" at bounding box center [697, 252] width 281 height 292
drag, startPoint x: 576, startPoint y: 163, endPoint x: 559, endPoint y: 164, distance: 17.2
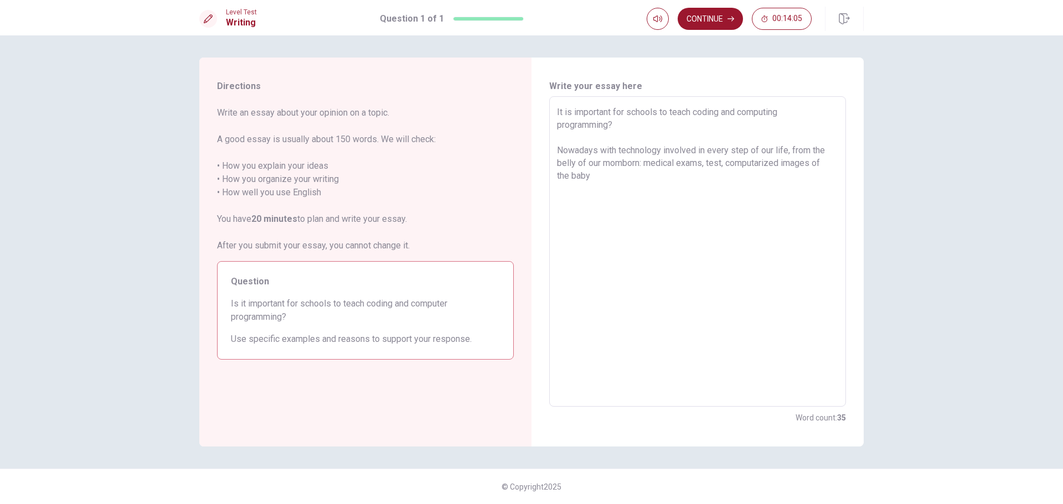
click at [559, 164] on textarea "It is important for schools to teach coding and computing programming? Nowadays…" at bounding box center [697, 252] width 281 height 292
click at [643, 162] on textarea "It is important for schools to teach coding and computing programming? Nowadays…" at bounding box center [697, 252] width 281 height 292
click at [697, 164] on textarea "It is important for schools to teach coding and computing programming? Nowadays…" at bounding box center [697, 252] width 281 height 292
click at [599, 178] on textarea "It is important for schools to teach coding and computing programming? Nowadays…" at bounding box center [697, 252] width 281 height 292
click at [605, 174] on textarea "It is important for schools to teach coding and computing programming? Nowadays…" at bounding box center [697, 252] width 281 height 292
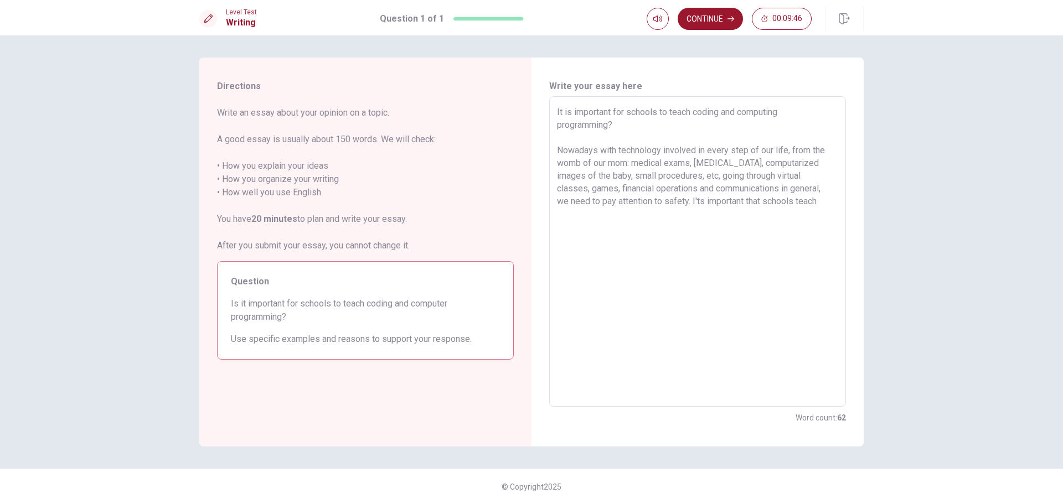
click at [671, 202] on textarea "It is important for schools to teach coding and computing programming? Nowadays…" at bounding box center [697, 252] width 281 height 292
click at [782, 202] on textarea "It is important for schools to teach coding and computing programming? Nowadays…" at bounding box center [697, 252] width 281 height 292
click at [579, 215] on textarea "It is important for schools to teach coding and computing programming? Nowadays…" at bounding box center [697, 252] width 281 height 292
click at [656, 203] on textarea "It is important for schools to teach coding and computing programming? Nowadays…" at bounding box center [697, 252] width 281 height 292
drag, startPoint x: 674, startPoint y: 200, endPoint x: 688, endPoint y: 201, distance: 14.4
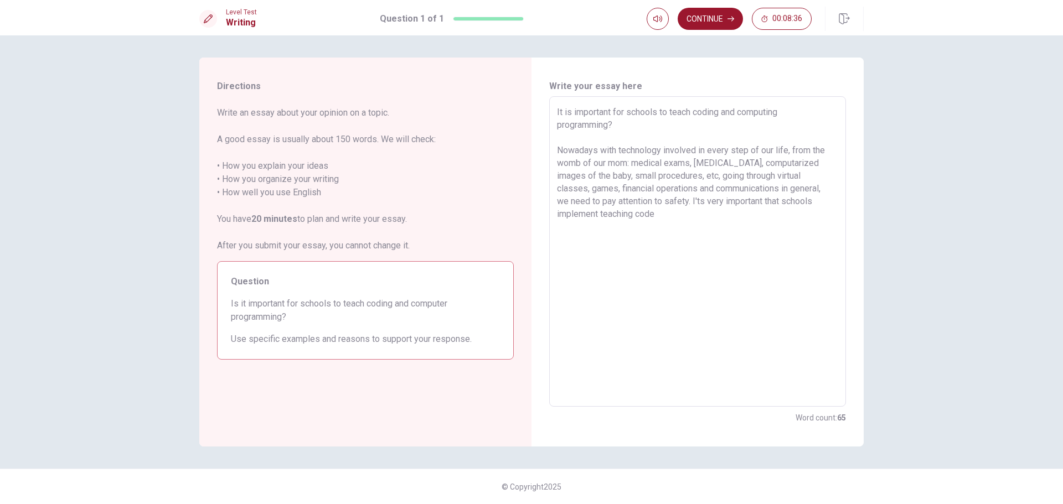
click at [688, 201] on textarea "It is important for schools to teach coding and computing programming? Nowadays…" at bounding box center [697, 252] width 281 height 292
click at [623, 214] on textarea "It is important for schools to teach coding and computing programming? Nowadays…" at bounding box center [697, 252] width 281 height 292
click at [615, 215] on textarea "It is important for schools to teach coding and computing programming? Nowadays…" at bounding box center [697, 252] width 281 height 292
click at [736, 215] on textarea "It is important for schools to teach coding and computing programming? Nowadays…" at bounding box center [697, 252] width 281 height 292
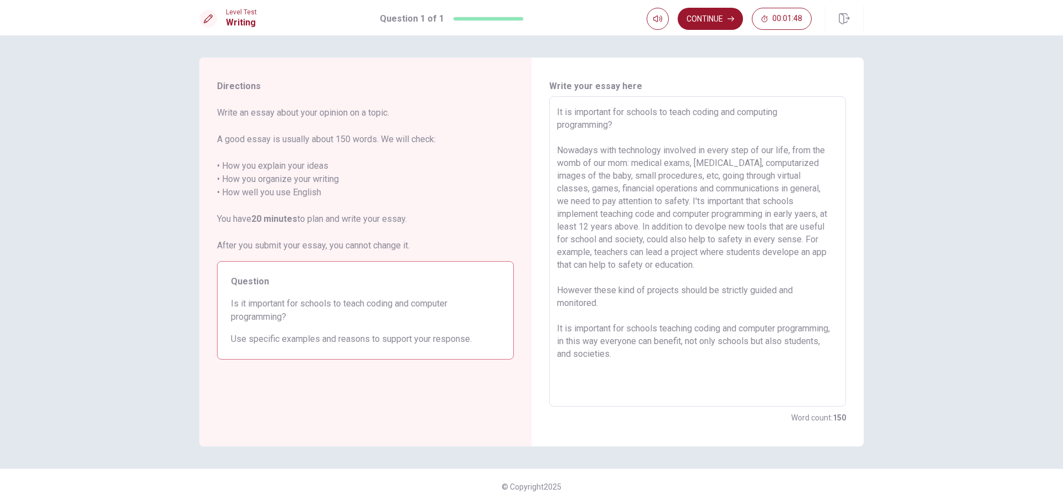
click at [737, 342] on textarea "It is important for schools to teach coding and computing programming? Nowadays…" at bounding box center [697, 252] width 281 height 292
click at [738, 343] on textarea "It is important for schools to teach coding and computing programming? Nowadays…" at bounding box center [697, 252] width 281 height 292
click at [704, 20] on button "Continue" at bounding box center [710, 19] width 65 height 22
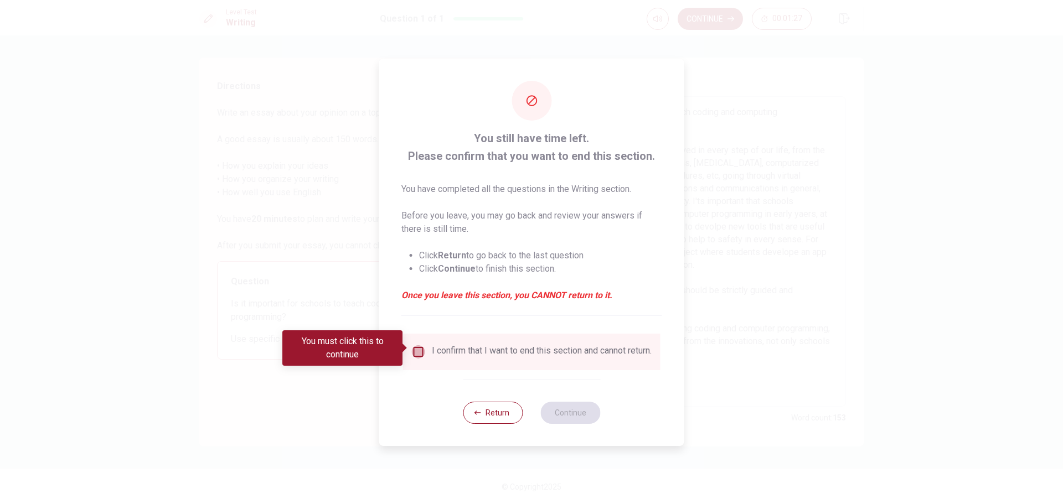
click at [421, 351] on input "You must click this to continue" at bounding box center [418, 352] width 13 height 13
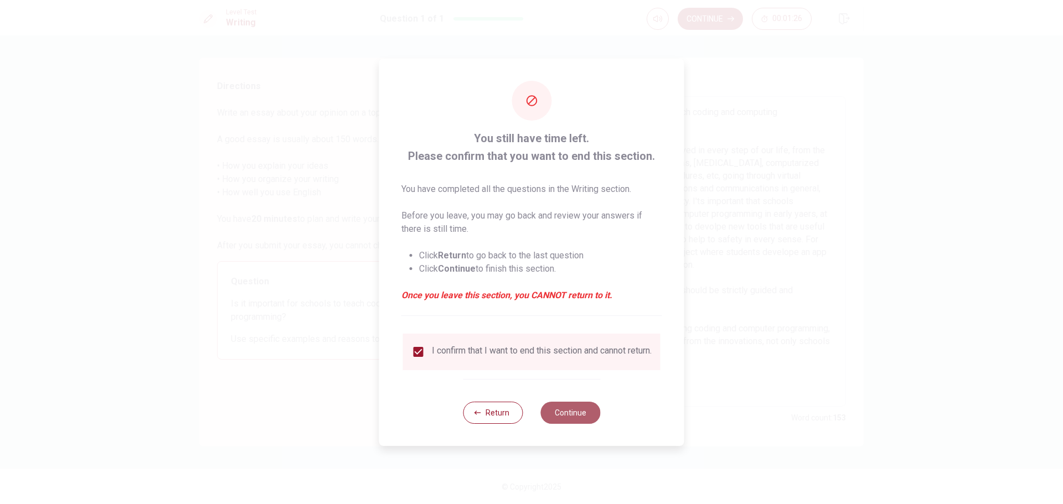
click at [578, 413] on button "Continue" at bounding box center [570, 413] width 60 height 22
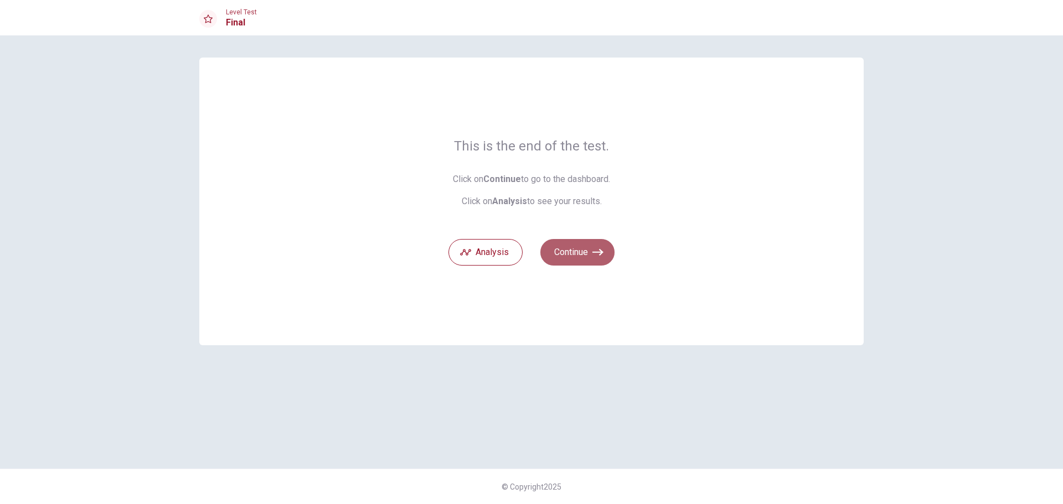
click at [581, 253] on button "Continue" at bounding box center [577, 252] width 74 height 27
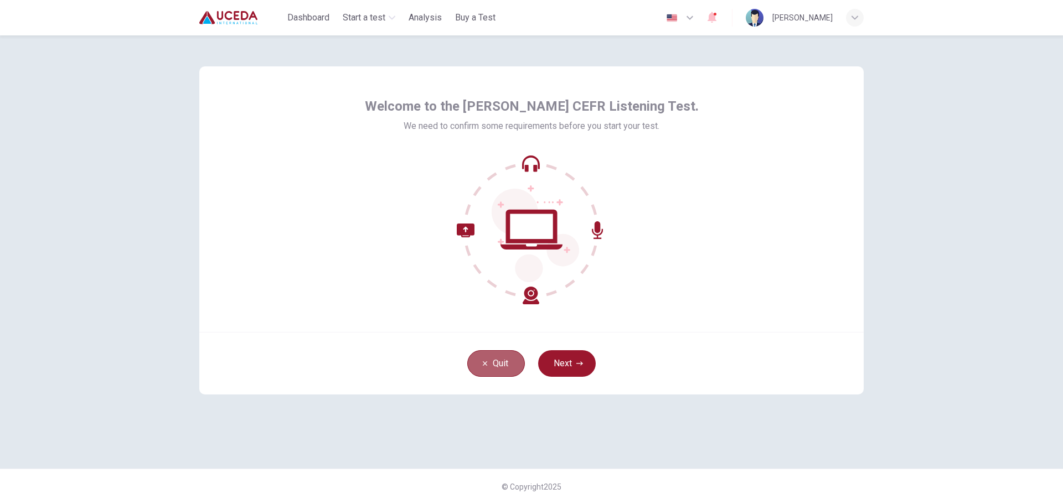
click at [504, 361] on button "Quit" at bounding box center [496, 363] width 58 height 27
